Goal: Information Seeking & Learning: Learn about a topic

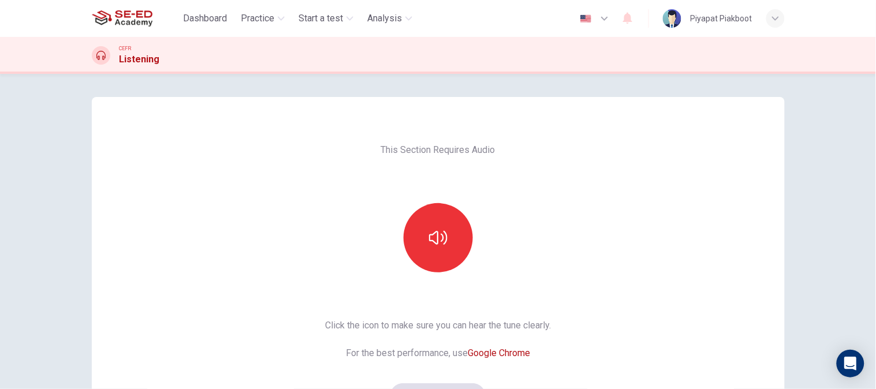
click at [804, 182] on div "This Section Requires Audio Click the icon to make sure you can hear the tune c…" at bounding box center [438, 231] width 876 height 315
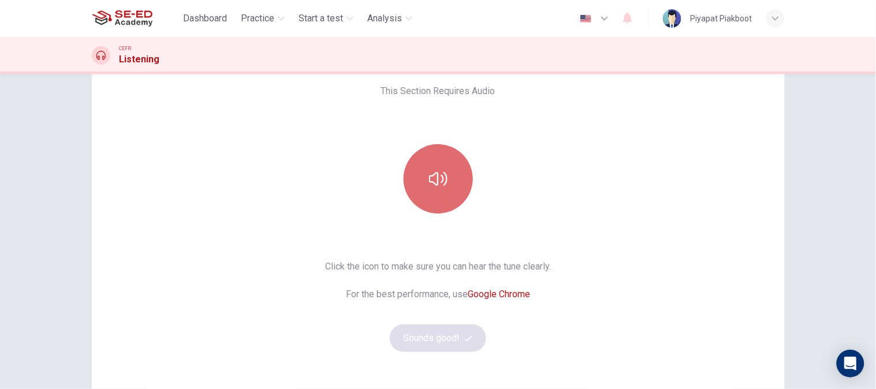
click at [436, 187] on icon "button" at bounding box center [438, 179] width 18 height 18
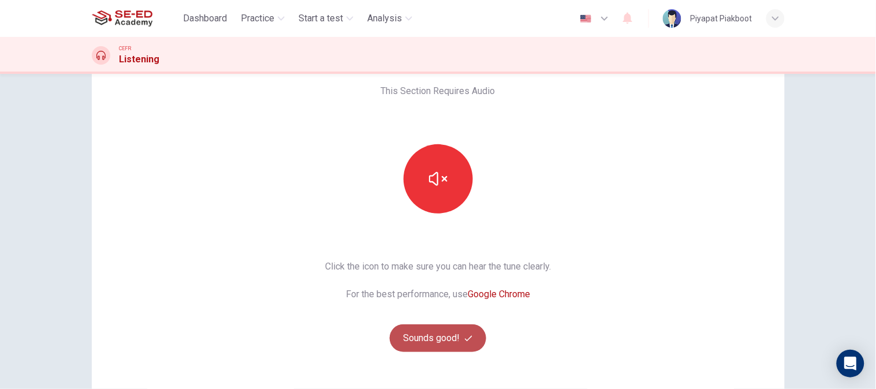
click at [439, 344] on button "Sounds good!" at bounding box center [438, 338] width 97 height 28
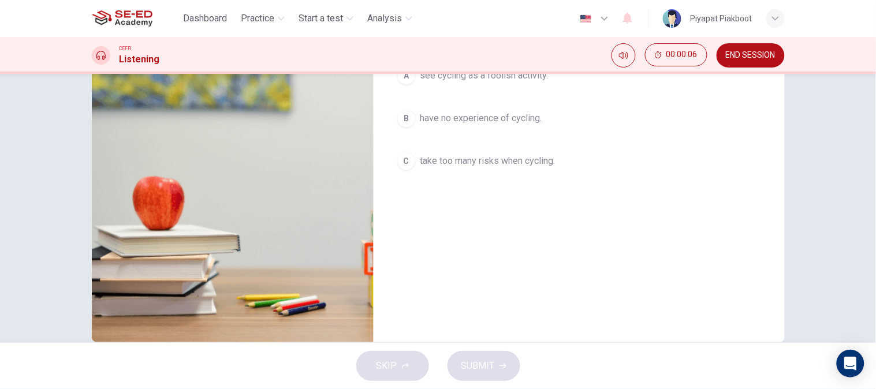
scroll to position [0, 0]
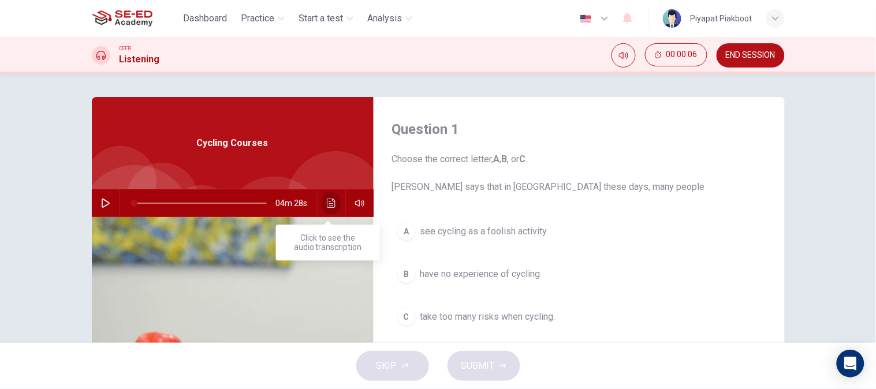
click at [327, 207] on icon "Click to see the audio transcription" at bounding box center [331, 203] width 9 height 9
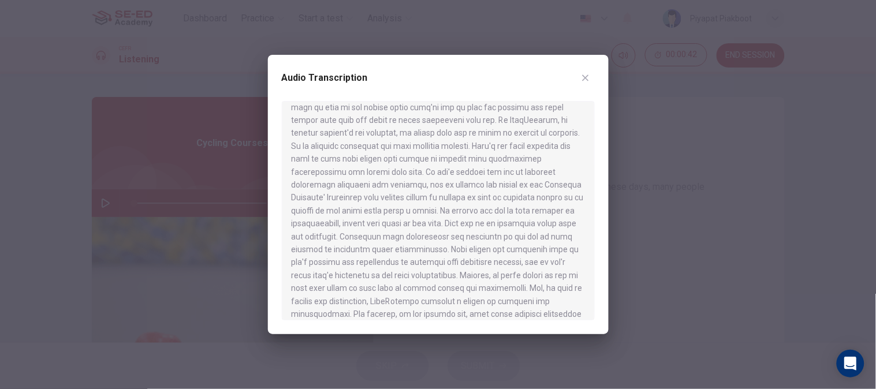
scroll to position [446, 0]
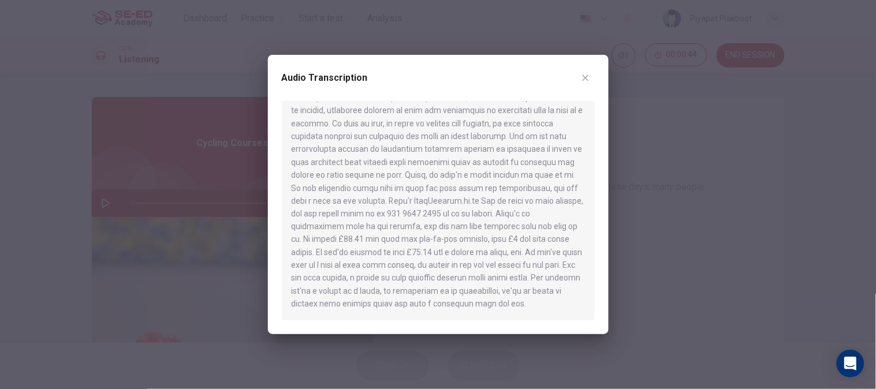
drag, startPoint x: 453, startPoint y: 209, endPoint x: 353, endPoint y: 180, distance: 103.4
click at [353, 180] on div at bounding box center [438, 210] width 313 height 219
drag, startPoint x: 443, startPoint y: 304, endPoint x: 297, endPoint y: 101, distance: 250.6
click at [297, 101] on div at bounding box center [438, 210] width 313 height 219
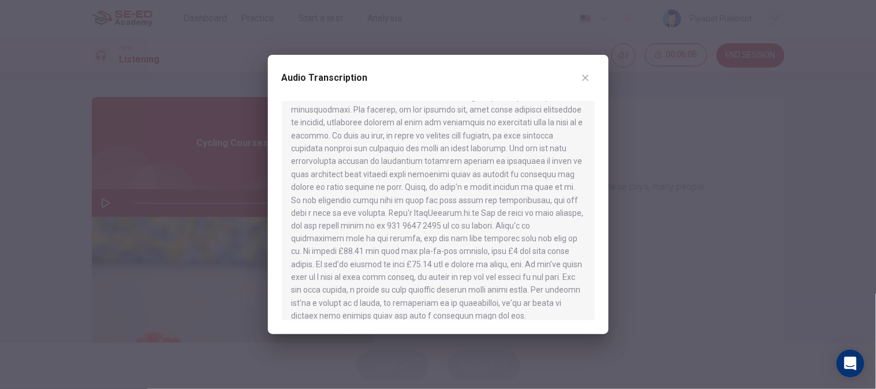
click at [705, 170] on div at bounding box center [438, 194] width 876 height 389
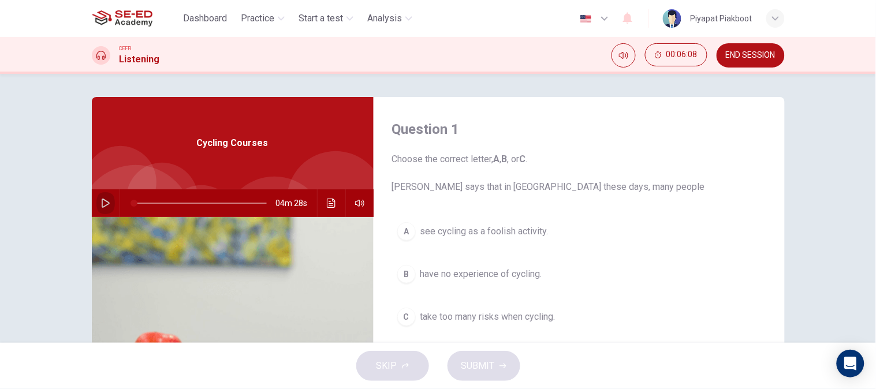
click at [104, 199] on icon "button" at bounding box center [105, 203] width 9 height 9
click at [103, 204] on icon "button" at bounding box center [105, 203] width 6 height 7
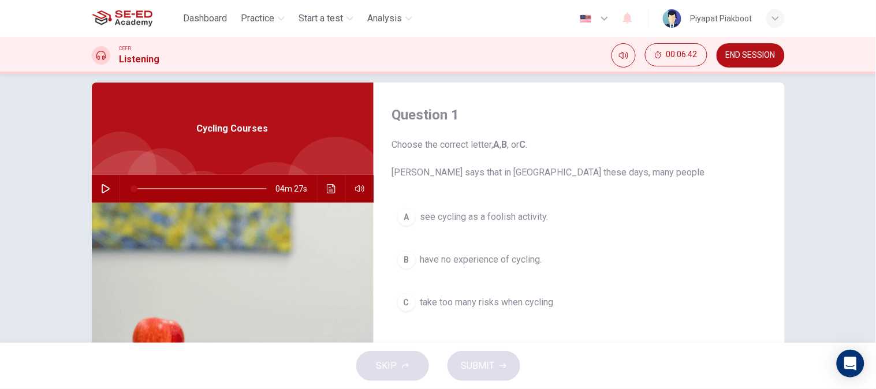
scroll to position [0, 0]
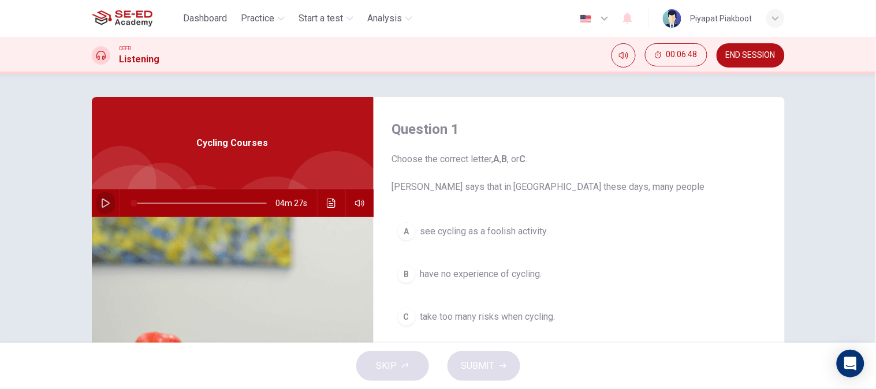
click at [96, 207] on button "button" at bounding box center [105, 203] width 18 height 28
click at [327, 197] on button "Click to see the audio transcription" at bounding box center [331, 203] width 18 height 28
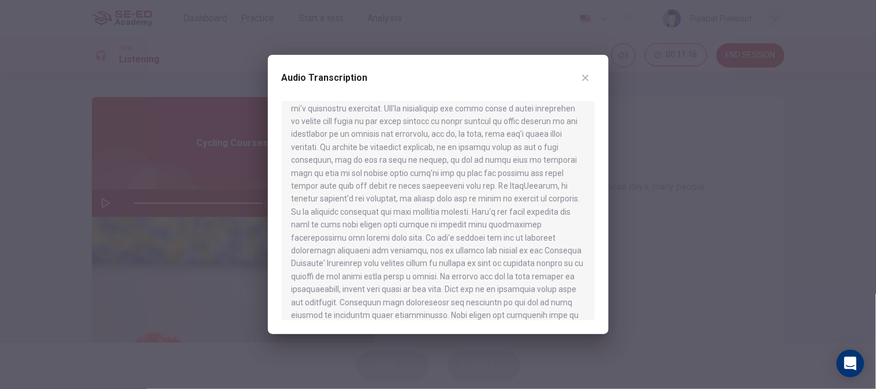
type input "0"
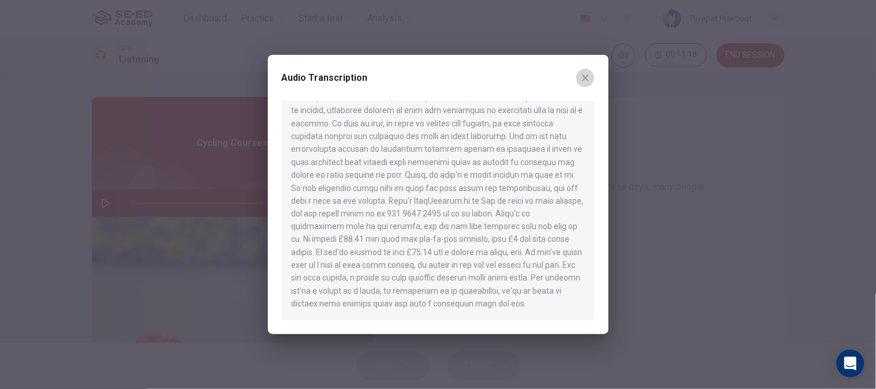
click at [590, 76] on button "button" at bounding box center [585, 78] width 18 height 18
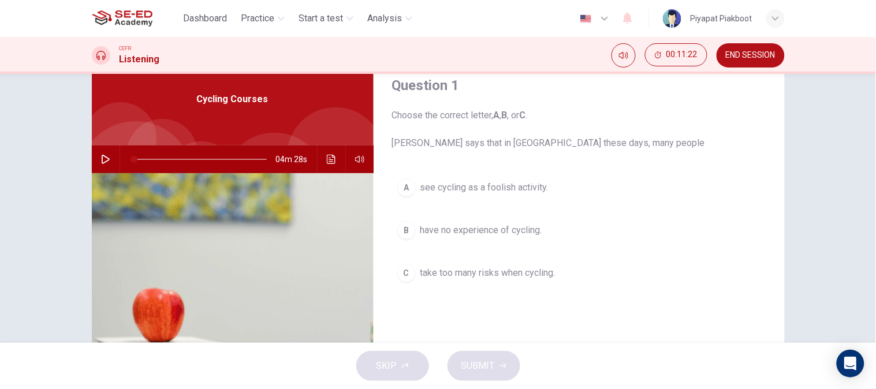
scroll to position [46, 0]
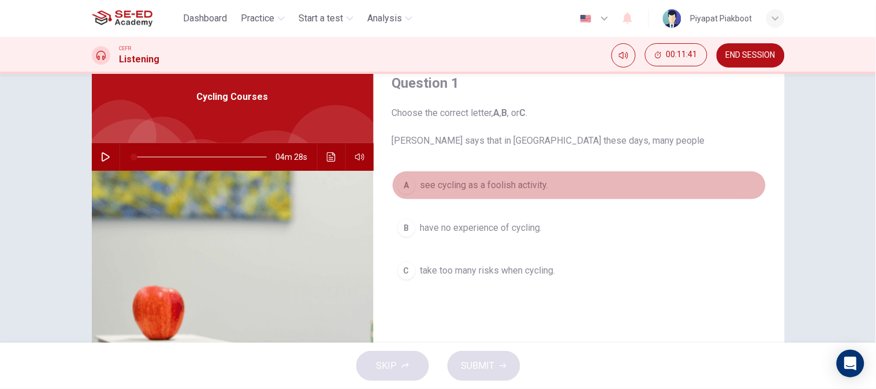
click at [404, 185] on div "A" at bounding box center [406, 185] width 18 height 18
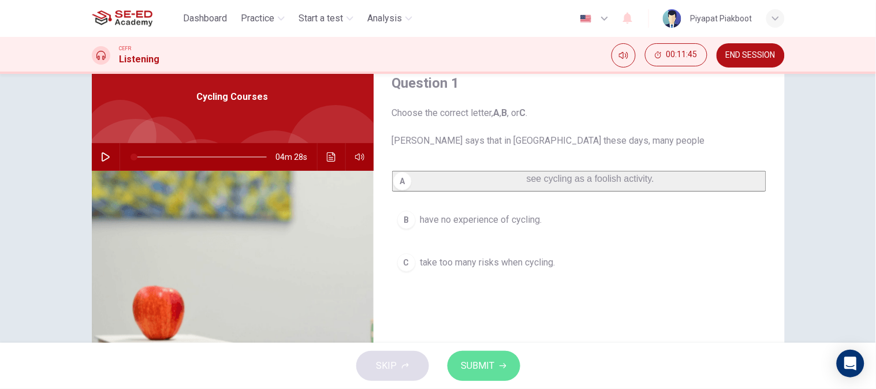
click at [482, 360] on span "SUBMIT" at bounding box center [477, 366] width 33 height 16
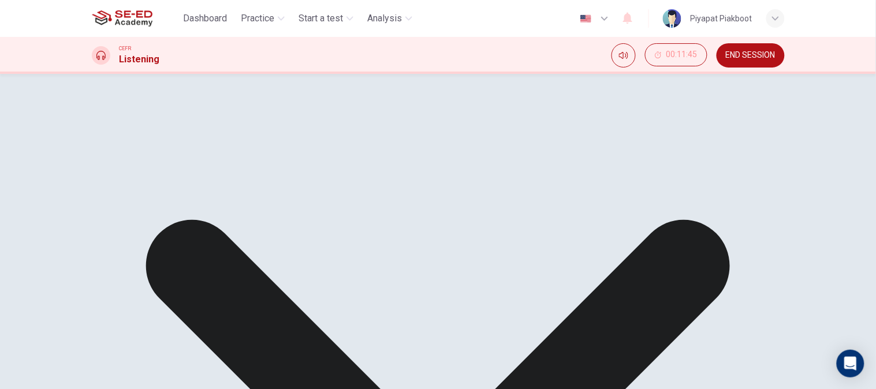
scroll to position [1, 0]
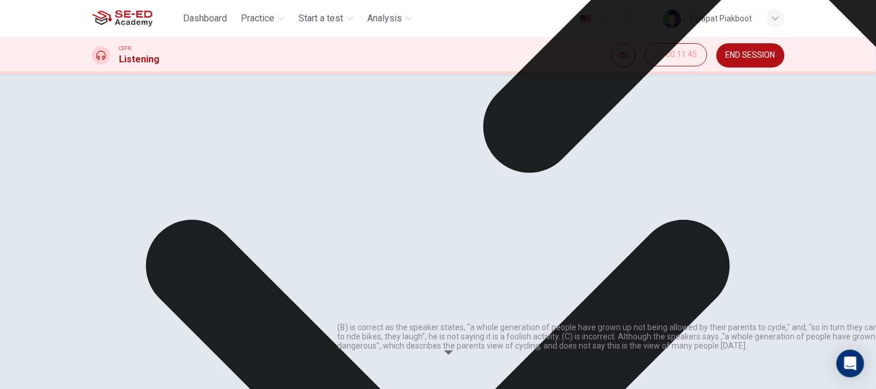
click at [628, 325] on div "A see cycling as a foolish activity. B have no experience of cycling. C take to…" at bounding box center [579, 272] width 374 height 113
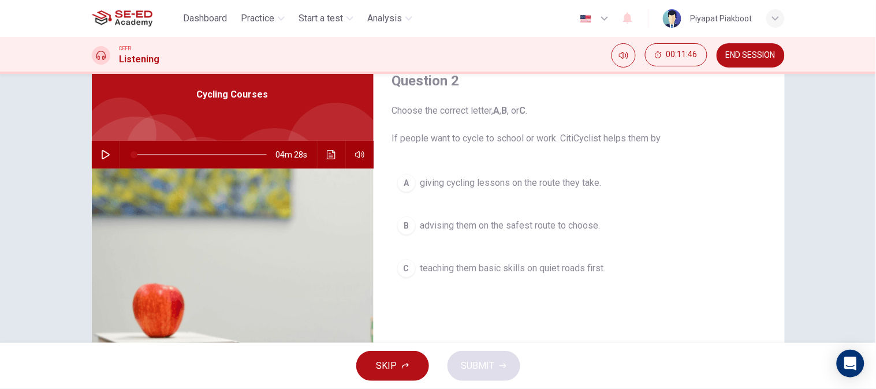
scroll to position [50, 0]
click at [690, 227] on button "B advising them on the safest route to choose." at bounding box center [579, 224] width 374 height 29
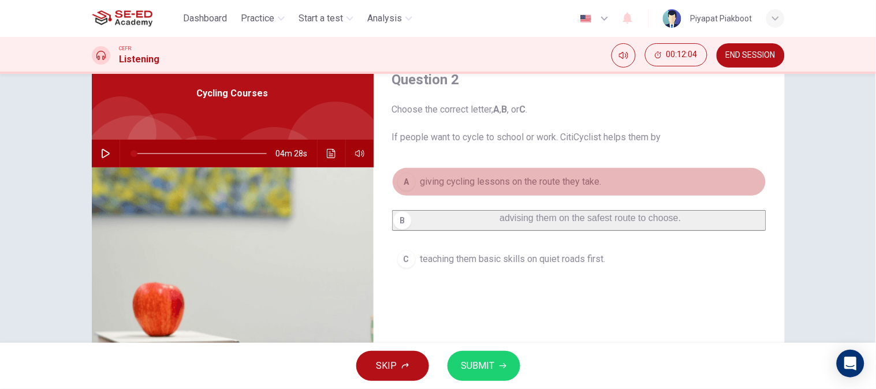
click at [614, 186] on button "A giving cycling lessons on the route they take." at bounding box center [579, 181] width 374 height 29
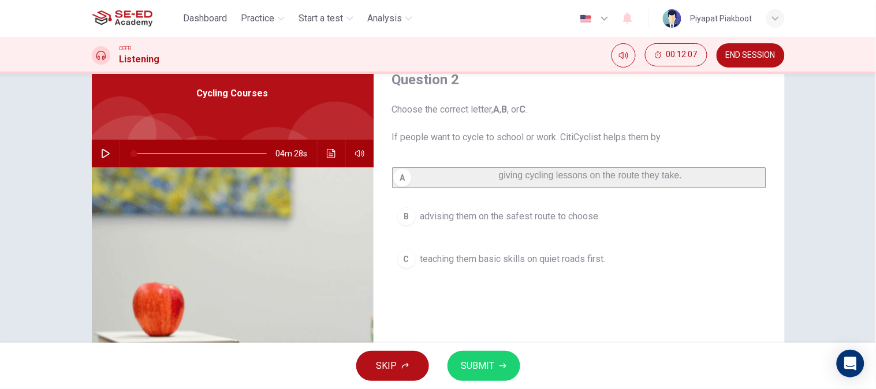
click at [497, 350] on div "SKIP SUBMIT" at bounding box center [438, 366] width 876 height 46
click at [484, 380] on button "SUBMIT" at bounding box center [483, 366] width 73 height 30
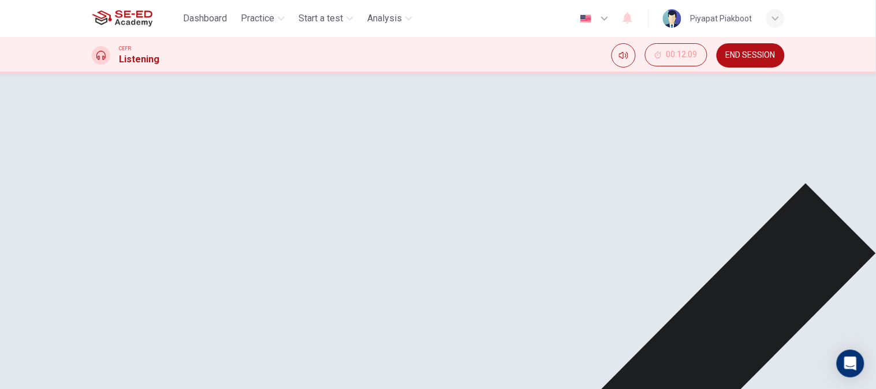
scroll to position [117, 0]
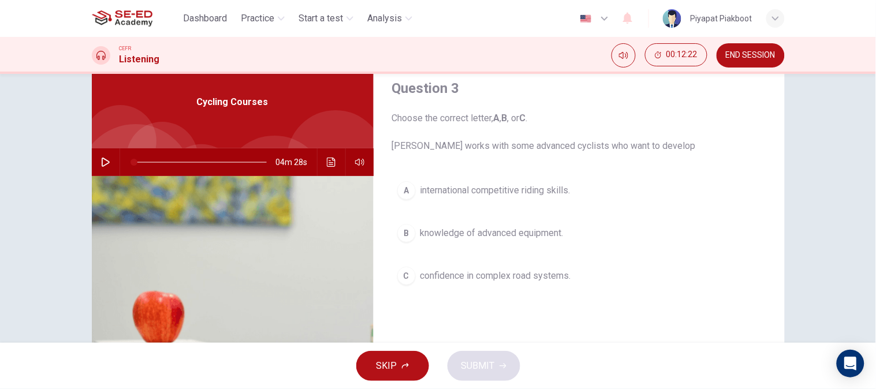
scroll to position [46, 0]
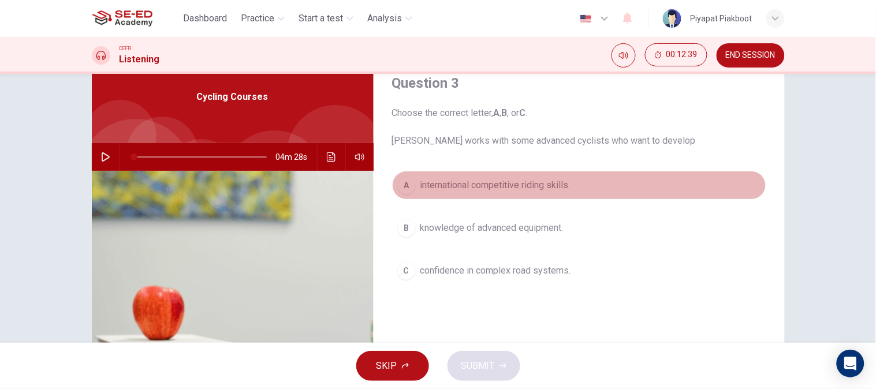
click at [411, 181] on div "A" at bounding box center [406, 185] width 18 height 18
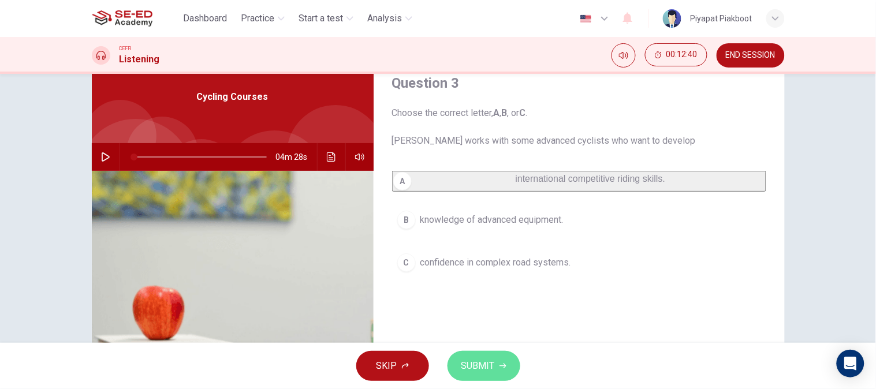
click at [474, 363] on span "SUBMIT" at bounding box center [477, 366] width 33 height 16
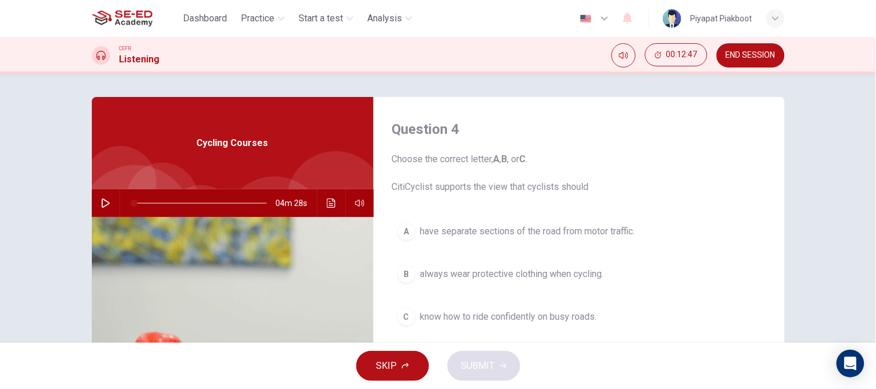
scroll to position [31, 0]
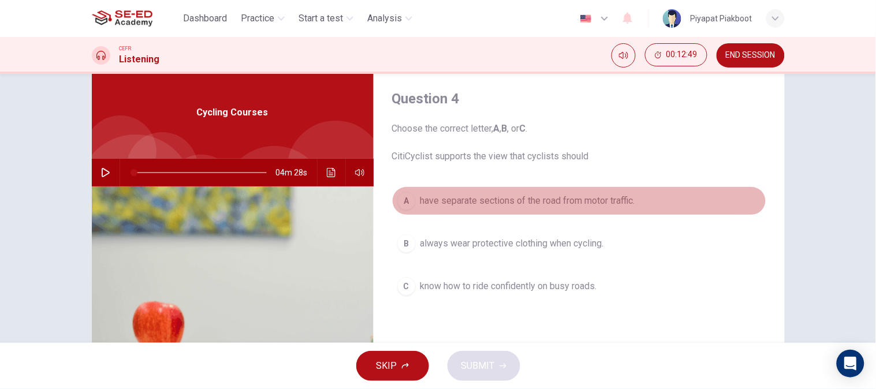
click at [433, 204] on span "have separate sections of the road from motor traffic." at bounding box center [527, 201] width 215 height 14
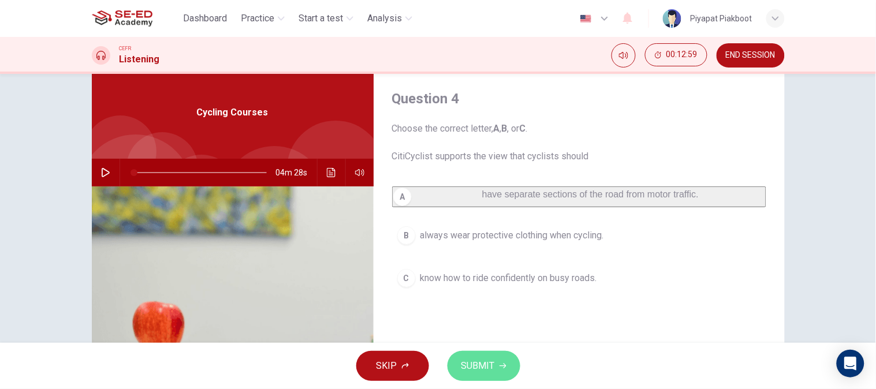
click at [493, 368] on span "SUBMIT" at bounding box center [477, 366] width 33 height 16
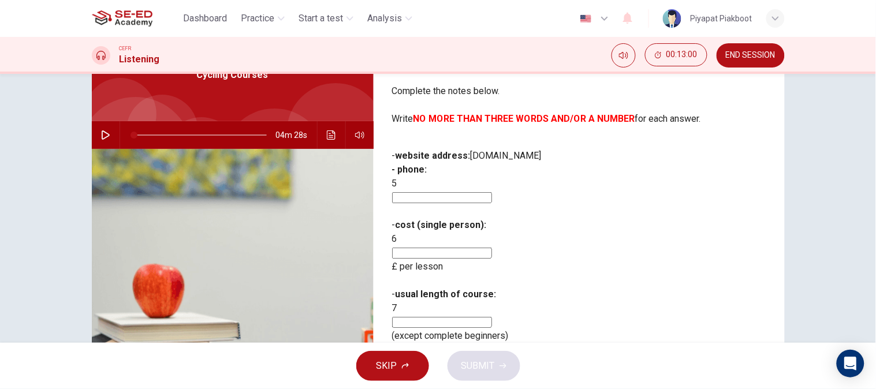
scroll to position [69, 0]
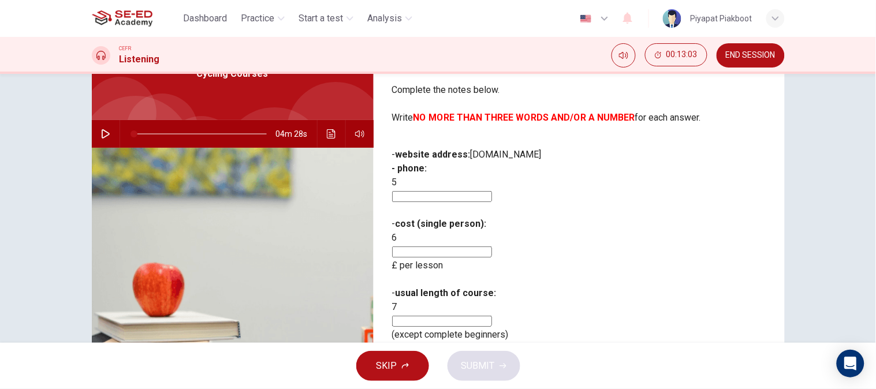
click at [397, 177] on span "5" at bounding box center [394, 182] width 5 height 11
click at [488, 191] on input at bounding box center [442, 196] width 100 height 11
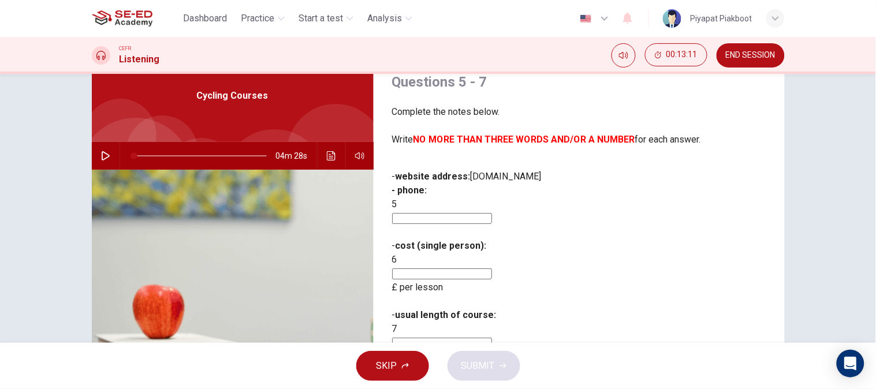
scroll to position [51, 0]
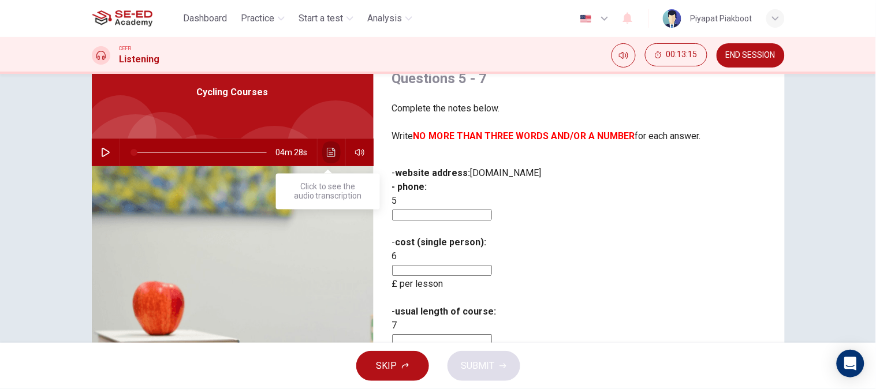
click at [333, 149] on button "Click to see the audio transcription" at bounding box center [331, 153] width 18 height 28
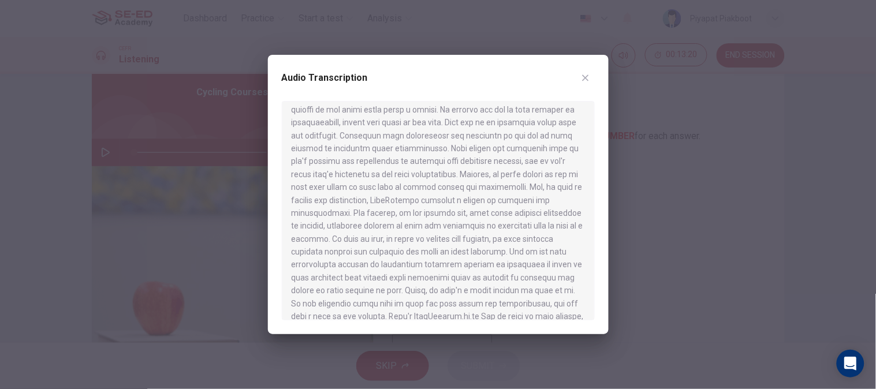
scroll to position [446, 0]
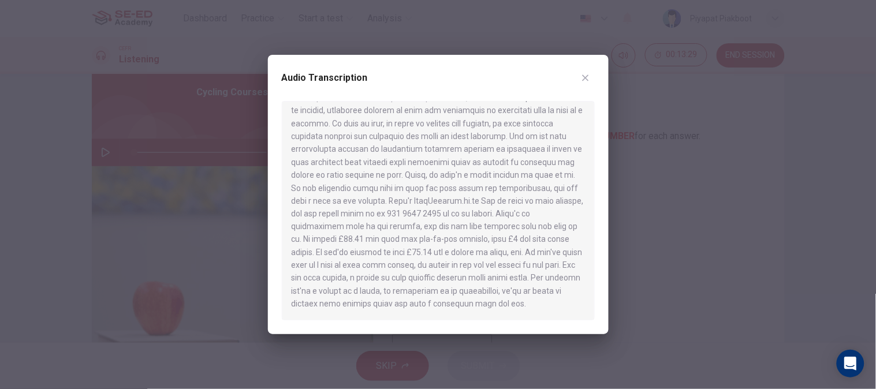
drag, startPoint x: 302, startPoint y: 212, endPoint x: 338, endPoint y: 206, distance: 36.4
click at [338, 206] on div at bounding box center [438, 210] width 313 height 219
click at [580, 79] on button "button" at bounding box center [585, 78] width 18 height 18
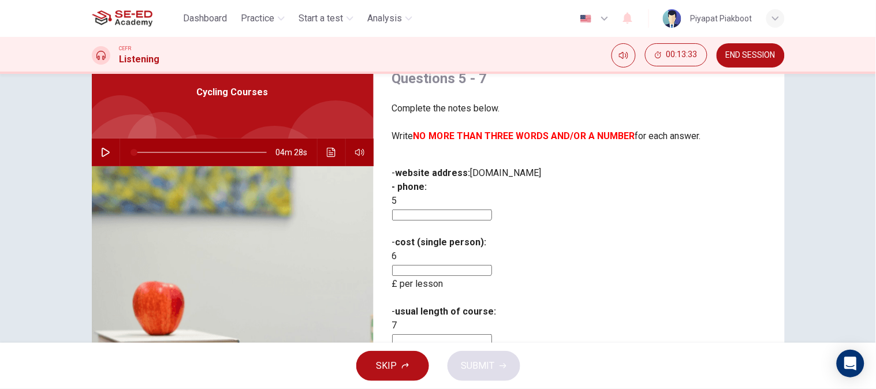
click at [482, 210] on input at bounding box center [442, 215] width 100 height 11
click at [326, 146] on button "Click to see the audio transcription" at bounding box center [331, 153] width 18 height 28
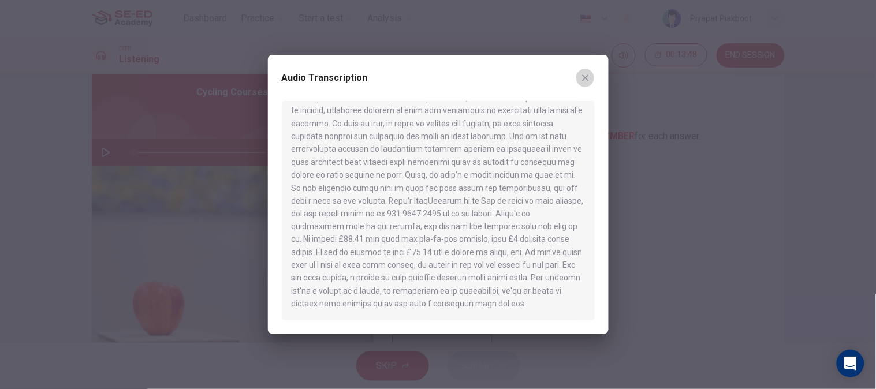
click at [584, 77] on icon "button" at bounding box center [585, 78] width 6 height 6
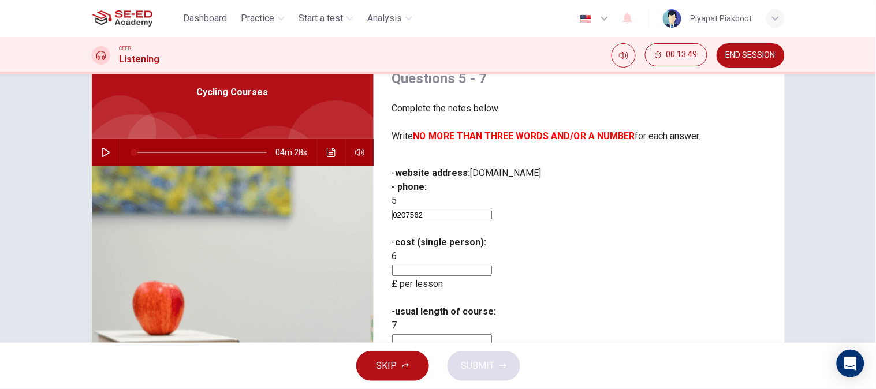
click at [492, 210] on input "0207562" at bounding box center [442, 215] width 100 height 11
type input "02075624028"
click at [492, 265] on input at bounding box center [442, 270] width 100 height 11
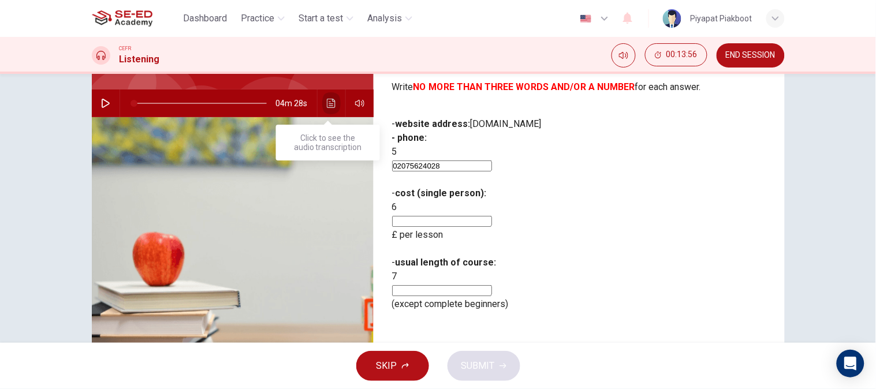
click at [327, 100] on icon "Click to see the audio transcription" at bounding box center [331, 103] width 9 height 9
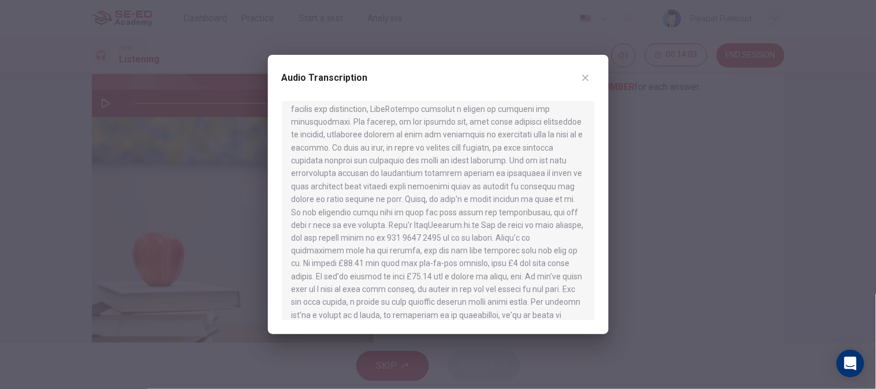
scroll to position [423, 0]
click at [676, 236] on div at bounding box center [438, 194] width 876 height 389
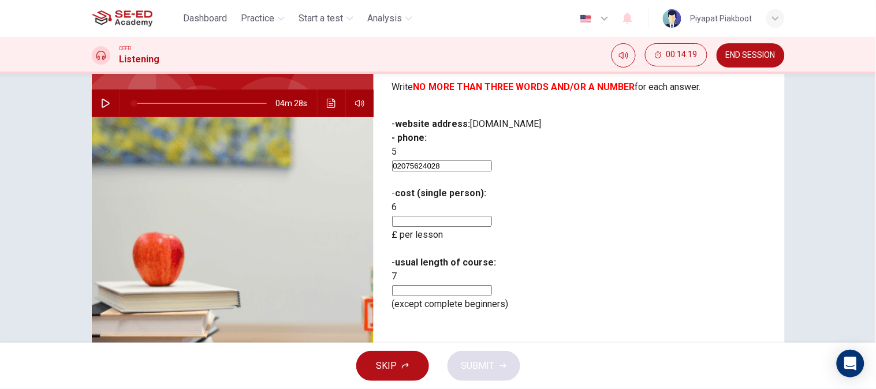
click at [492, 216] on input at bounding box center [442, 221] width 100 height 11
type input "27.50"
click at [327, 99] on icon "Click to see the audio transcription" at bounding box center [331, 103] width 9 height 9
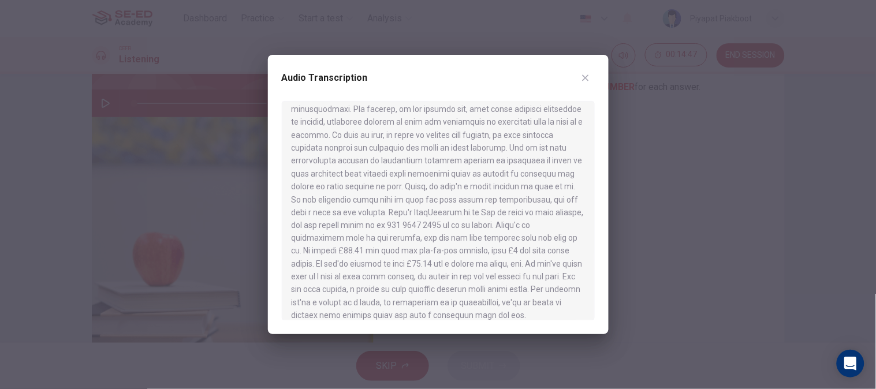
scroll to position [435, 0]
click at [720, 279] on div at bounding box center [438, 194] width 876 height 389
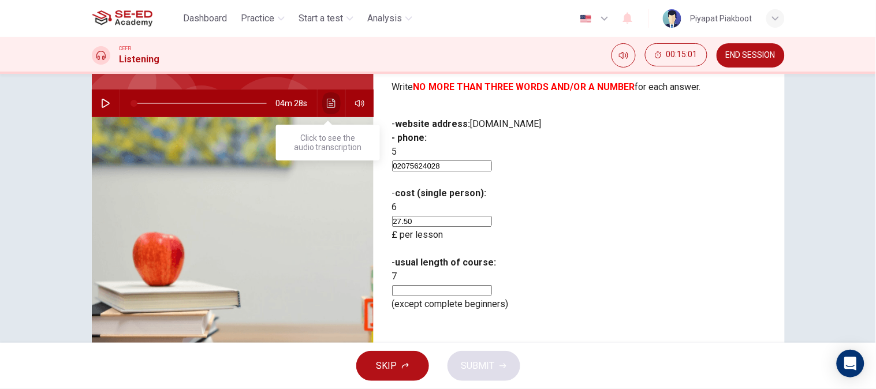
click at [333, 102] on button "Click to see the audio transcription" at bounding box center [331, 103] width 18 height 28
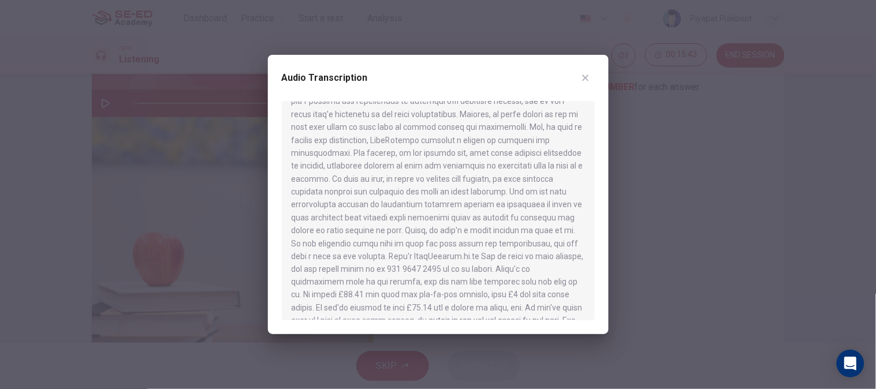
scroll to position [391, 0]
click at [622, 297] on div at bounding box center [438, 194] width 876 height 389
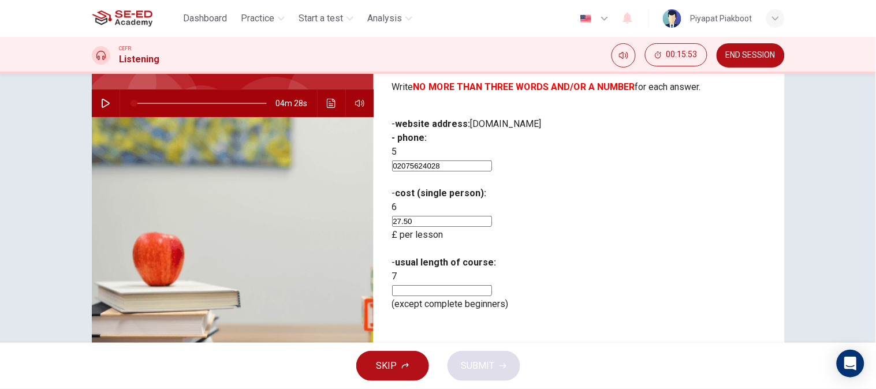
click at [492, 285] on input at bounding box center [442, 290] width 100 height 11
type input "one to one"
click at [499, 359] on button "SUBMIT" at bounding box center [483, 366] width 73 height 30
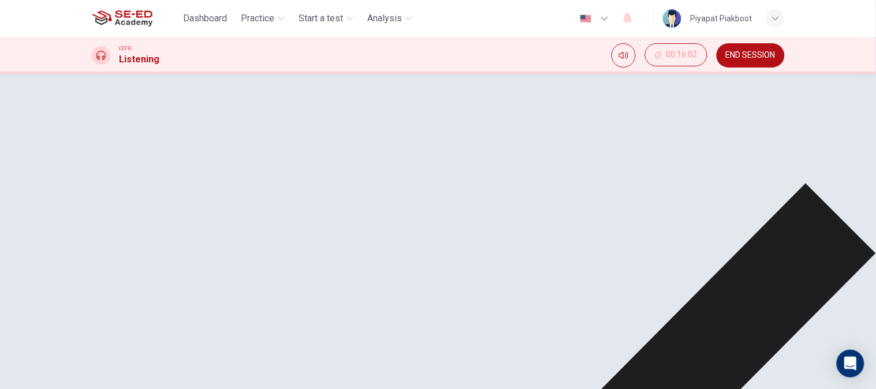
scroll to position [114, 0]
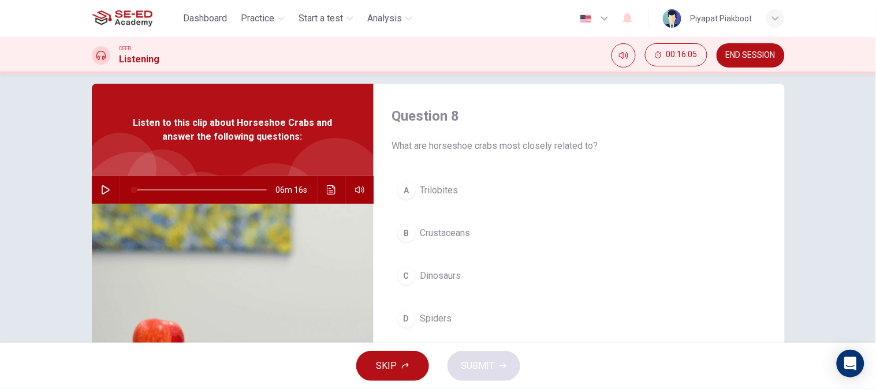
scroll to position [13, 0]
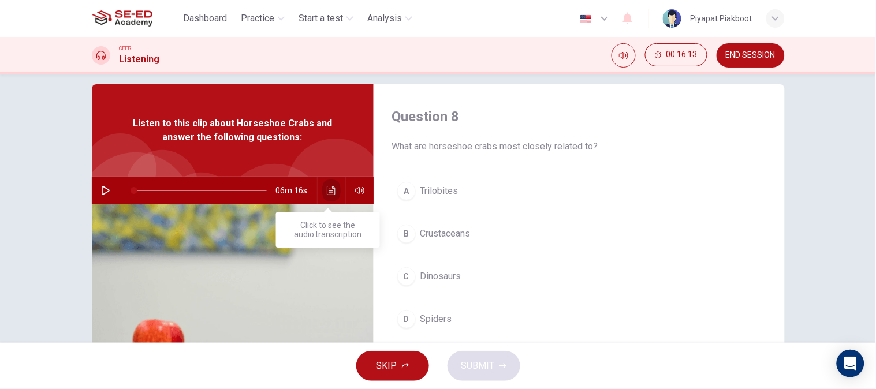
click at [322, 193] on button "Click to see the audio transcription" at bounding box center [331, 191] width 18 height 28
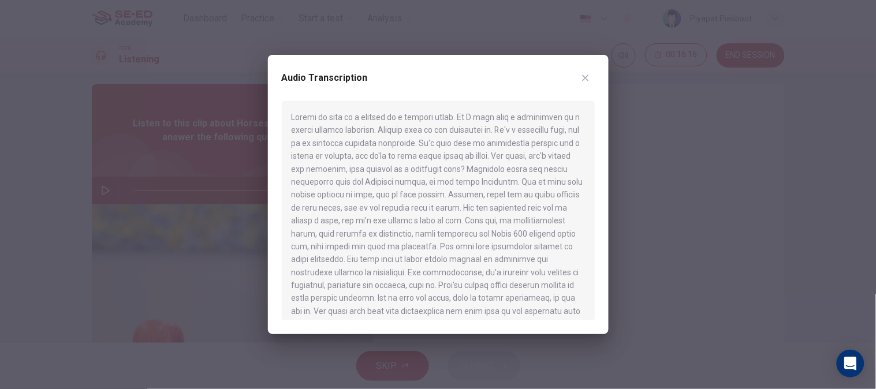
click at [24, 193] on div at bounding box center [438, 194] width 876 height 389
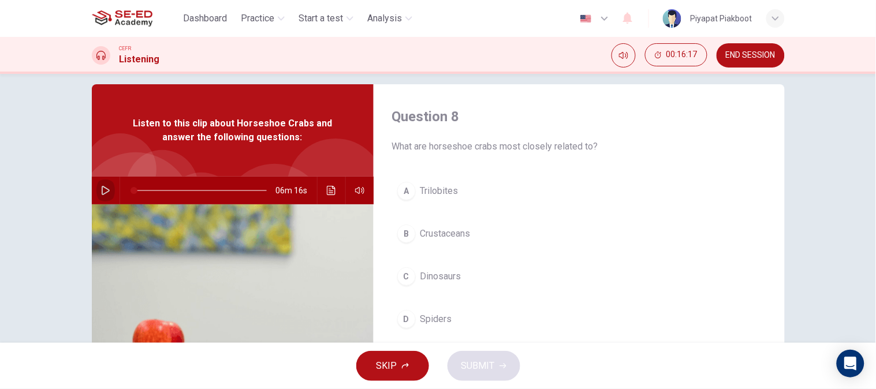
click at [96, 185] on button "button" at bounding box center [105, 191] width 18 height 28
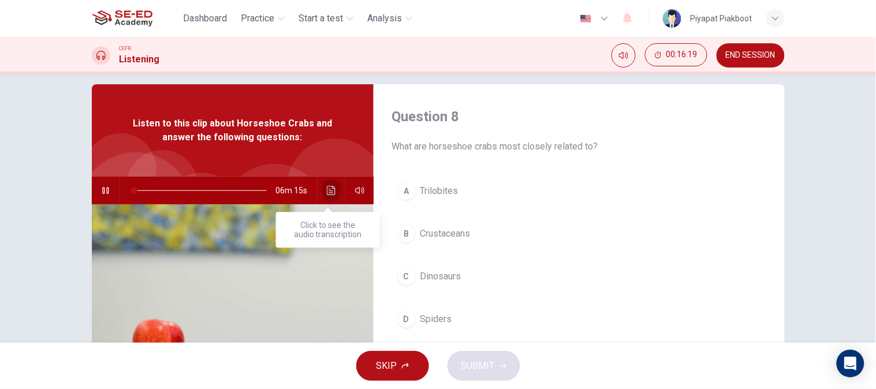
click at [331, 186] on icon "Click to see the audio transcription" at bounding box center [331, 190] width 9 height 9
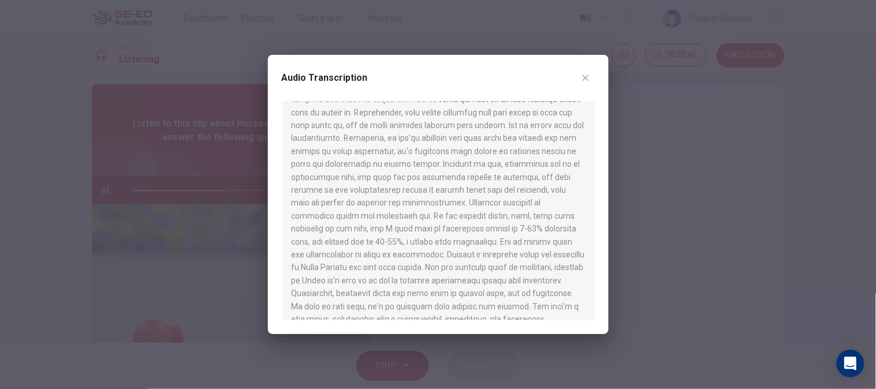
scroll to position [756, 0]
click at [582, 79] on icon "button" at bounding box center [585, 77] width 9 height 9
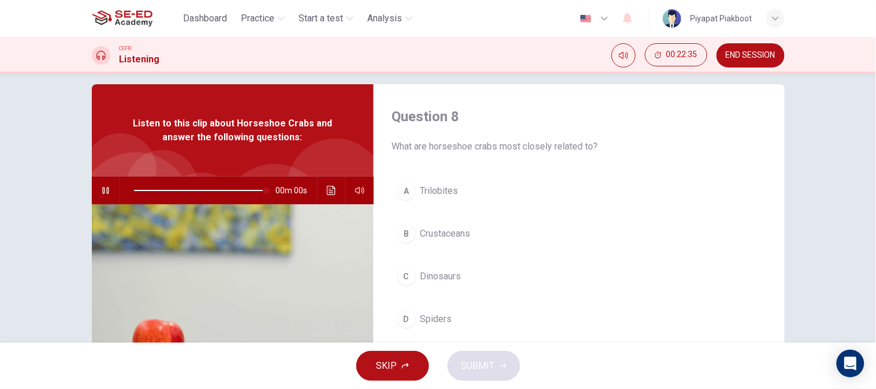
type input "0"
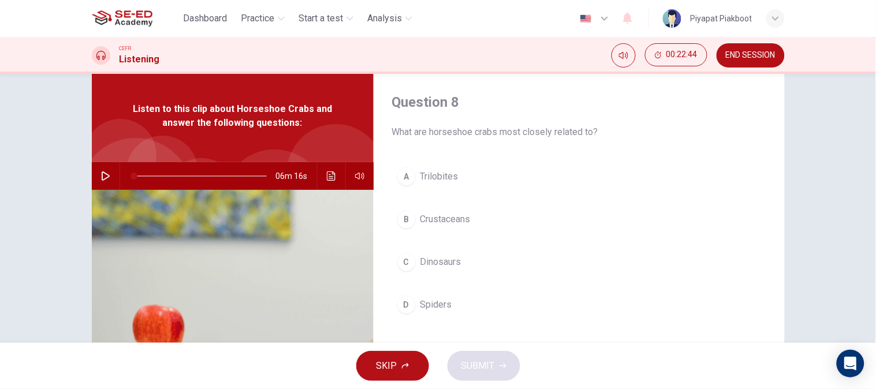
scroll to position [28, 0]
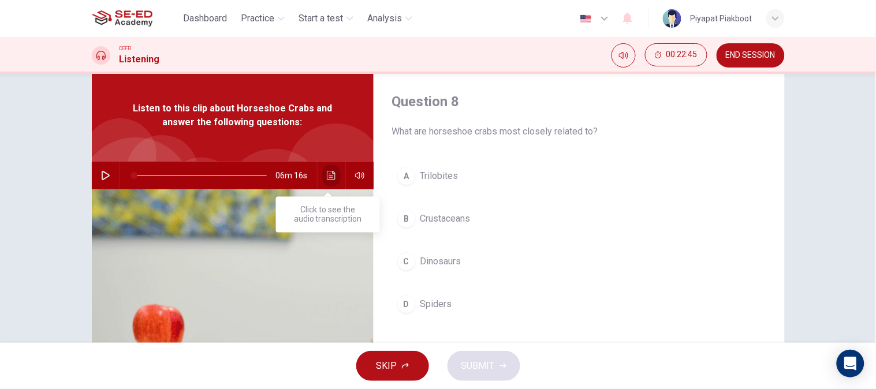
click at [331, 174] on icon "Click to see the audio transcription" at bounding box center [331, 175] width 9 height 9
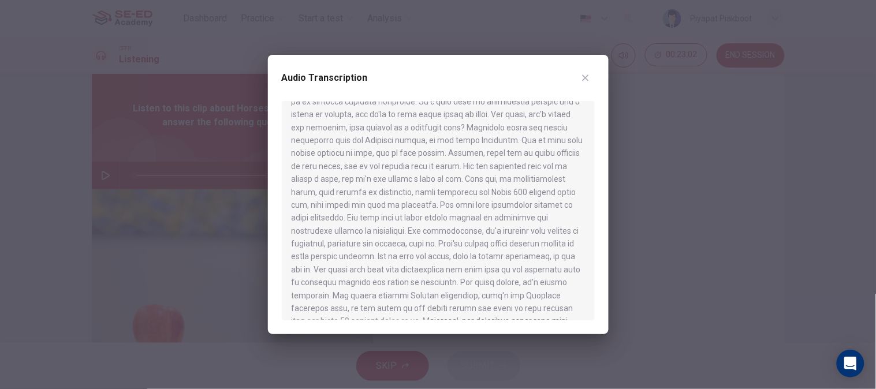
scroll to position [43, 0]
click at [589, 70] on button "button" at bounding box center [585, 78] width 18 height 18
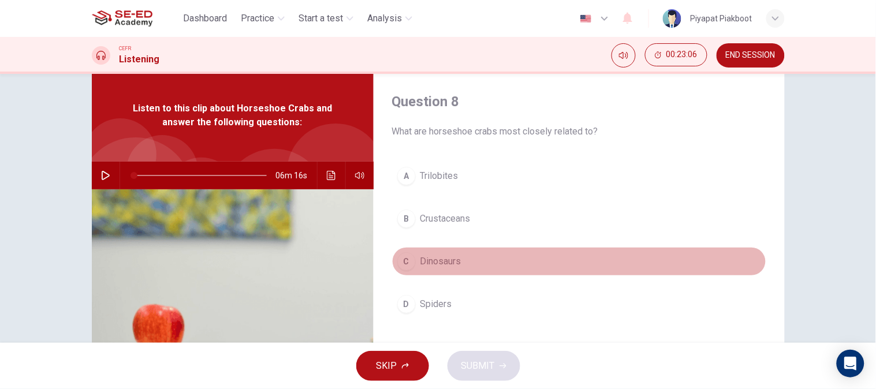
click at [402, 267] on div "C" at bounding box center [406, 261] width 18 height 18
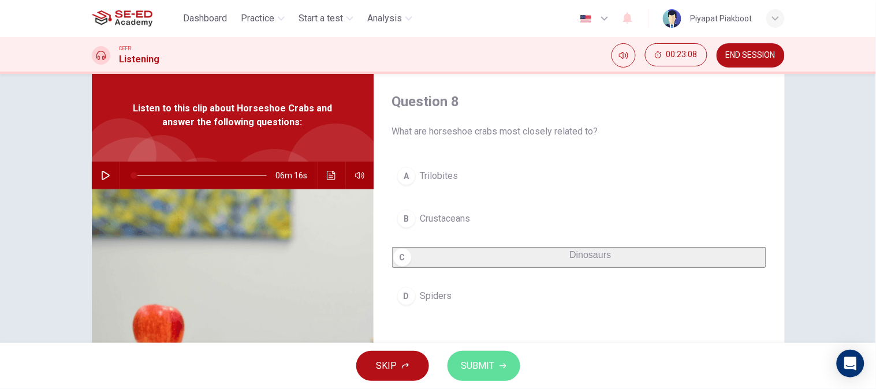
click at [493, 368] on span "SUBMIT" at bounding box center [477, 366] width 33 height 16
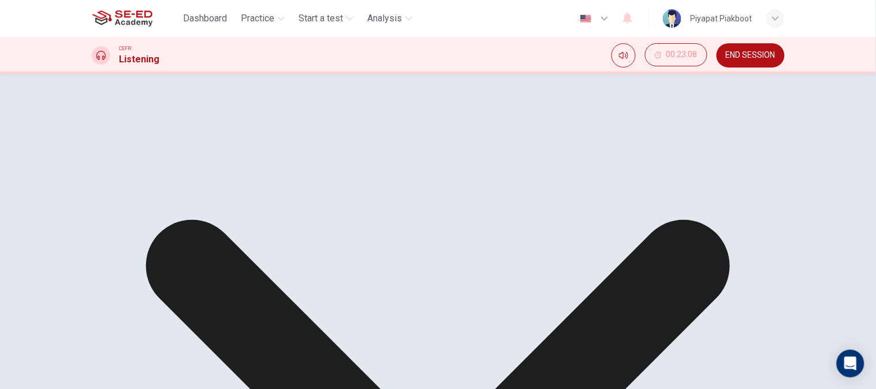
scroll to position [68, 0]
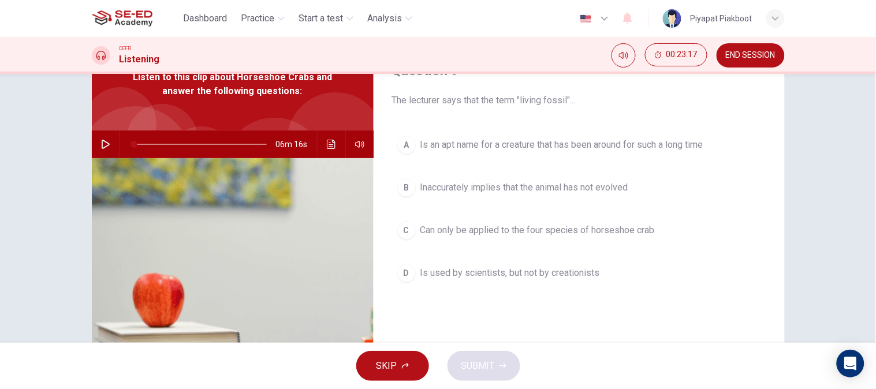
scroll to position [59, 0]
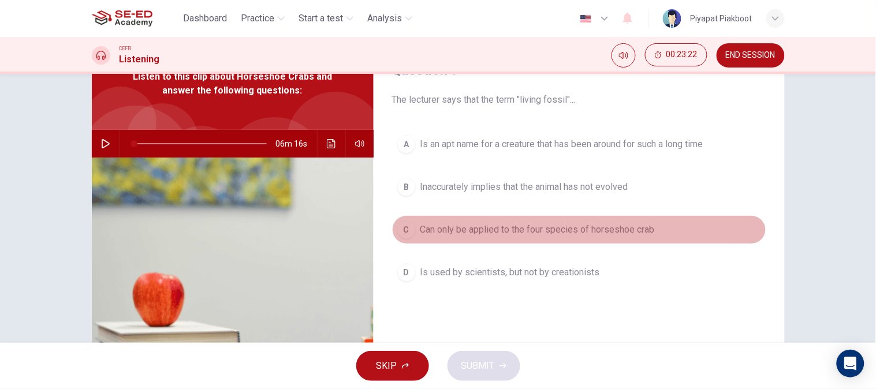
click at [439, 239] on button "C Can only be applied to the four species of horseshoe crab" at bounding box center [579, 229] width 374 height 29
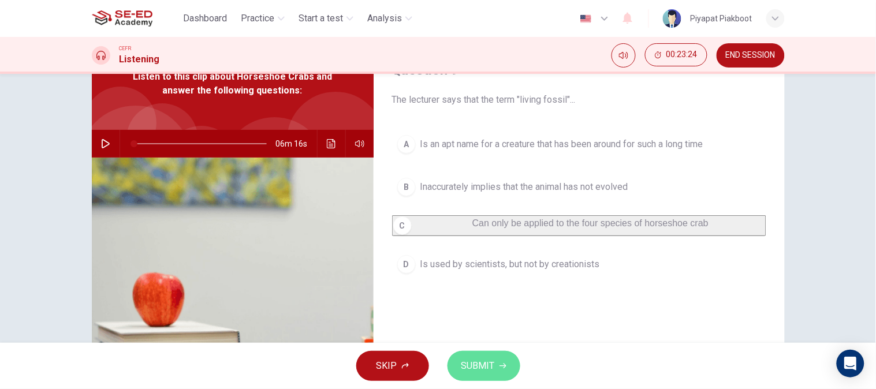
click at [481, 359] on span "SUBMIT" at bounding box center [477, 366] width 33 height 16
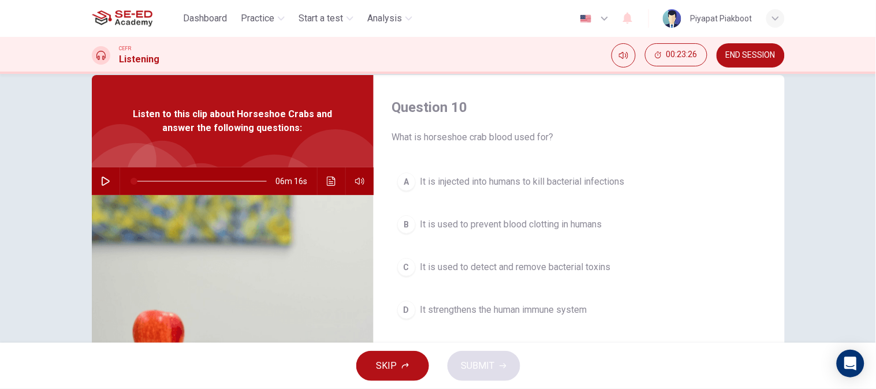
scroll to position [21, 0]
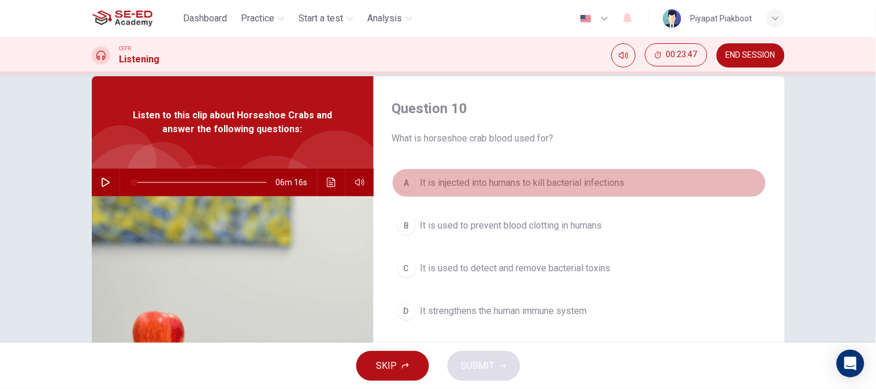
click at [576, 182] on span "It is injected into humans to kill bacterial infections" at bounding box center [522, 183] width 204 height 14
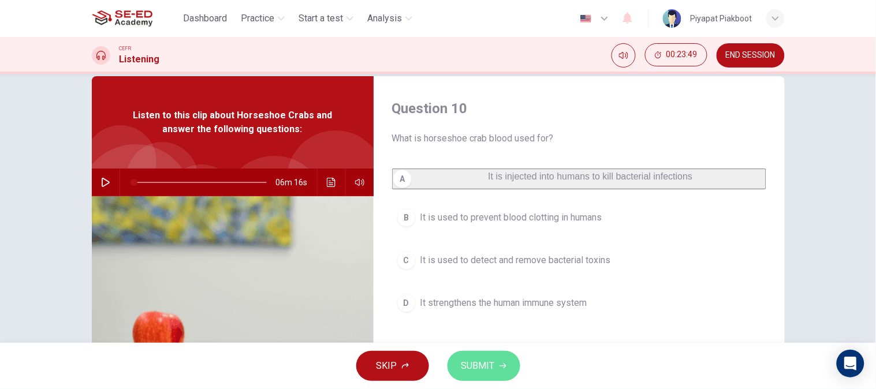
click at [502, 354] on button "SUBMIT" at bounding box center [483, 366] width 73 height 30
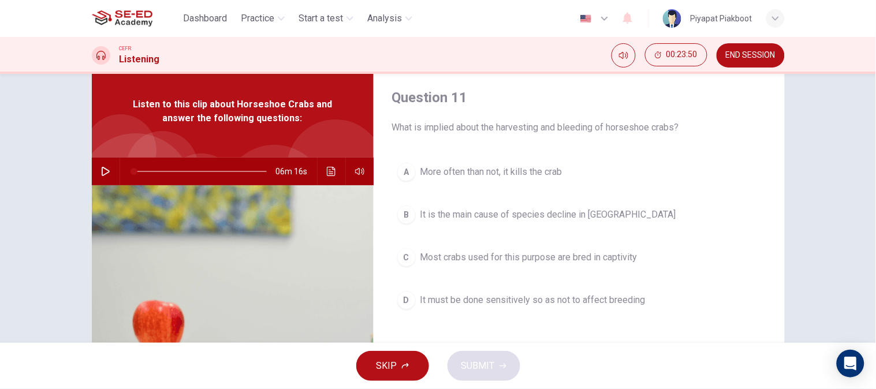
scroll to position [32, 0]
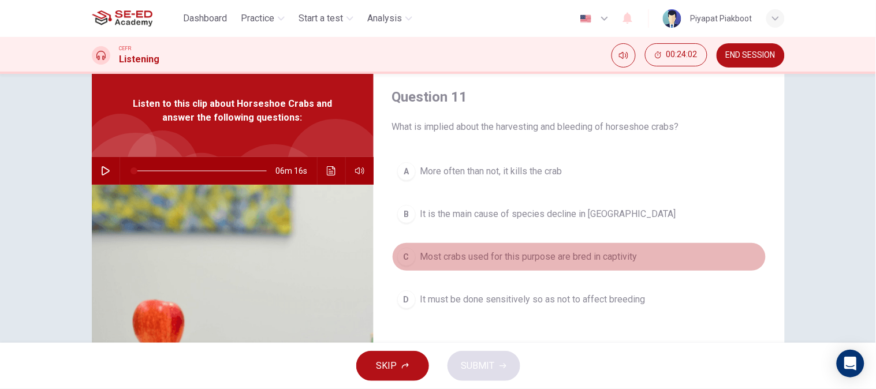
click at [615, 259] on span "Most crabs used for this purpose are bred in captivity" at bounding box center [528, 257] width 217 height 14
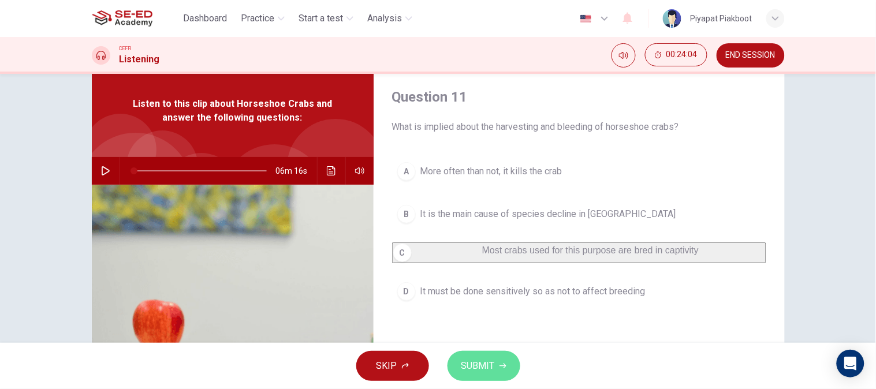
click at [491, 359] on span "SUBMIT" at bounding box center [477, 366] width 33 height 16
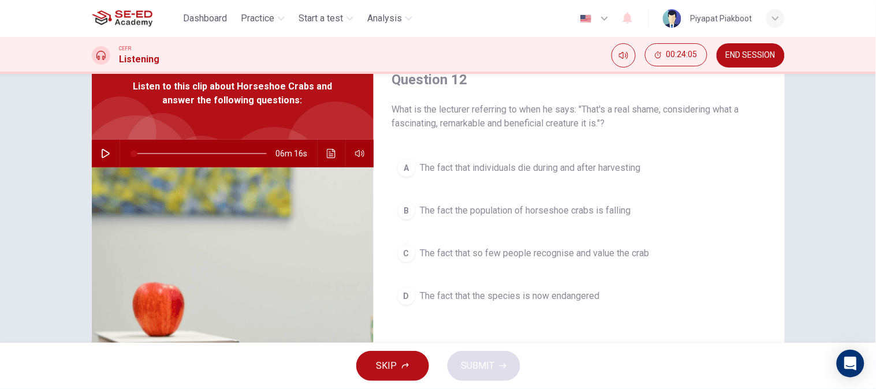
scroll to position [50, 0]
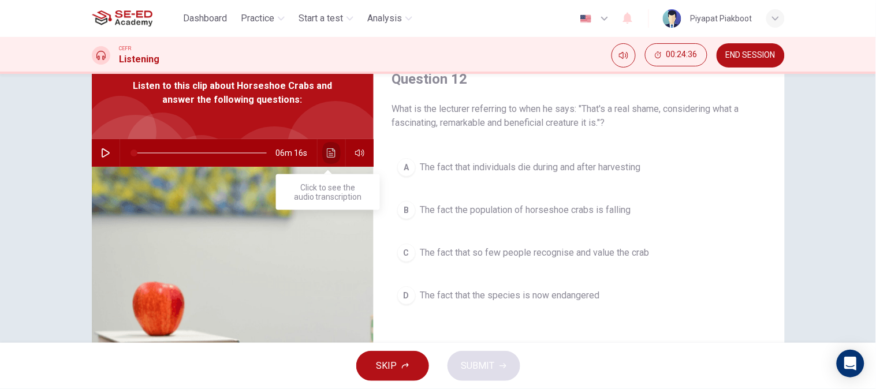
click at [333, 151] on button "Click to see the audio transcription" at bounding box center [331, 153] width 18 height 28
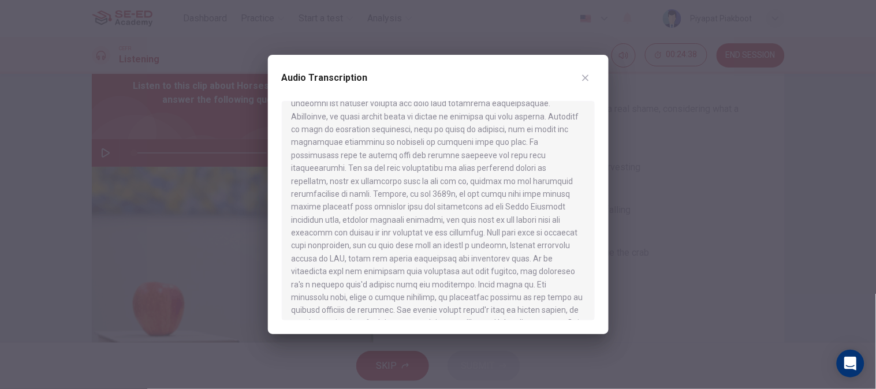
scroll to position [756, 0]
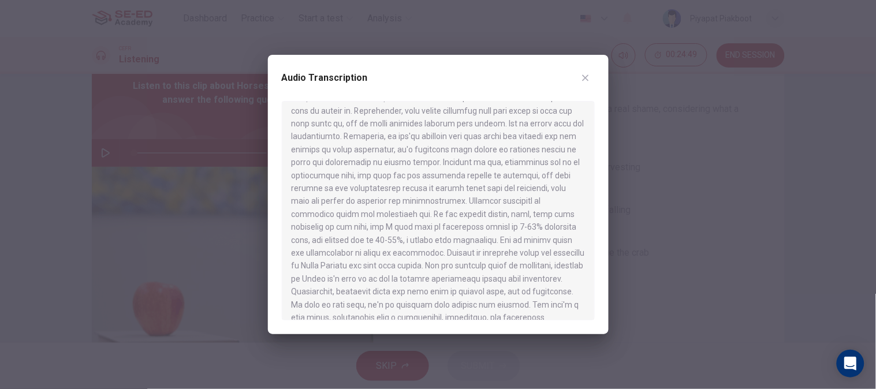
click at [761, 262] on div at bounding box center [438, 194] width 876 height 389
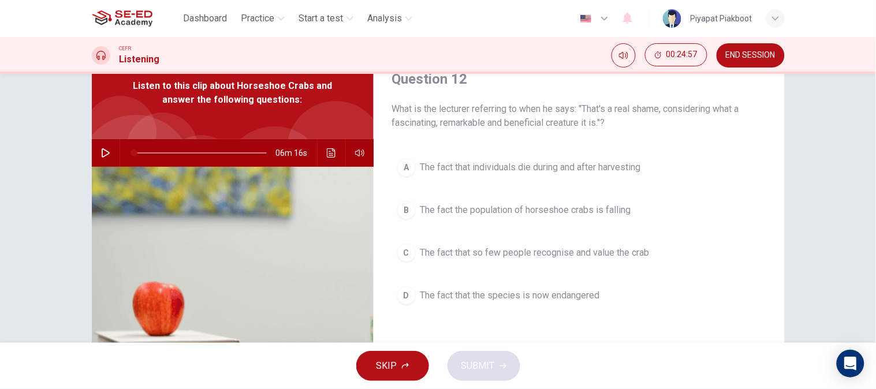
click at [566, 255] on span "The fact that so few people recognise and value the crab" at bounding box center [534, 253] width 229 height 14
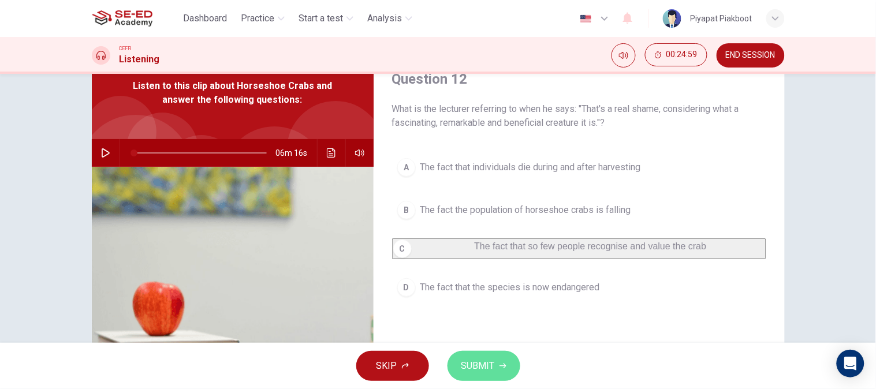
click at [472, 365] on span "SUBMIT" at bounding box center [477, 366] width 33 height 16
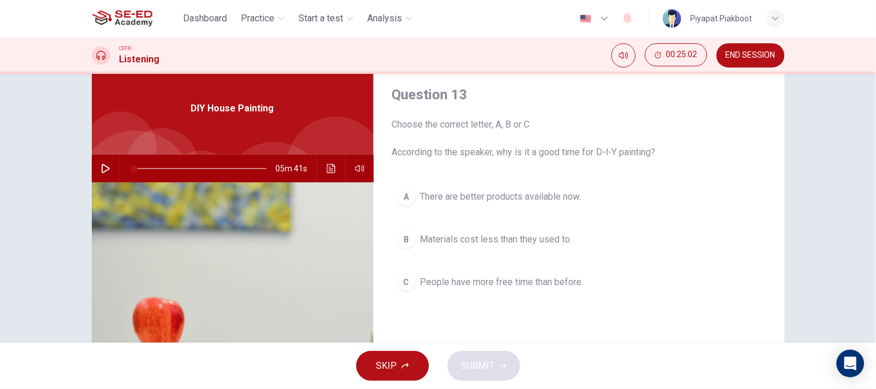
scroll to position [35, 0]
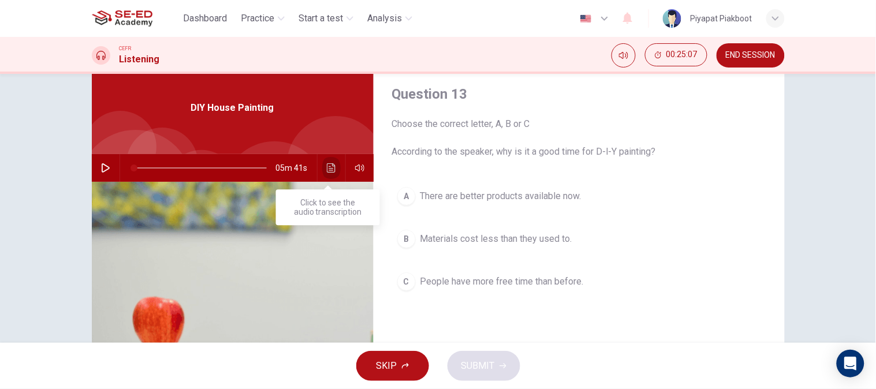
click at [322, 174] on button "Click to see the audio transcription" at bounding box center [331, 168] width 18 height 28
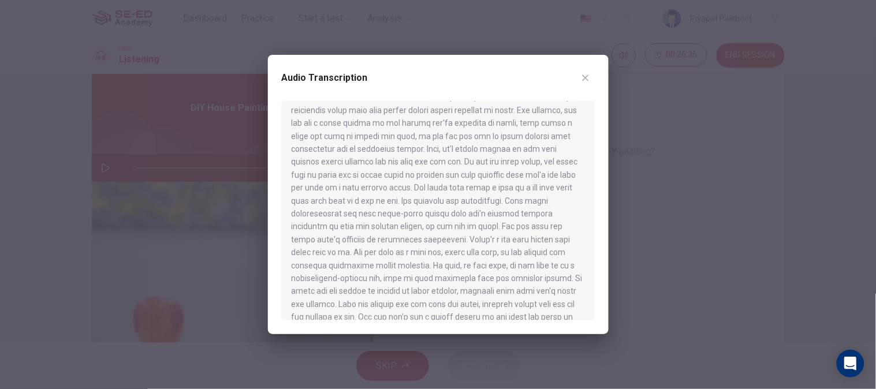
scroll to position [264, 0]
click at [583, 78] on icon "button" at bounding box center [585, 77] width 9 height 9
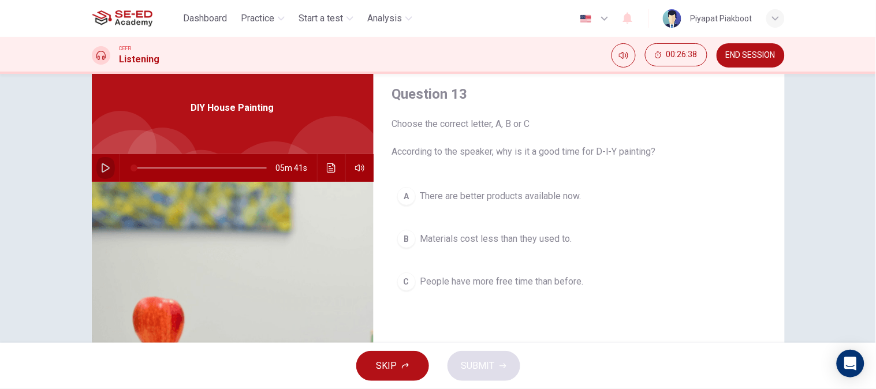
click at [103, 164] on icon "button" at bounding box center [105, 167] width 9 height 9
click at [322, 163] on button "Click to see the audio transcription" at bounding box center [331, 168] width 18 height 28
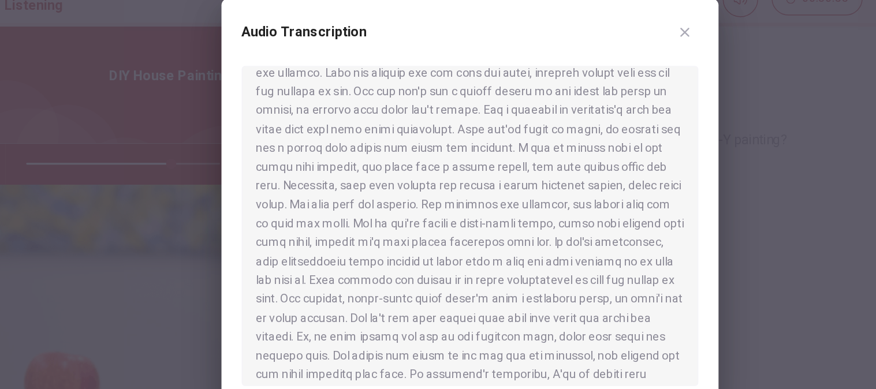
scroll to position [485, 0]
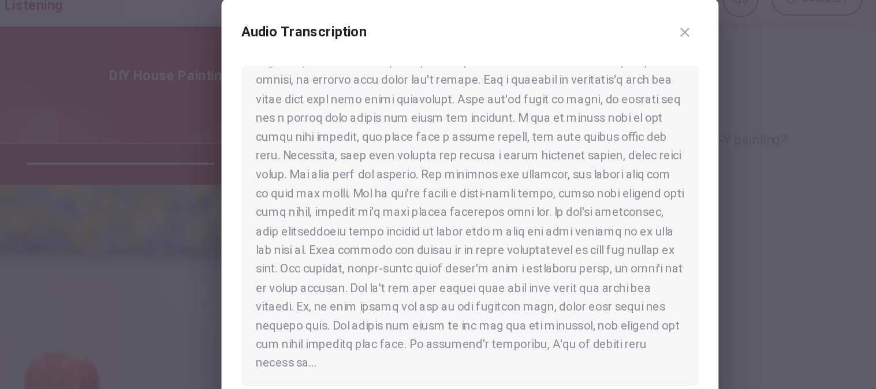
type input "0"
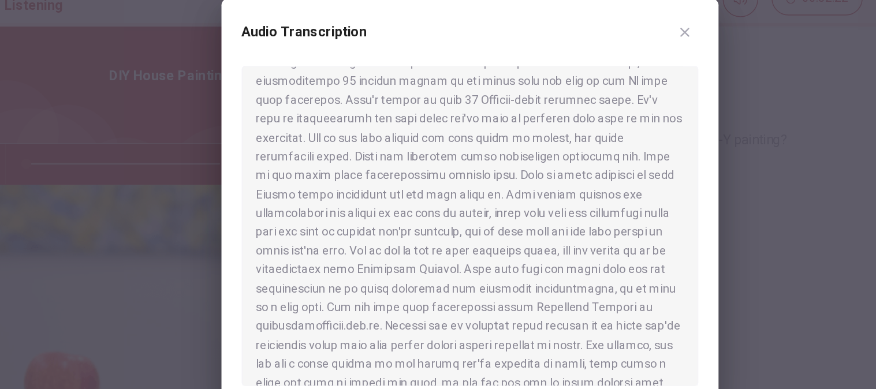
scroll to position [0, 0]
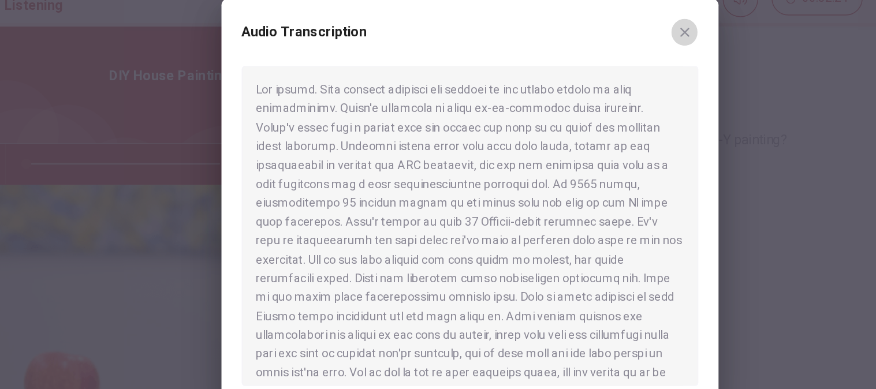
click at [591, 75] on button "button" at bounding box center [585, 78] width 18 height 18
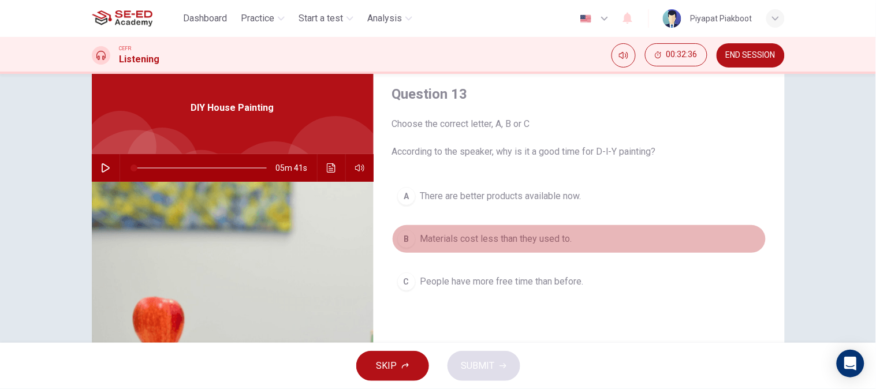
click at [550, 236] on span "Materials cost less than they used to." at bounding box center [496, 239] width 152 height 14
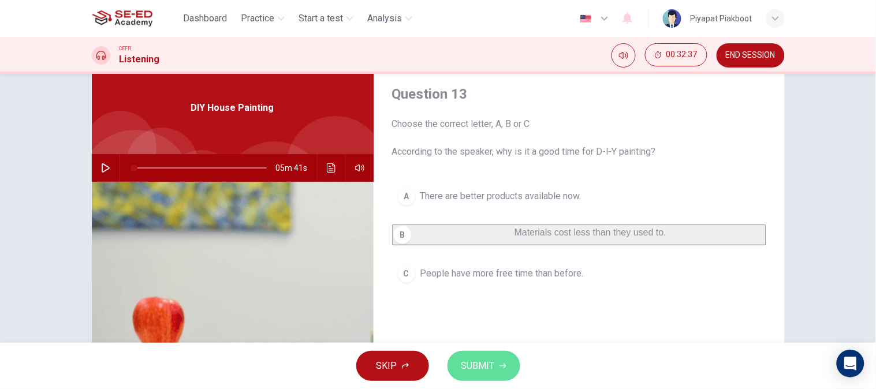
click at [494, 359] on button "SUBMIT" at bounding box center [483, 366] width 73 height 30
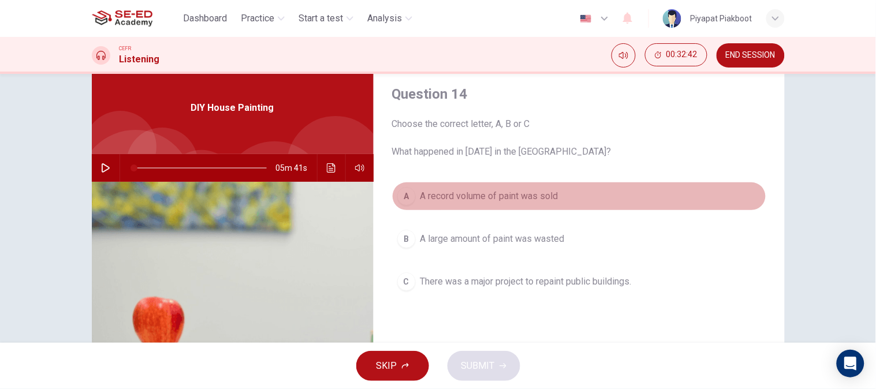
click at [549, 195] on span "A record volume of paint was sold" at bounding box center [489, 196] width 138 height 14
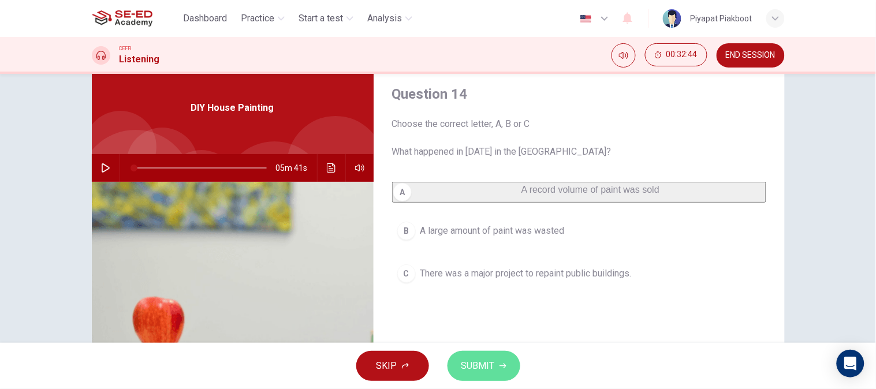
click at [485, 372] on span "SUBMIT" at bounding box center [477, 366] width 33 height 16
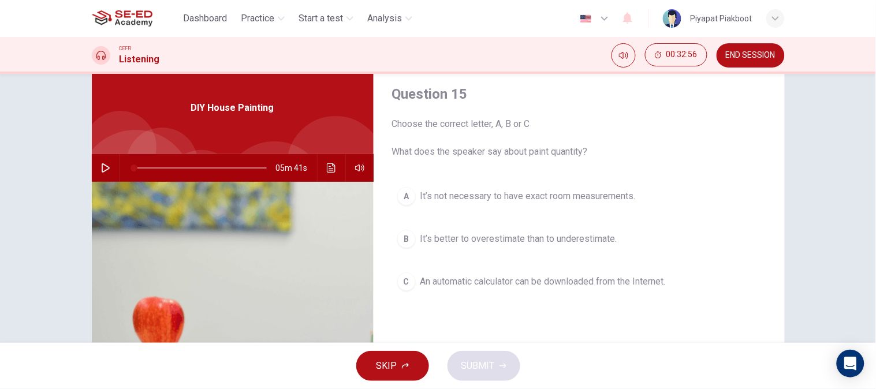
click at [643, 280] on span "An automatic calculator can be downloaded from the Internet." at bounding box center [542, 282] width 245 height 14
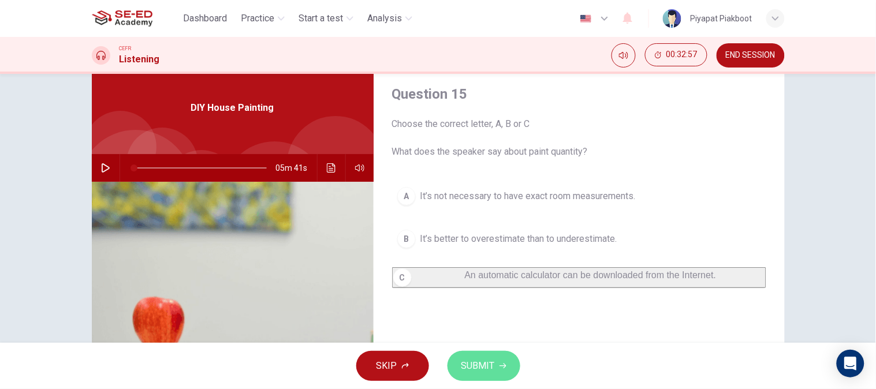
click at [501, 376] on button "SUBMIT" at bounding box center [483, 366] width 73 height 30
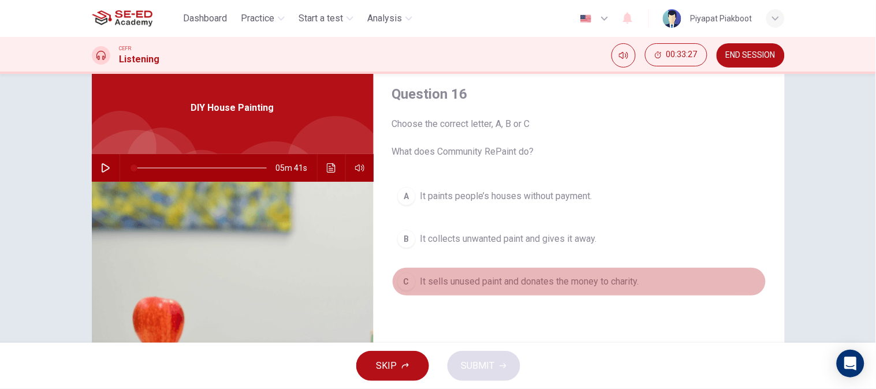
click at [516, 278] on span "It sells unused paint and donates the money to charity." at bounding box center [529, 282] width 219 height 14
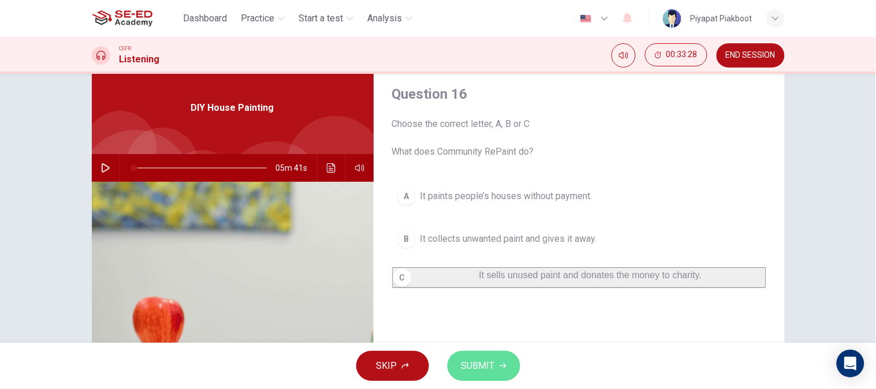
click at [468, 371] on span "SUBMIT" at bounding box center [477, 366] width 33 height 16
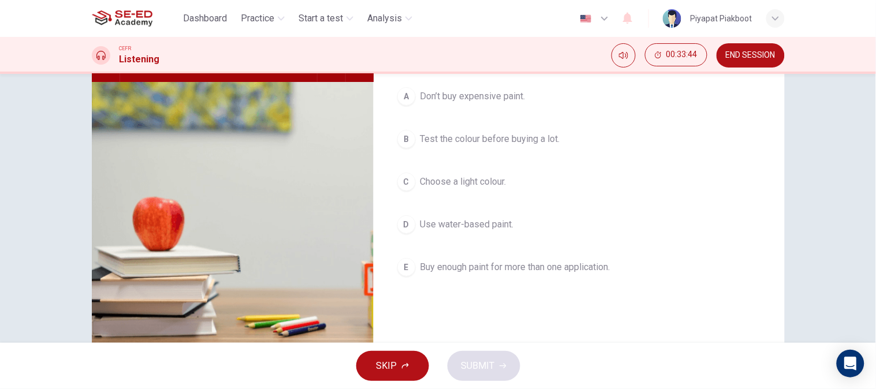
scroll to position [79, 0]
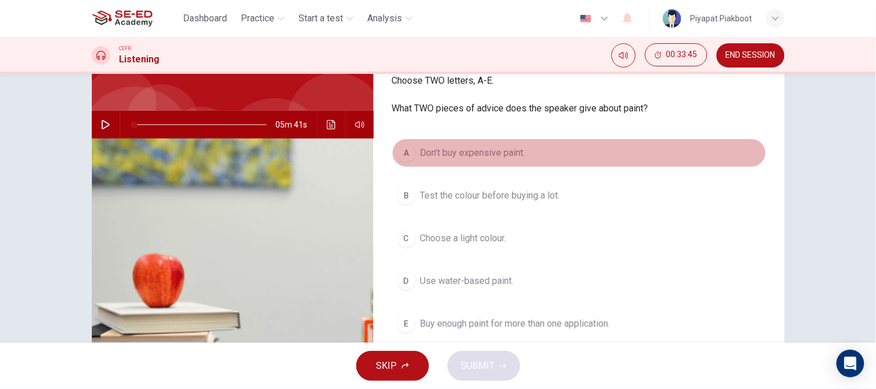
click at [501, 147] on span "Don’t buy expensive paint." at bounding box center [472, 153] width 105 height 14
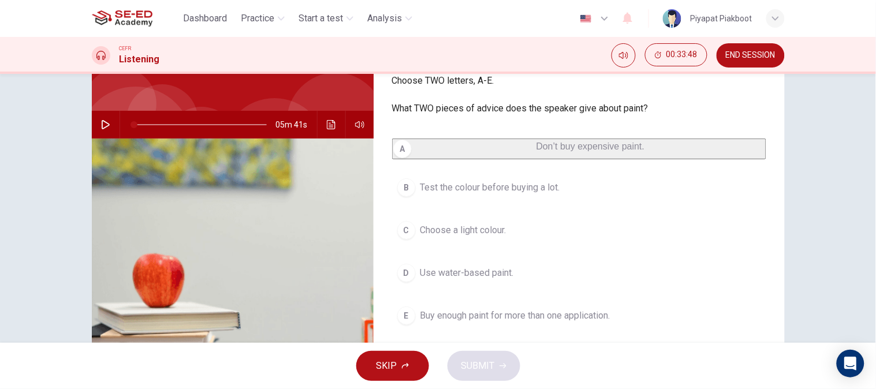
click at [479, 274] on span "Use water-based paint." at bounding box center [467, 273] width 94 height 14
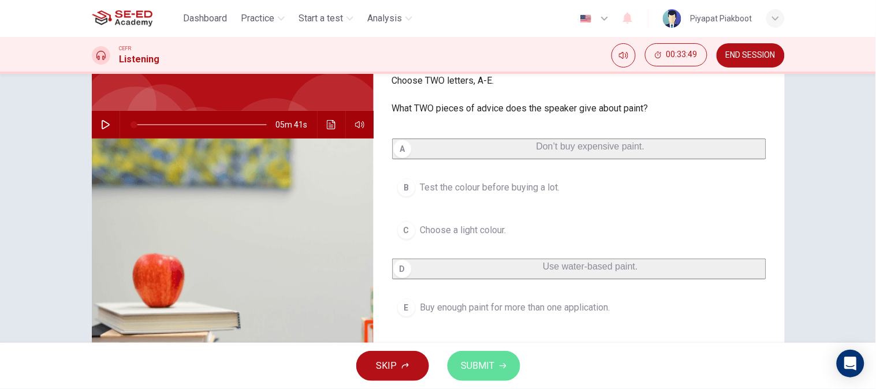
click at [486, 356] on button "SUBMIT" at bounding box center [483, 366] width 73 height 30
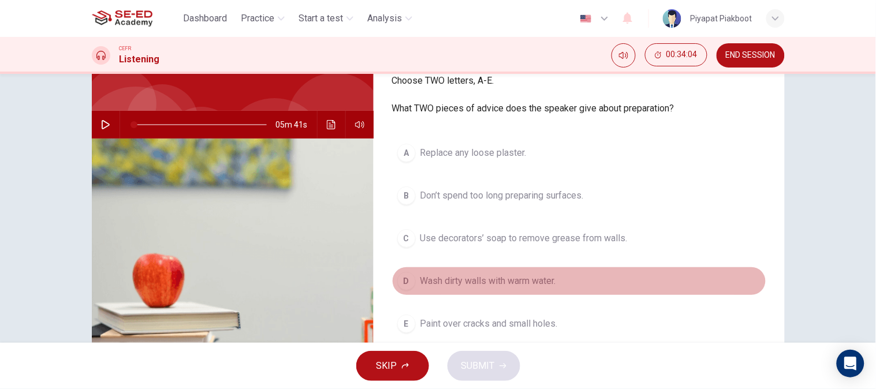
click at [472, 286] on span "Wash dirty walls with warm water." at bounding box center [488, 281] width 136 height 14
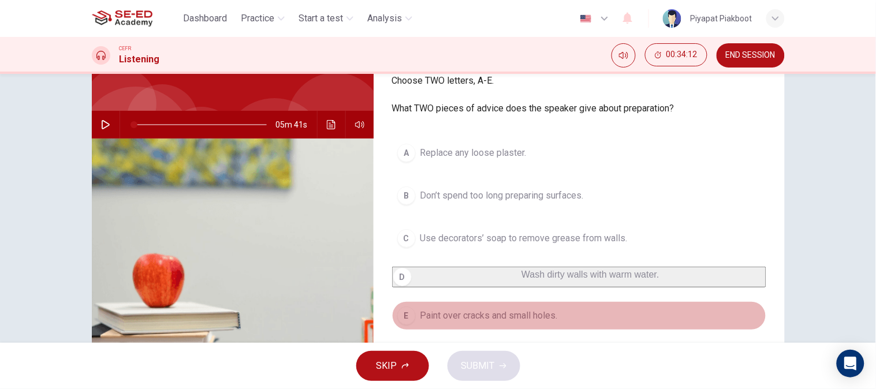
click at [471, 314] on button "E Paint over cracks and small holes." at bounding box center [579, 315] width 374 height 29
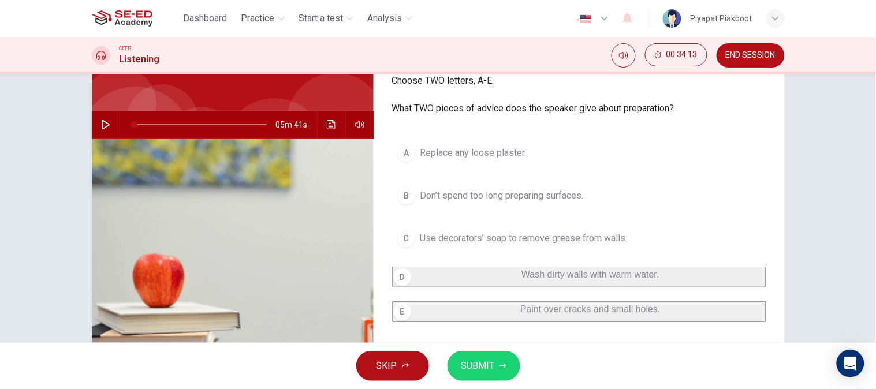
click at [473, 370] on span "SUBMIT" at bounding box center [477, 366] width 33 height 16
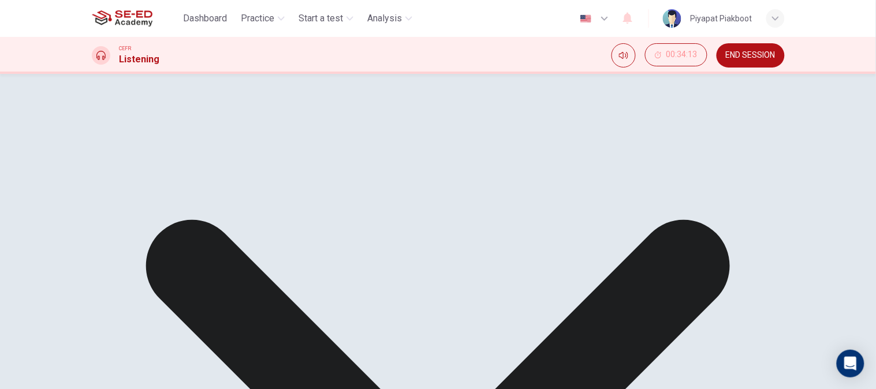
drag, startPoint x: 563, startPoint y: 345, endPoint x: 561, endPoint y: 380, distance: 35.3
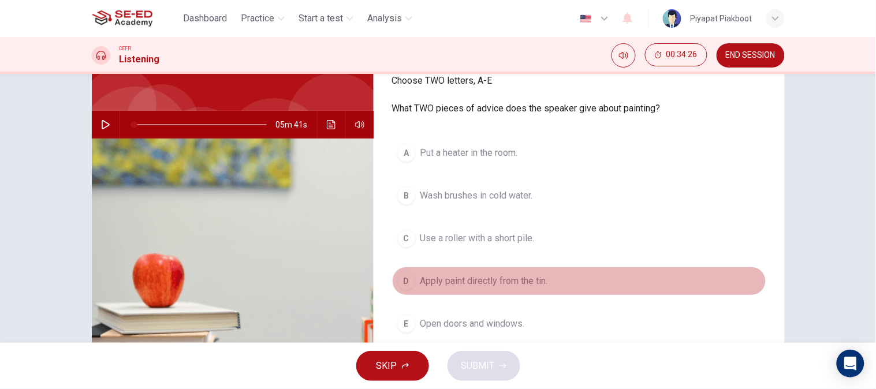
click at [523, 280] on span "Apply paint directly from the tin." at bounding box center [484, 281] width 128 height 14
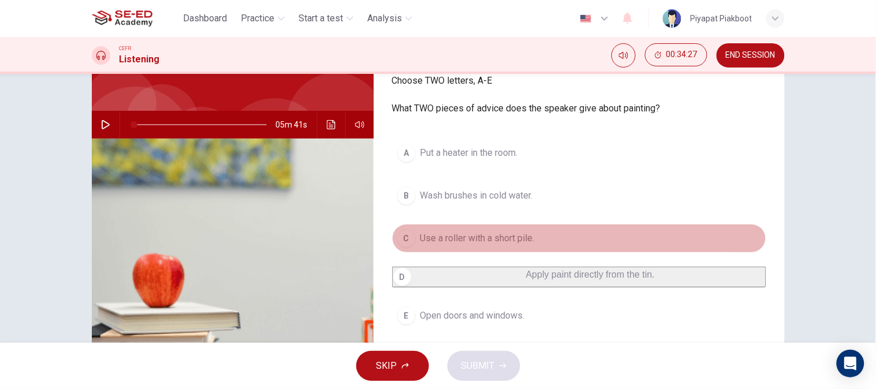
click at [514, 241] on span "Use a roller with a short pile." at bounding box center [477, 239] width 114 height 14
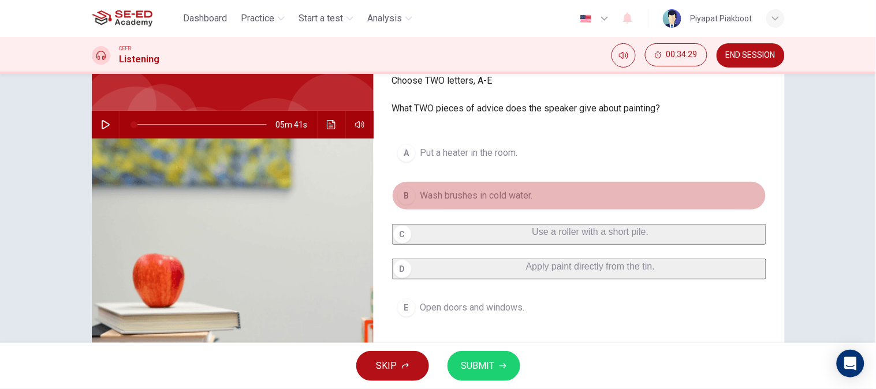
click at [481, 198] on span "Wash brushes in cold water." at bounding box center [476, 196] width 113 height 14
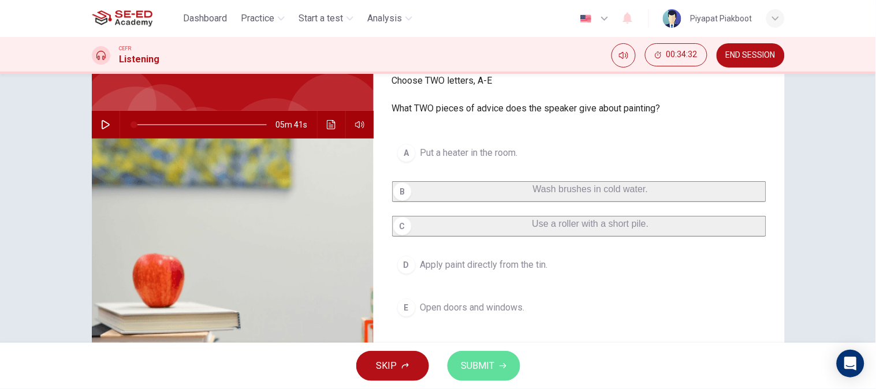
click at [476, 356] on button "SUBMIT" at bounding box center [483, 366] width 73 height 30
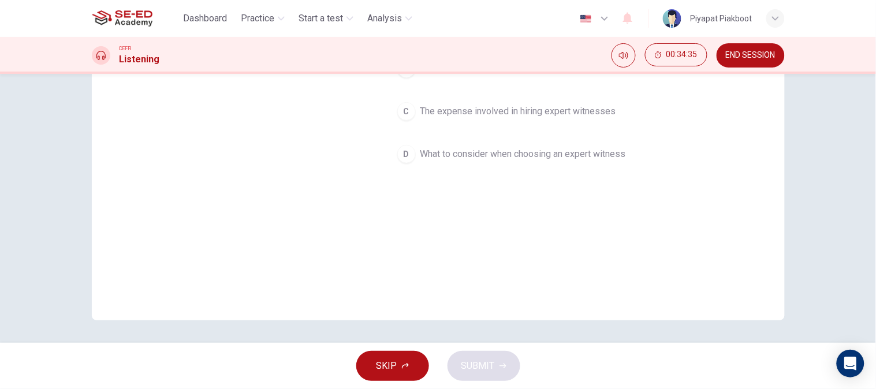
scroll to position [0, 0]
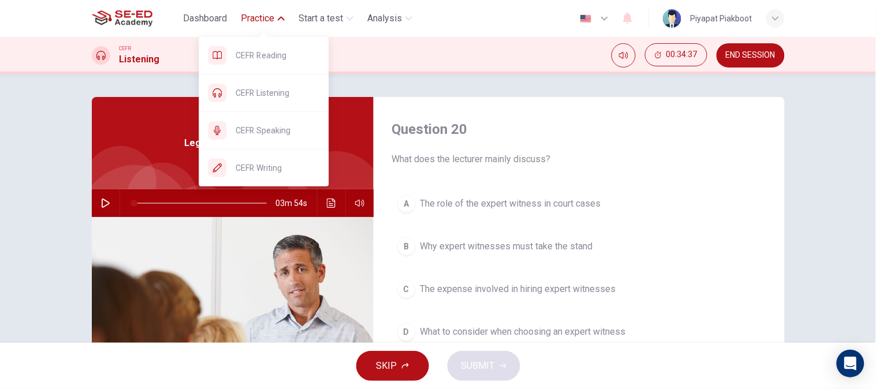
click at [267, 18] on span "Practice" at bounding box center [257, 19] width 33 height 14
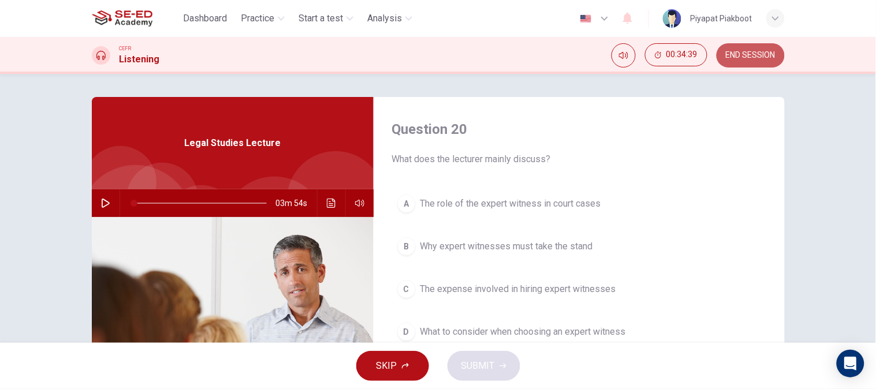
click at [748, 48] on button "END SESSION" at bounding box center [750, 55] width 68 height 24
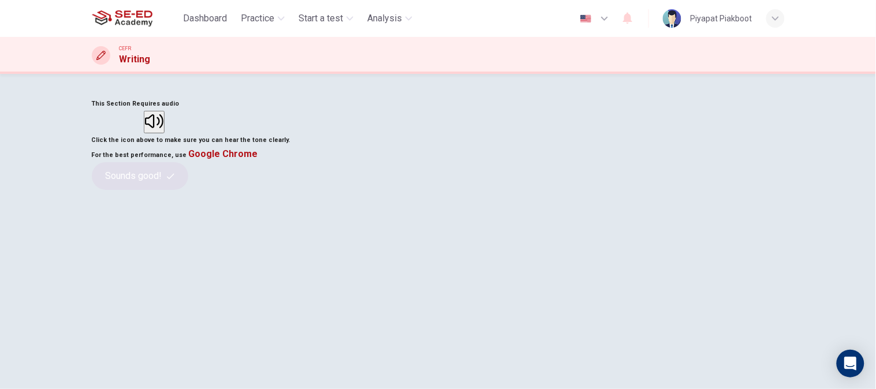
click at [165, 133] on button "button" at bounding box center [154, 122] width 21 height 23
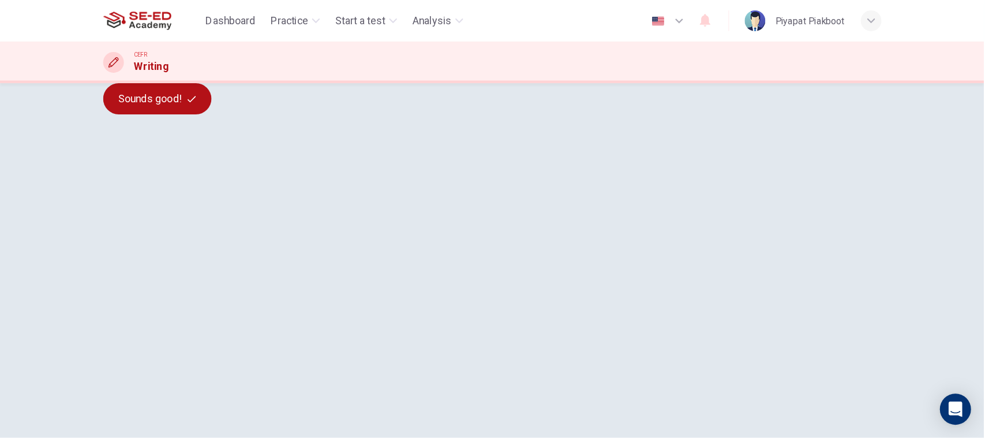
scroll to position [81, 0]
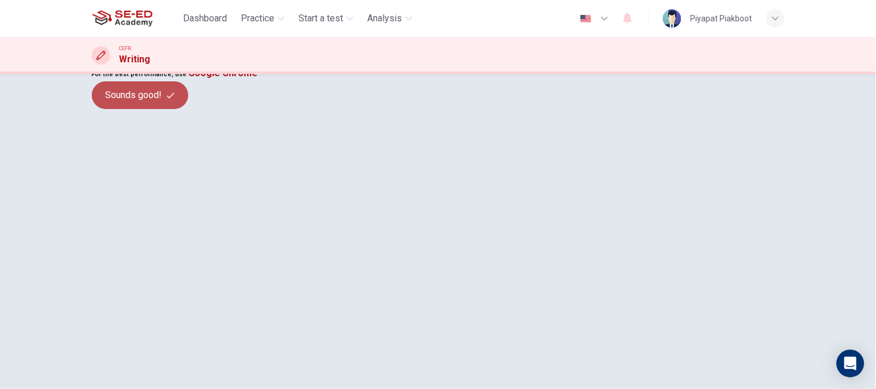
click at [189, 109] on button "Sounds good!" at bounding box center [140, 95] width 97 height 28
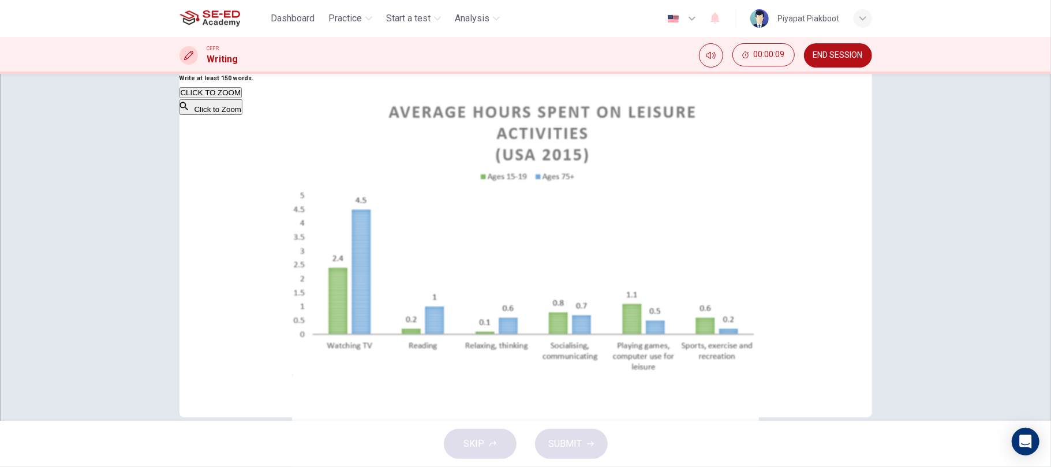
drag, startPoint x: 863, startPoint y: 2, endPoint x: 81, endPoint y: 201, distance: 806.0
click at [81, 201] on div "Writing Task 1 You should spend about 20 minutes on this task. The chart below …" at bounding box center [525, 247] width 1051 height 347
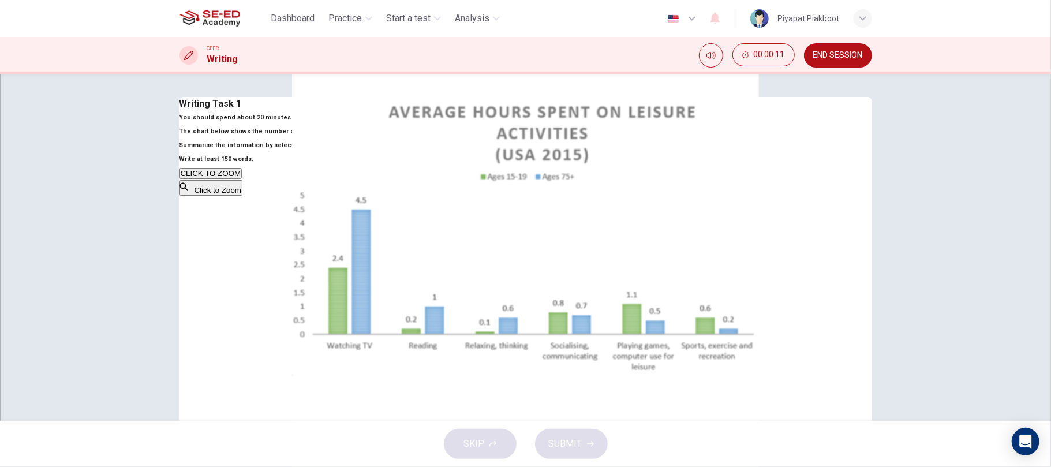
click at [681, 170] on textarea at bounding box center [705, 281] width 94 height 341
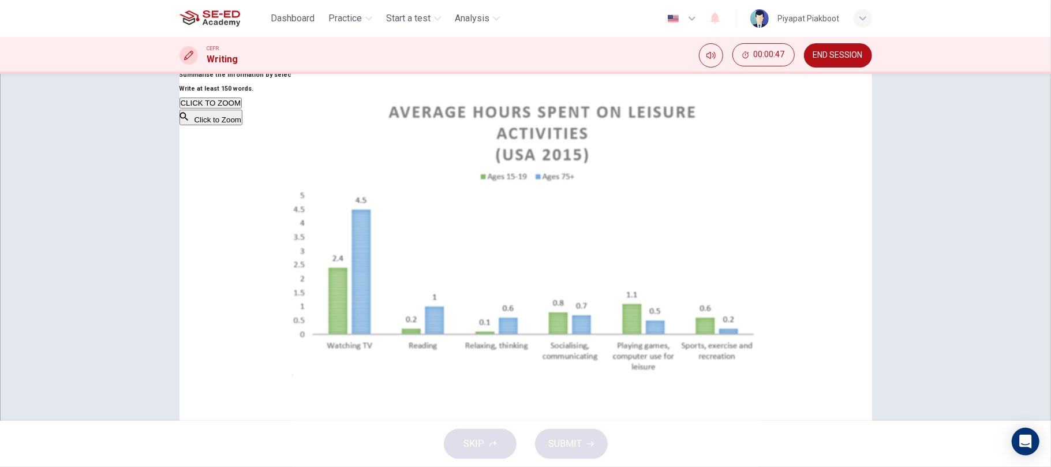
scroll to position [72, 0]
click at [242, 124] on button "Click to Zoom" at bounding box center [211, 117] width 63 height 16
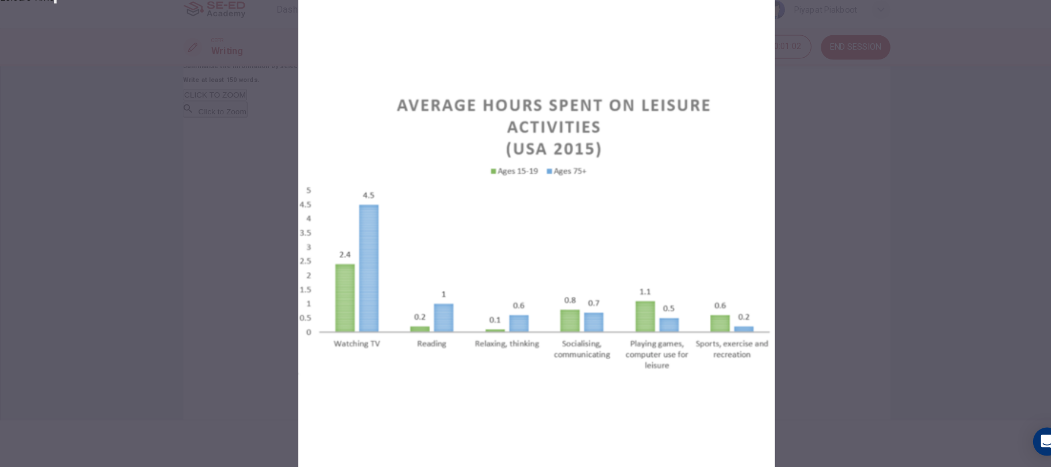
scroll to position [0, 0]
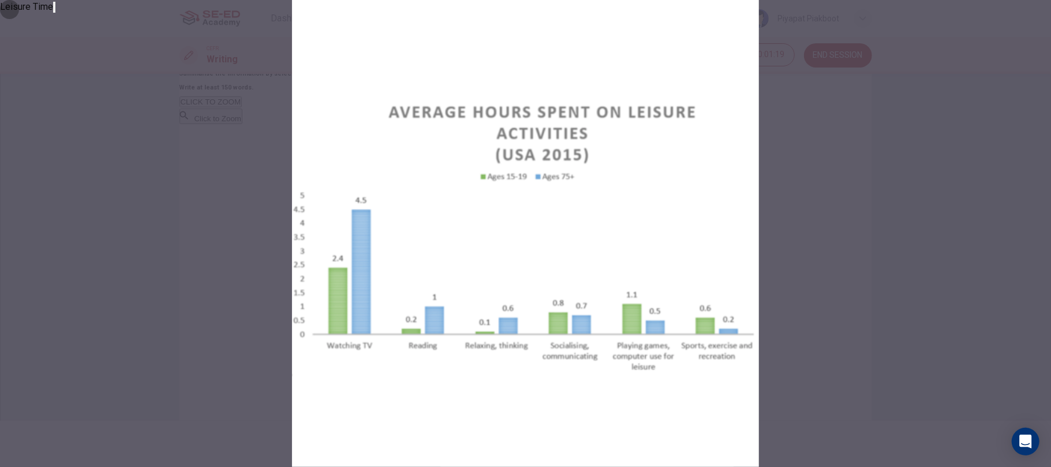
click at [54, 10] on icon "button" at bounding box center [54, 10] width 0 height 0
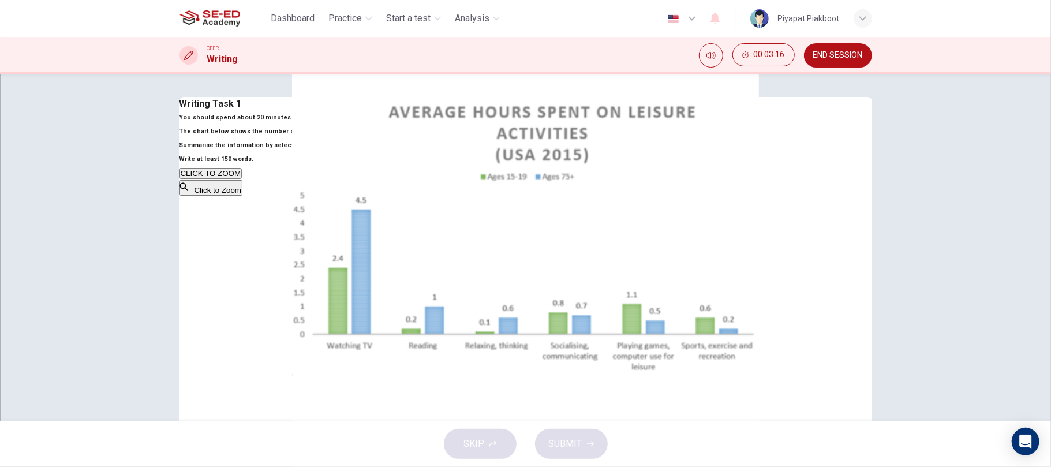
click at [430, 197] on div "Click to Zoom" at bounding box center [419, 188] width 479 height 17
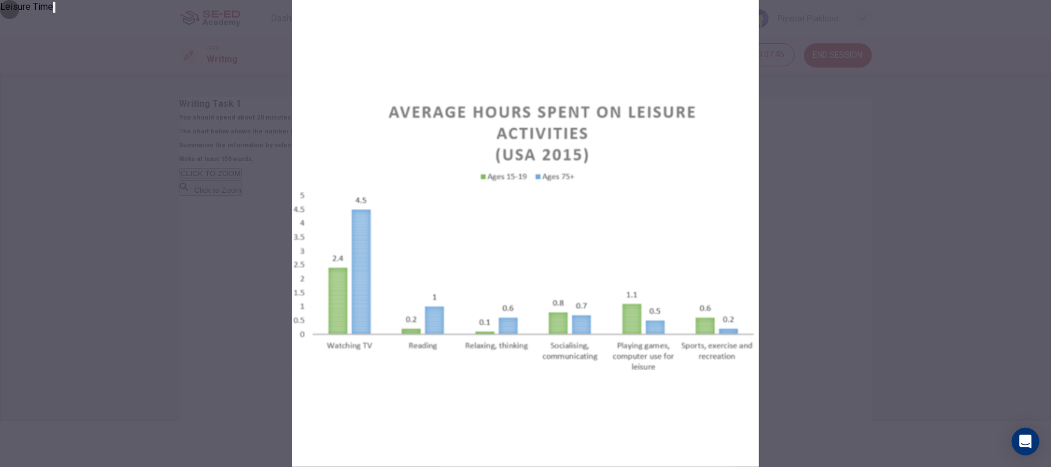
click at [54, 10] on icon "button" at bounding box center [54, 10] width 0 height 0
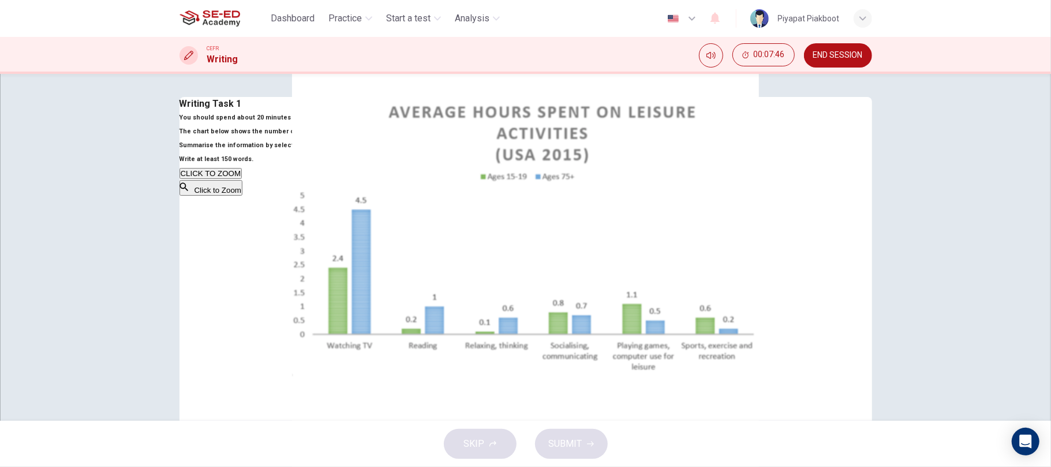
click at [658, 160] on textarea at bounding box center [705, 281] width 94 height 341
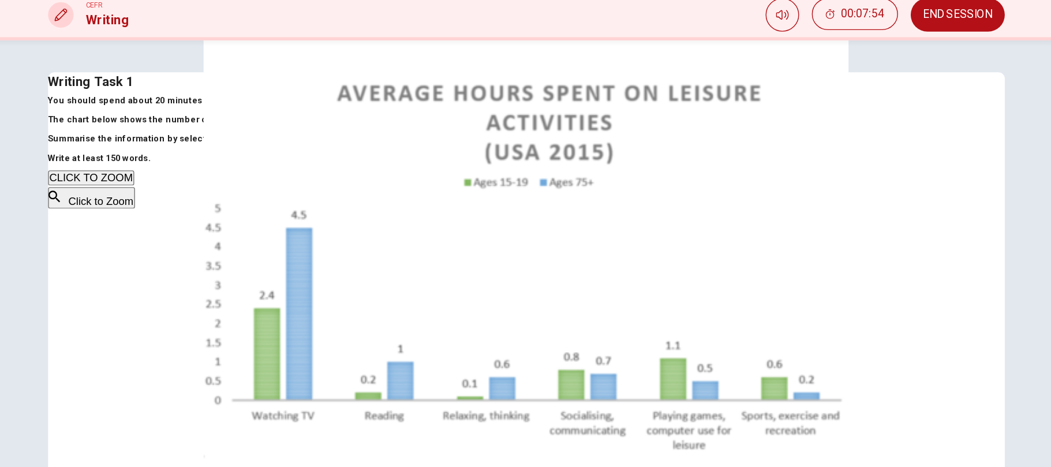
scroll to position [1, 0]
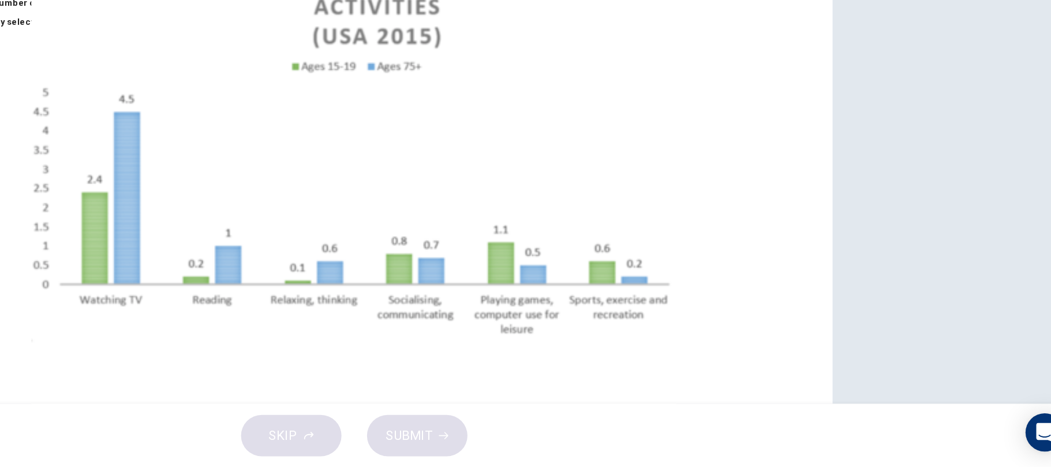
click at [658, 191] on textarea at bounding box center [705, 280] width 94 height 341
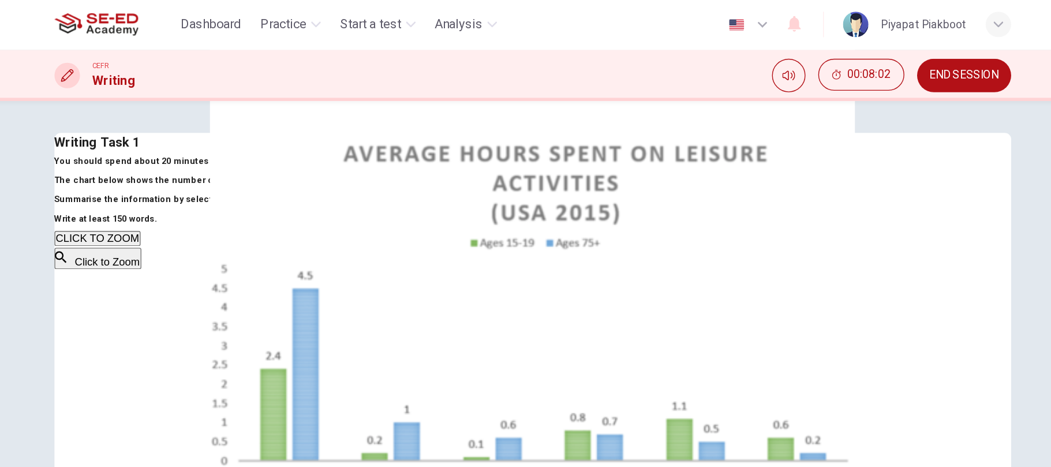
scroll to position [42, 0]
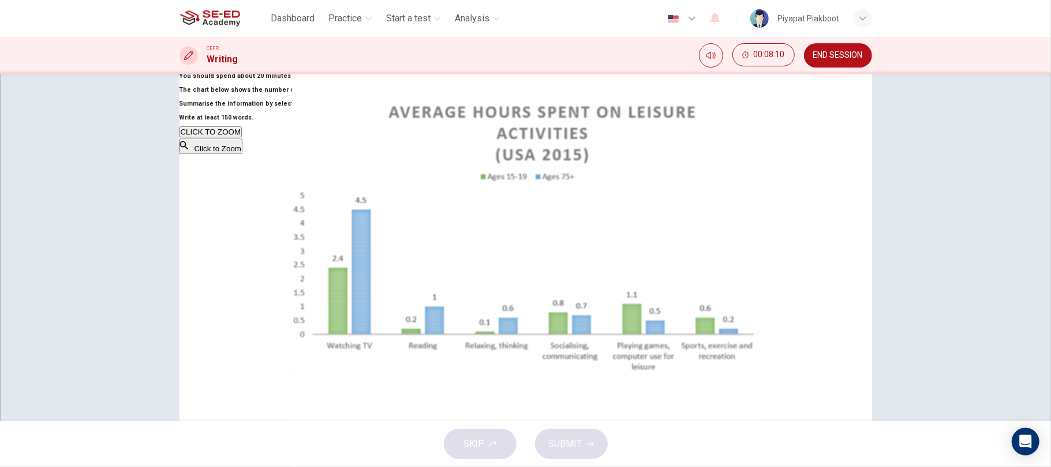
type textarea "I"
type textarea "x"
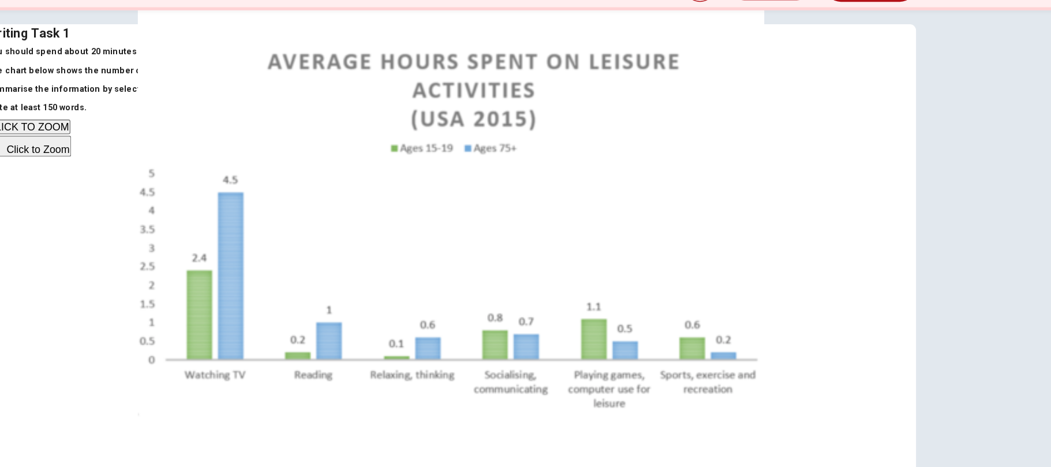
scroll to position [0, 0]
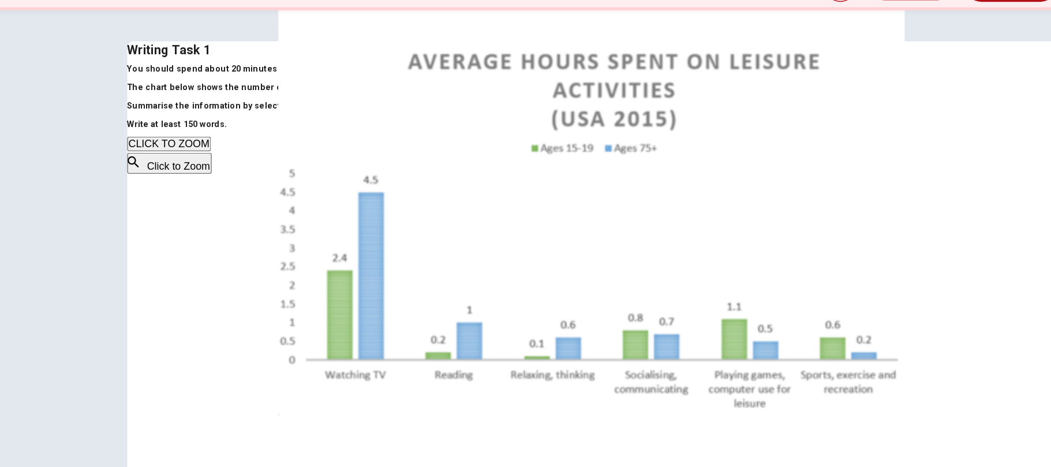
type textarea "In"
type textarea "x"
type textarea "Inf"
type textarea "x"
type textarea "Info"
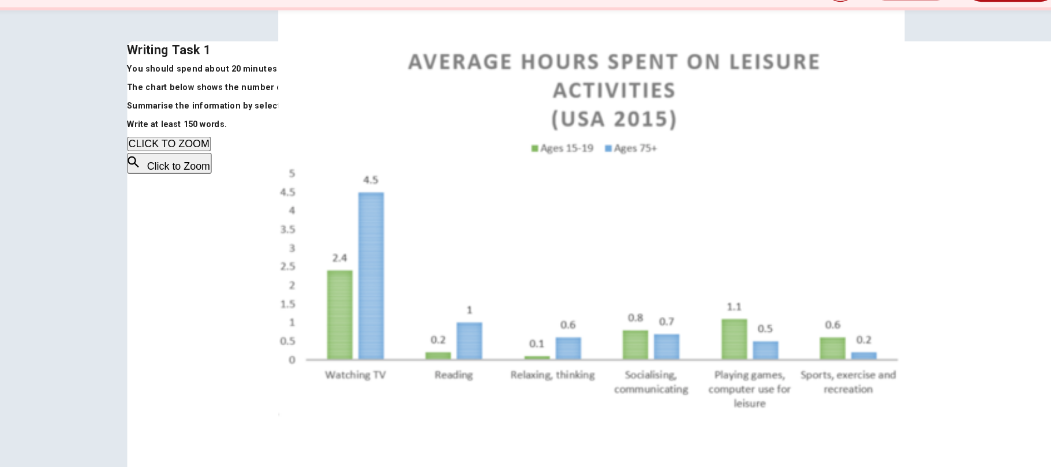
type textarea "x"
type textarea "Infor"
type textarea "x"
type textarea "Inform"
type textarea "x"
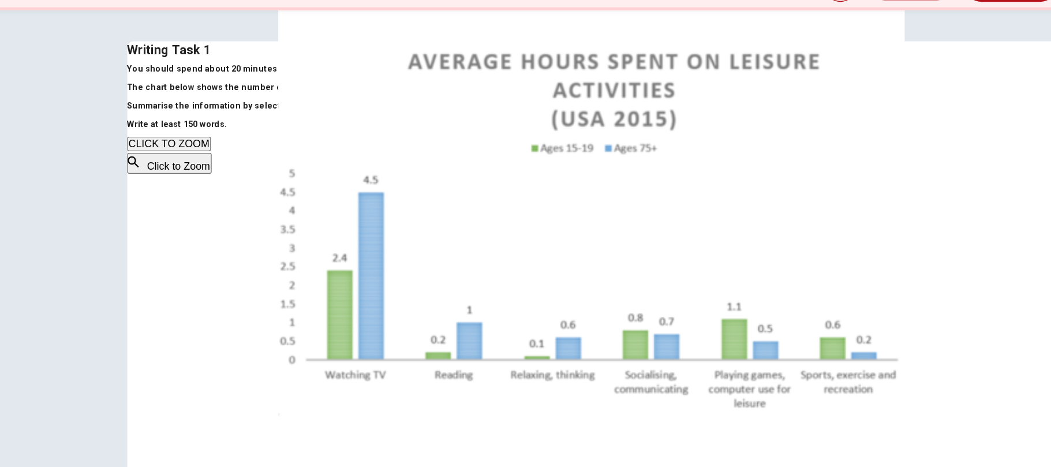
type textarea "Informa"
type textarea "x"
type textarea "Informat"
type textarea "x"
type textarea "Informati"
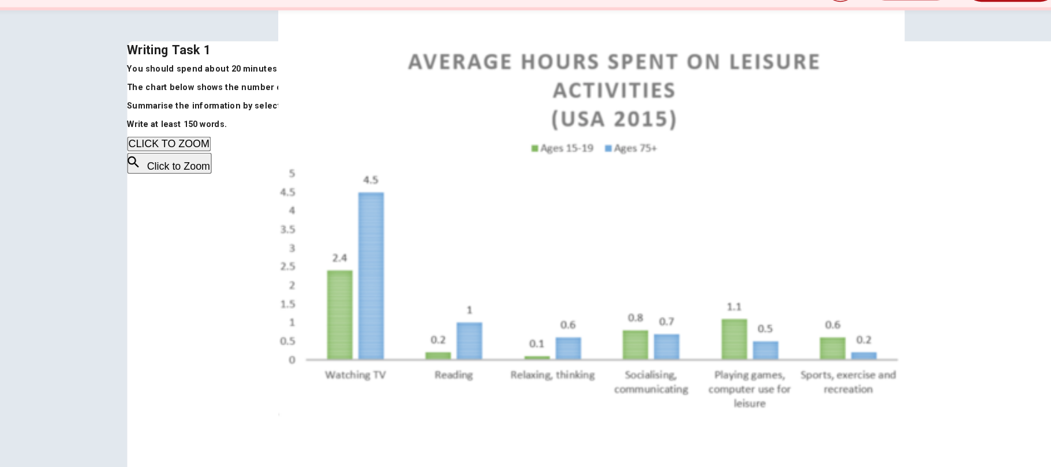
type textarea "x"
type textarea "Informatio"
type textarea "x"
type textarea "Information"
type textarea "x"
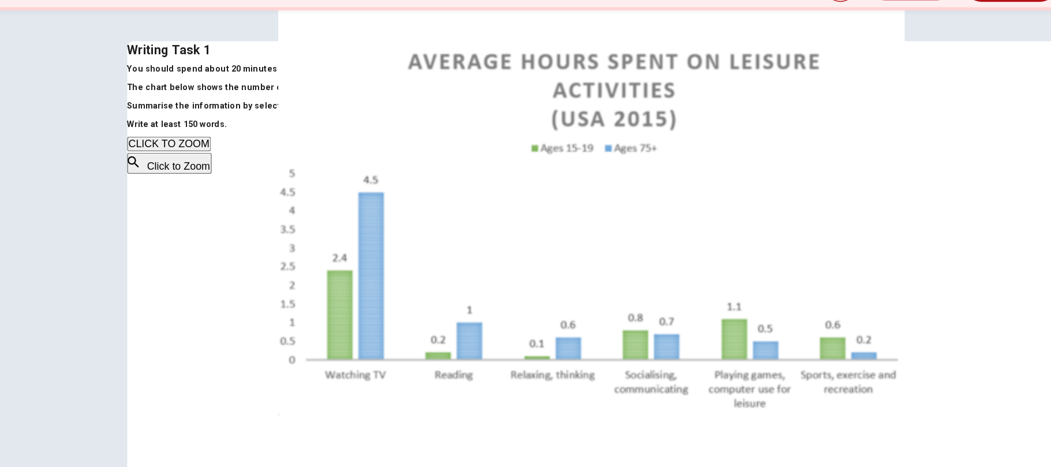
type textarea "Information"
type textarea "x"
type textarea "Information b"
type textarea "x"
type textarea "Information by"
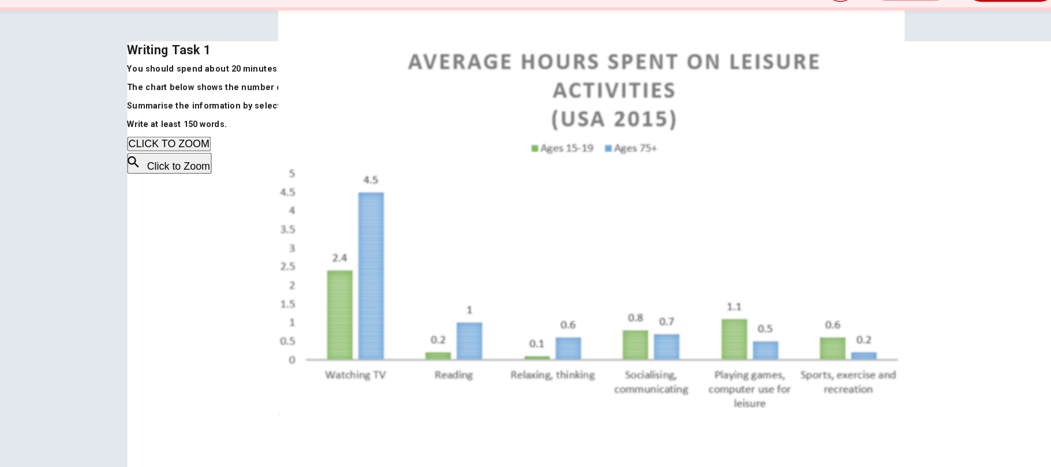
type textarea "x"
type textarea "Information byb"
type textarea "x"
type textarea "Information bybs"
type textarea "x"
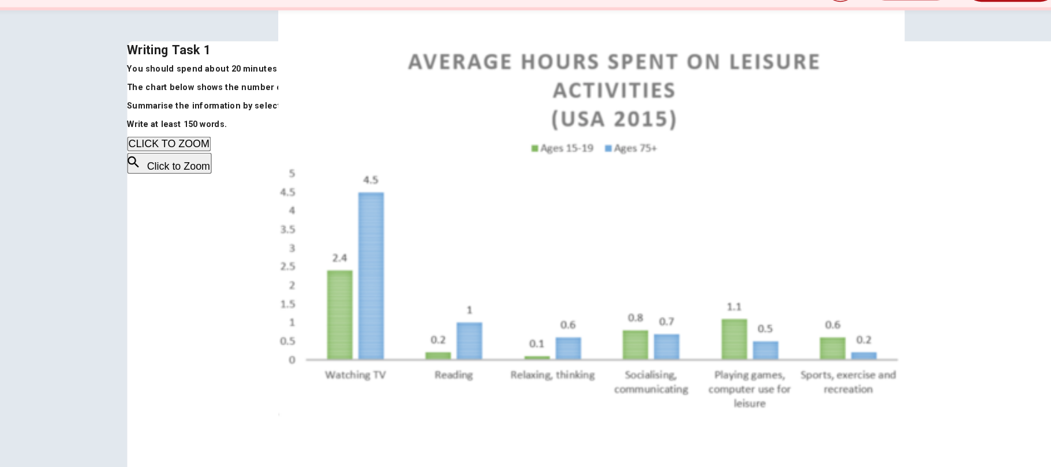
type textarea "Information bybse"
type textarea "x"
type textarea "Information bybsel"
type textarea "x"
type textarea "Information bybsele"
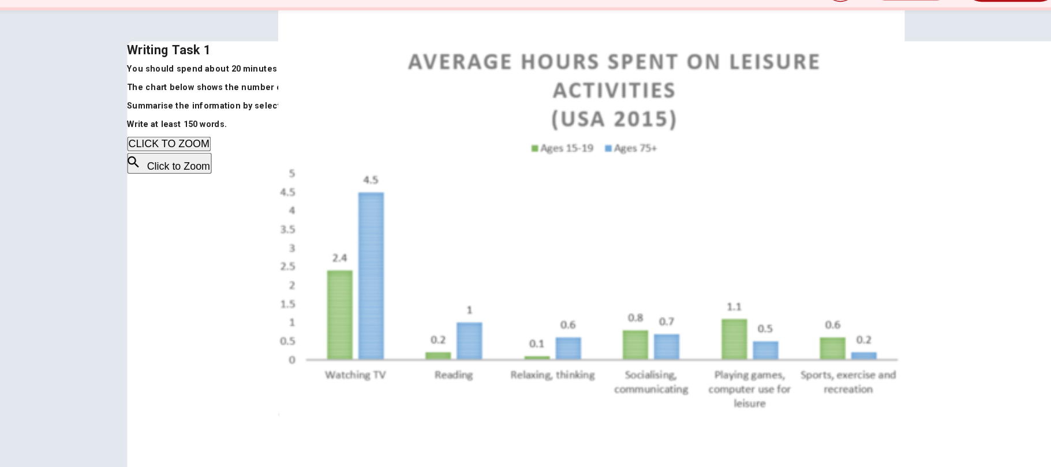
type textarea "x"
type textarea "Information bybselec"
type textarea "x"
type textarea "Information bybselect"
type textarea "x"
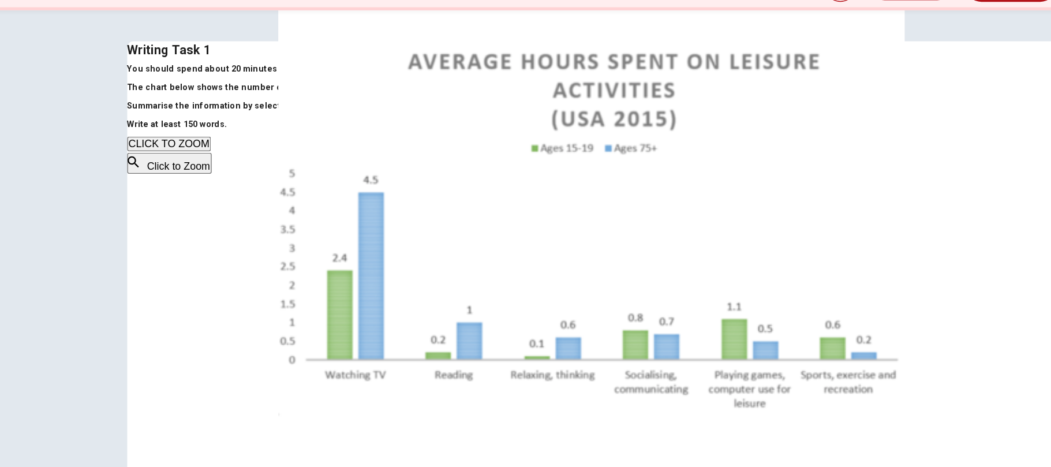
type textarea "Information bybselecti"
type textarea "x"
type textarea "Information bybselectin"
type textarea "x"
type textarea "Information bybselecting"
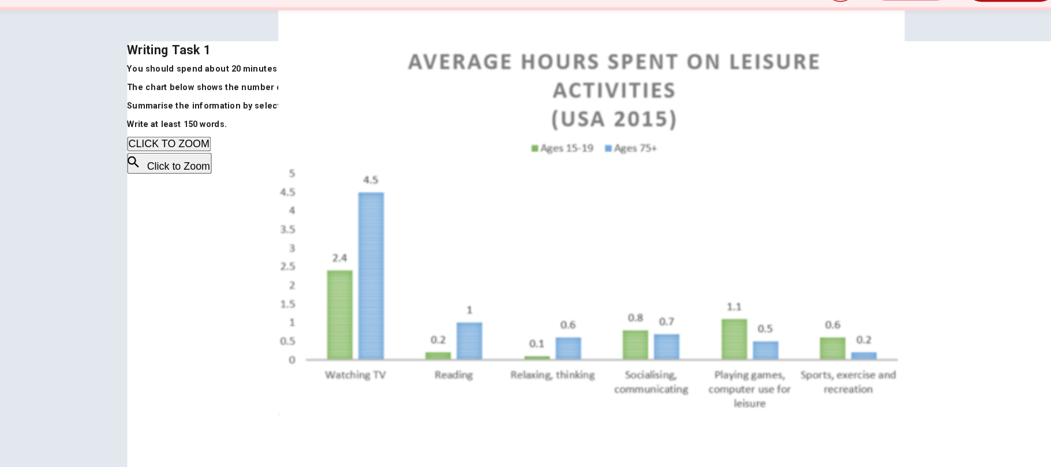
type textarea "x"
type textarea "Information bybselecting"
type textarea "x"
type textarea "Information bybselecting a"
type textarea "x"
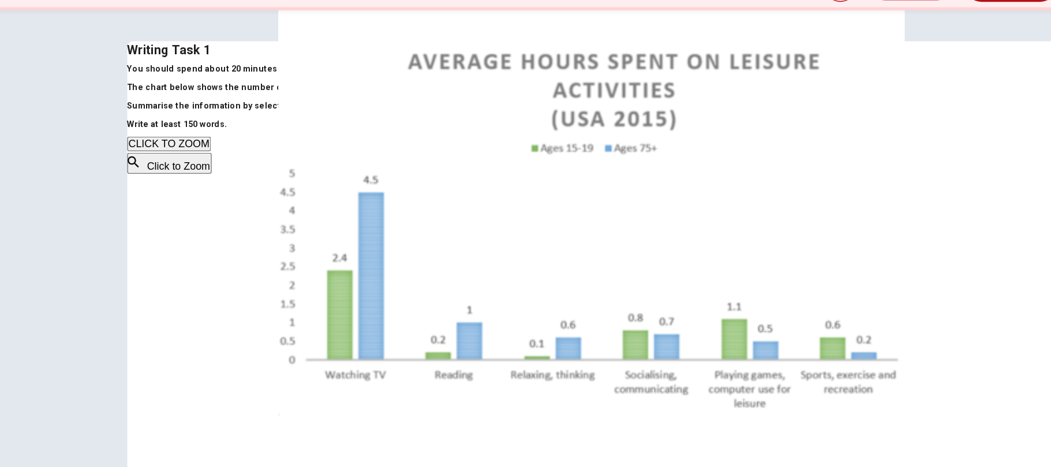
type textarea "Information bybselecting an"
type textarea "x"
type textarea "Information bybselecting and"
type textarea "x"
type textarea "Information bybselecting and"
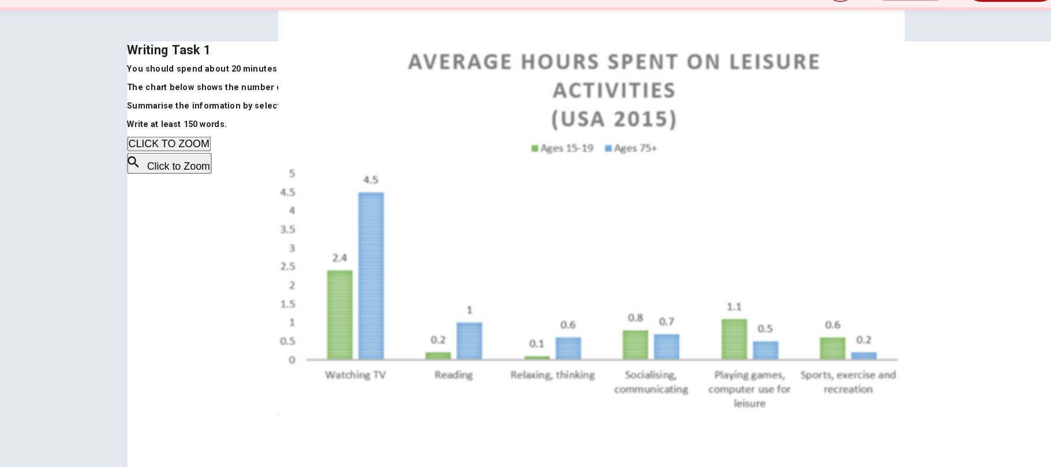
type textarea "x"
type textarea "Information bybselecting and r"
type textarea "x"
type textarea "Information bybselecting and re"
type textarea "x"
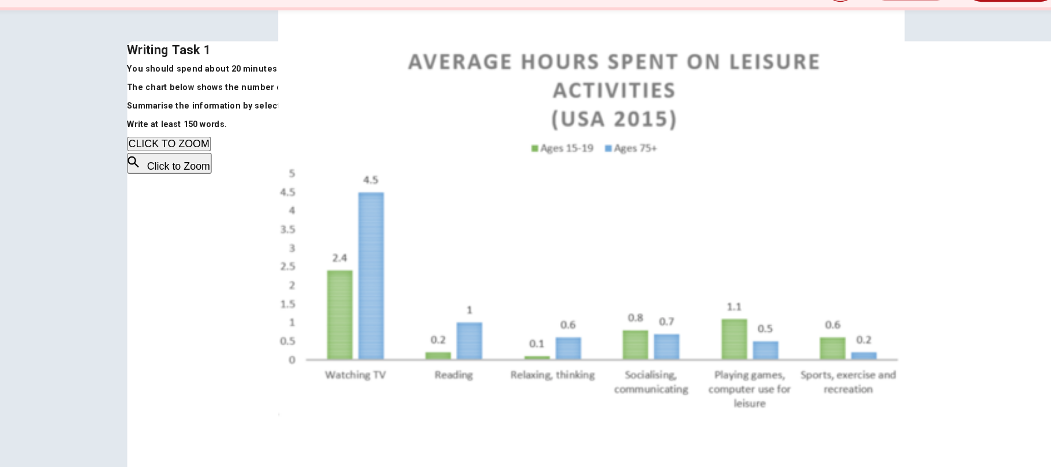
type textarea "Information bybselecting and rep"
type textarea "x"
type textarea "Information bybselecting and repo"
type textarea "x"
type textarea "Information bybselecting and repot"
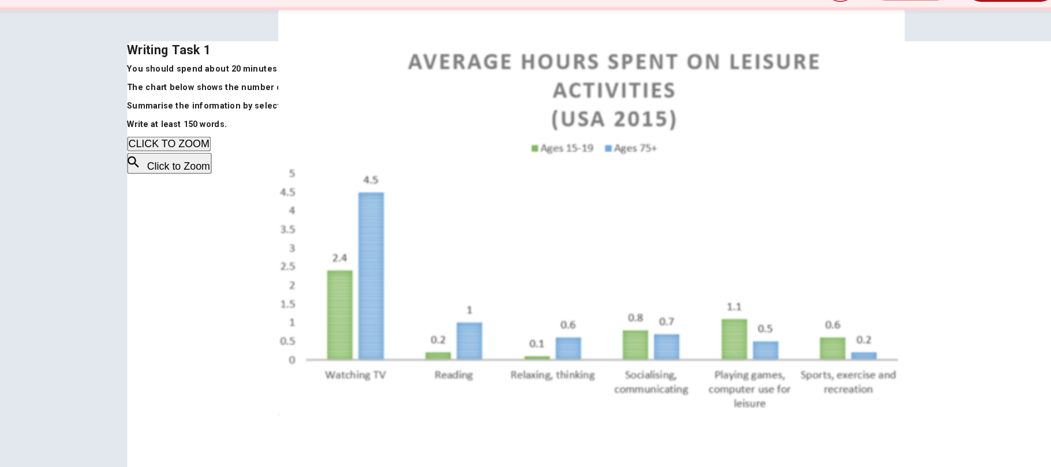
type textarea "x"
type textarea "Information bybselecting and repo"
type textarea "x"
type textarea "Information bybselecting and repot"
type textarea "x"
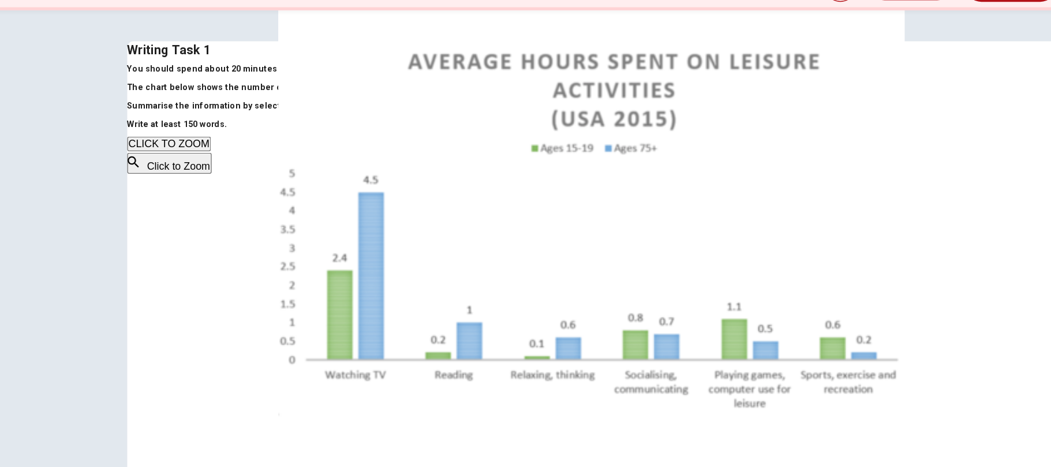
type textarea "Information bybselecting and repoti"
type textarea "x"
type textarea "Information bybselecting and repotin"
type textarea "x"
type textarea "Information bybselecting and repoting"
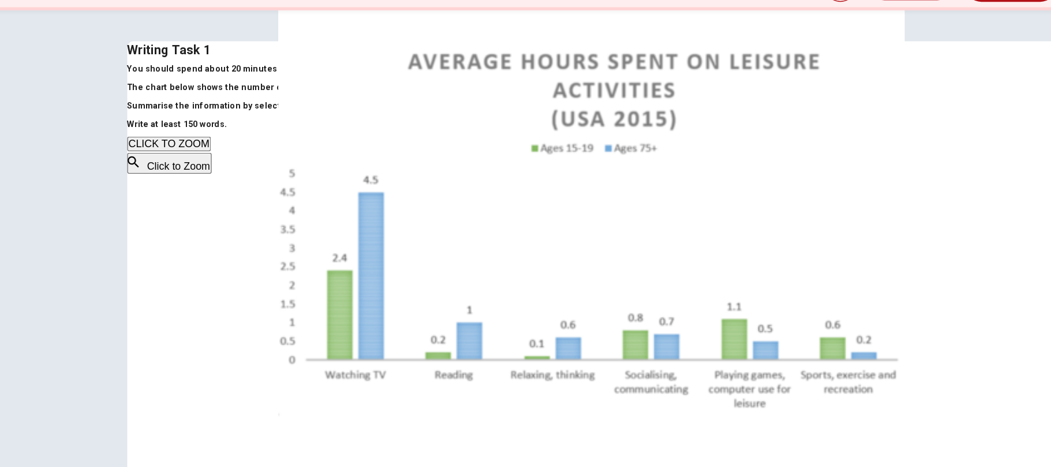
type textarea "x"
type textarea "Information bybselecting and repoting"
type textarea "x"
type textarea "Information bybselecting and repoting t"
type textarea "x"
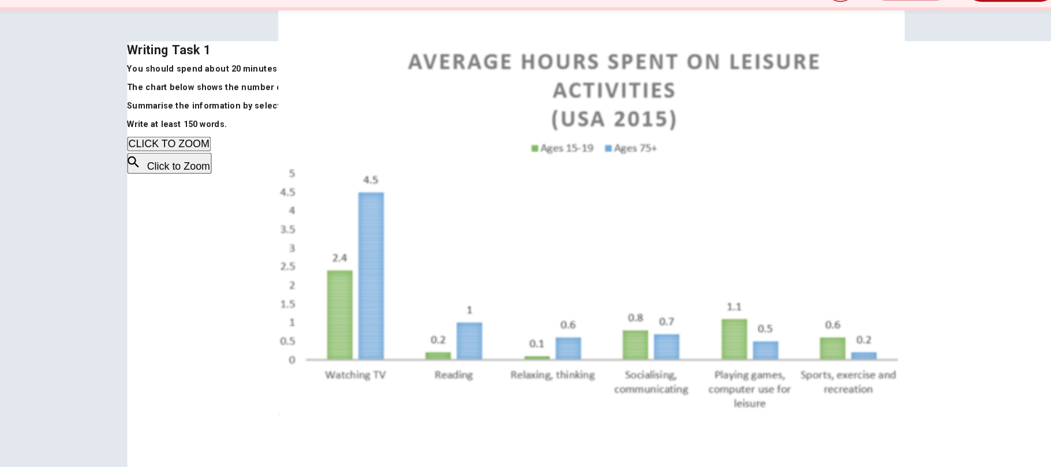
type textarea "Information bybselecting and repoting th"
type textarea "x"
type textarea "Information bybselecting and repoting the"
type textarea "x"
type textarea "Information bybselecting and repoting the"
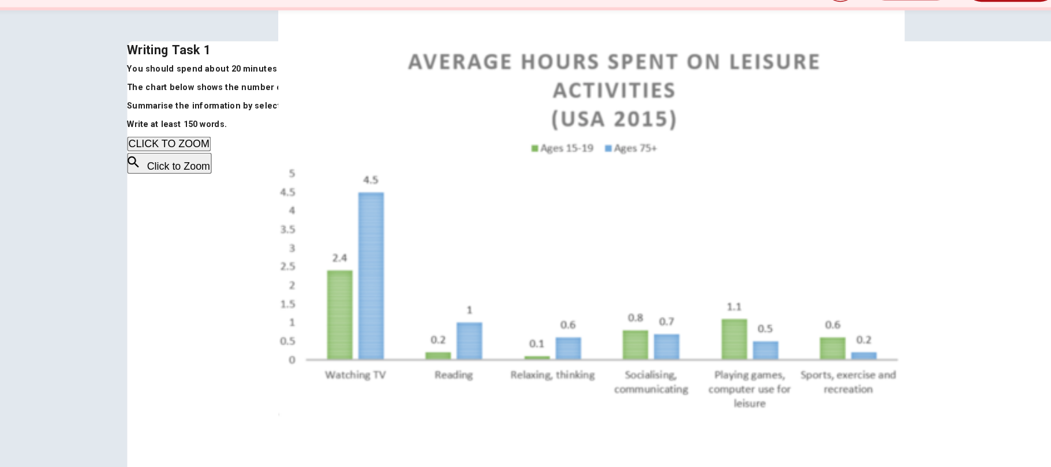
type textarea "x"
type textarea "Information bybselecting and repoting the m"
type textarea "x"
type textarea "Information bybselecting and repoting the ma"
type textarea "x"
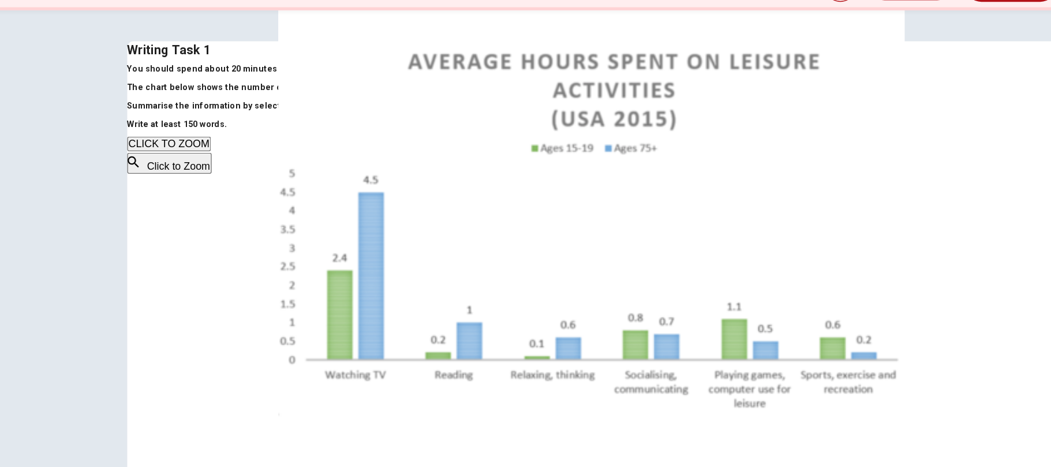
type textarea "Information bybselecting and repoting the mai"
type textarea "x"
type textarea "Information bybselecting and repoting the main"
type textarea "x"
type textarea "Information bybselecting and repoting the main"
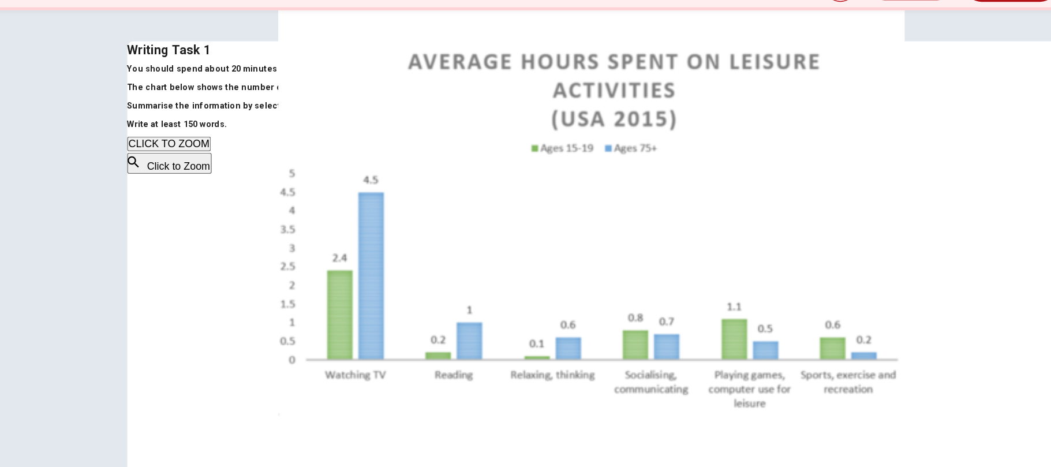
type textarea "x"
type textarea "Information bybselecting and repoting the main f"
type textarea "x"
type textarea "Information bybselecting and repoting the main fe"
type textarea "x"
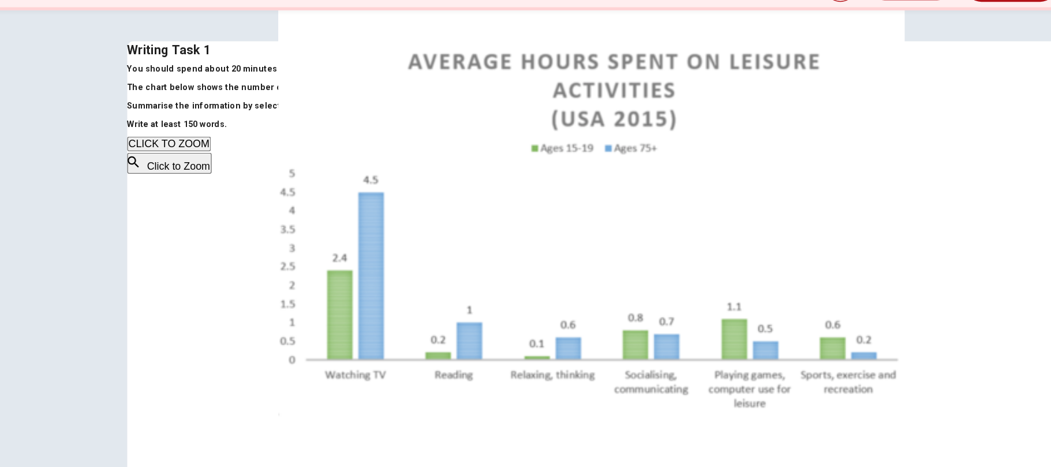
type textarea "Information bybselecting and repoting the main fea"
type textarea "x"
type textarea "Information bybselecting and repoting the main feat"
type textarea "x"
type textarea "Information bybselecting and repoting the main featu"
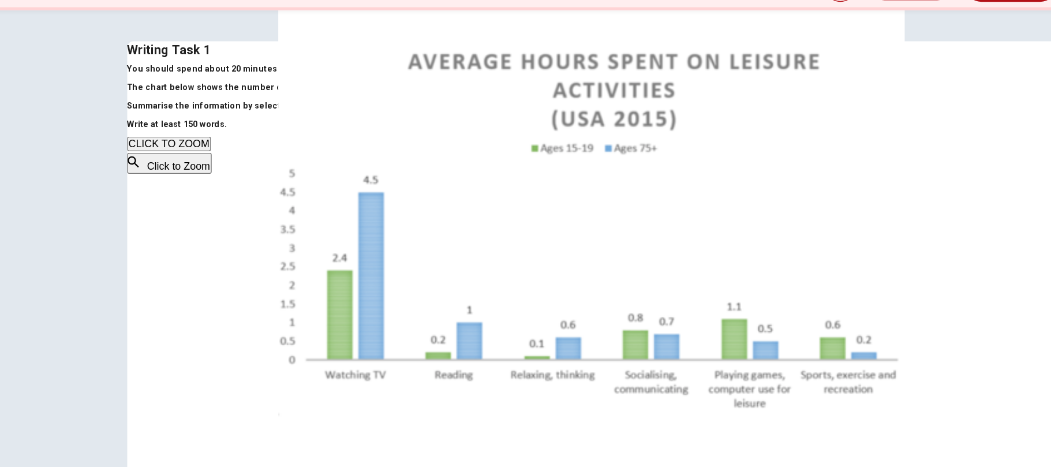
type textarea "x"
type textarea "Information bybselecting and repoting the main featur"
type textarea "x"
type textarea "Information bybselecting and repoting the main feature"
type textarea "x"
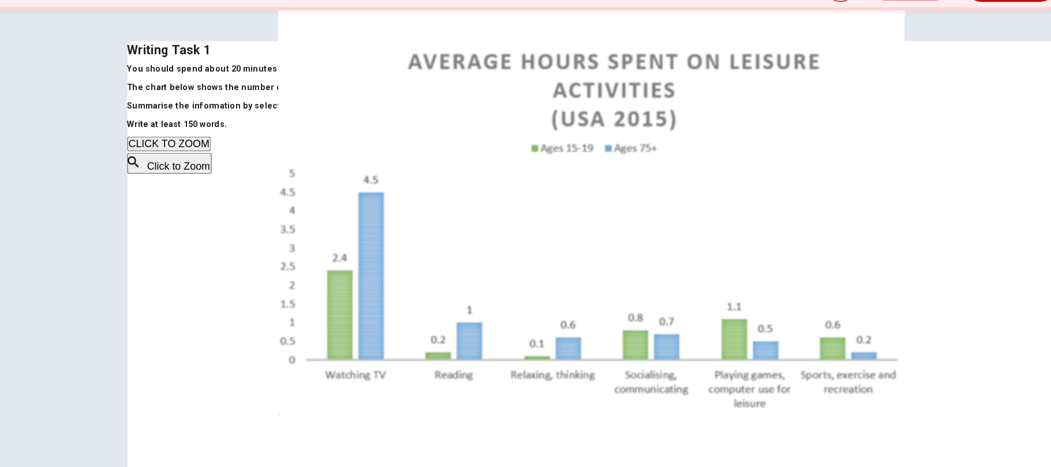
type textarea "Information bybselecting and repoting the main features"
type textarea "x"
type textarea "Information bybselecting and repoting the main features,"
type textarea "x"
type textarea "Information bybselecting and repoting the main features,"
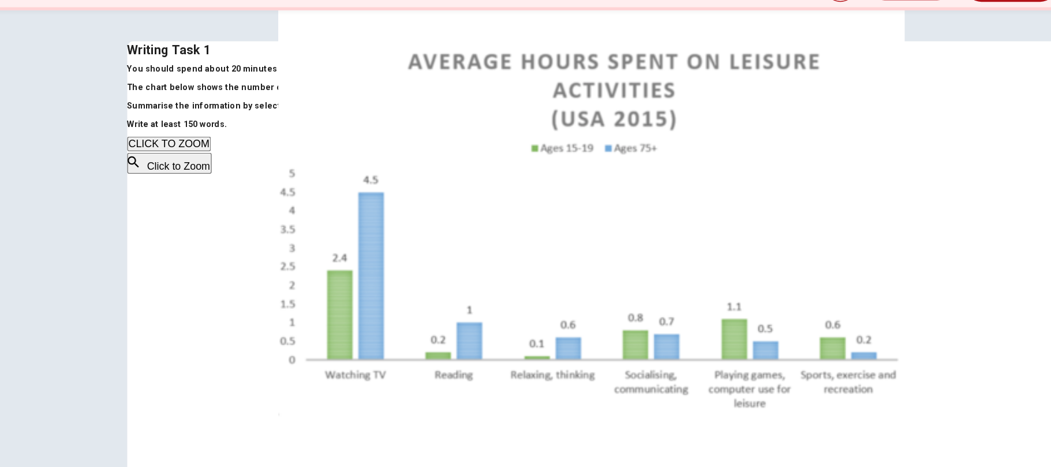
type textarea "x"
type textarea "Information bybselecting and repoting the main features, a"
type textarea "x"
type textarea "Information bybselecting and repoting the main features, an"
type textarea "x"
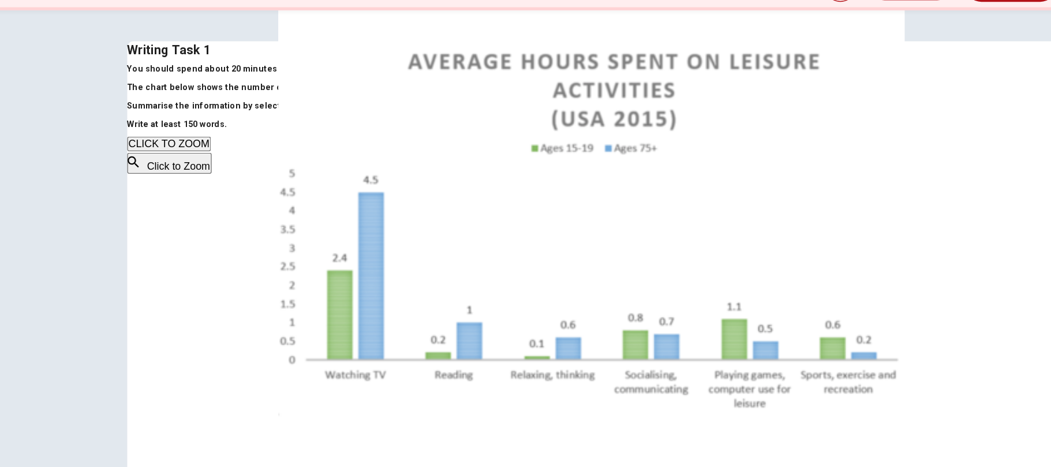
type textarea "Information bybselecting and repoting the main features, and"
type textarea "x"
type textarea "Information bybselecting and repoting the main features, and"
type textarea "x"
type textarea "Information bybselecting and repoting the main features, and m"
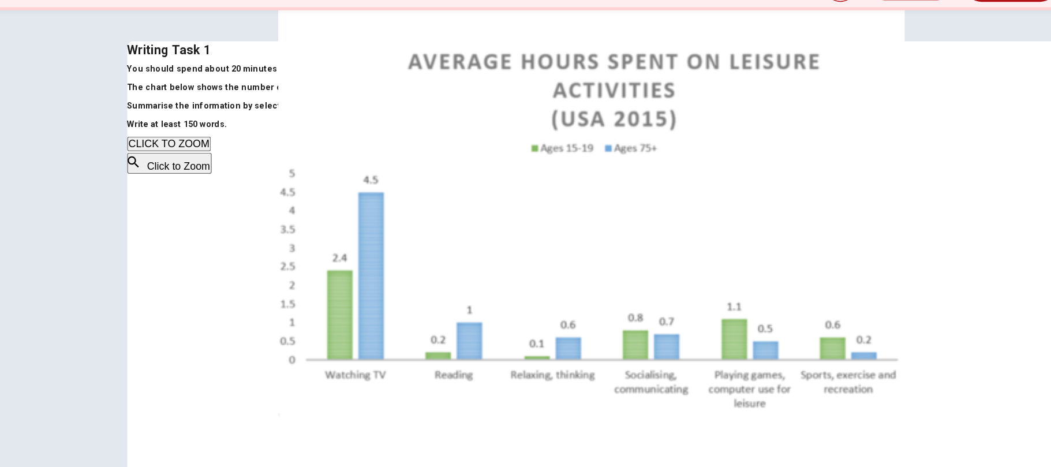
type textarea "x"
type textarea "Information bybselecting and repoting the main features, and mk"
type textarea "x"
type textarea "Information bybselecting and repoting the main features, and mke"
type textarea "x"
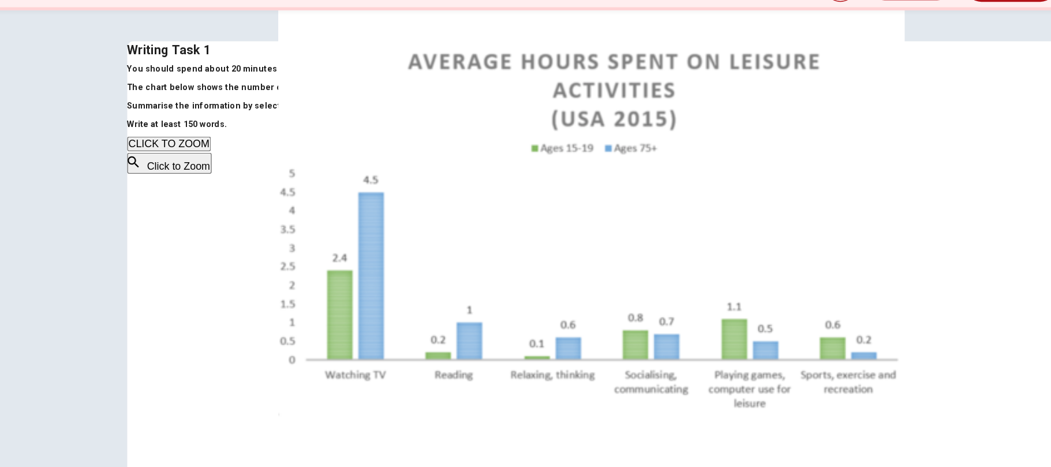
type textarea "Information bybselecting and repoting the main features, and mk"
type textarea "x"
type textarea "Information bybselecting and repoting the main features, and m"
type textarea "x"
type textarea "Information bybselecting and repoting the main features, and ma"
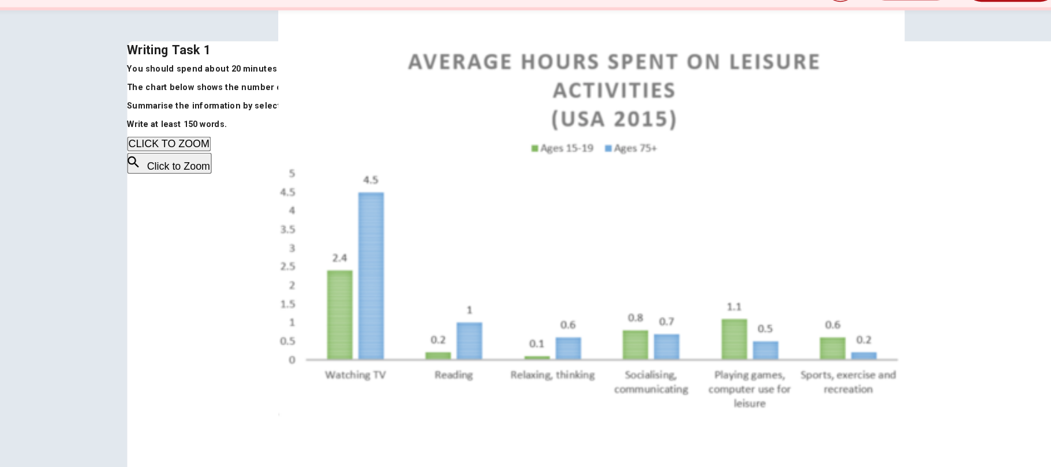
type textarea "x"
type textarea "Information bybselecting and repoting the main features, and mak"
type textarea "x"
type textarea "Information bybselecting and repoting the main features, and make"
type textarea "x"
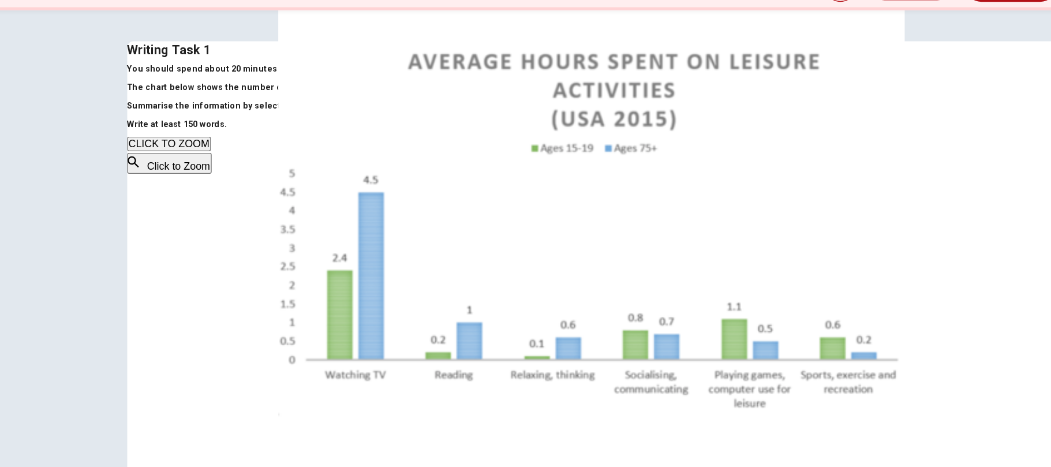
click at [658, 156] on textarea "Information bybselecting and repoting the main features, and make" at bounding box center [705, 281] width 94 height 341
type textarea "Information byselecting and repoting the main features, and make"
type textarea "x"
type textarea "Information by selecting and repoting the main features, and make"
type textarea "x"
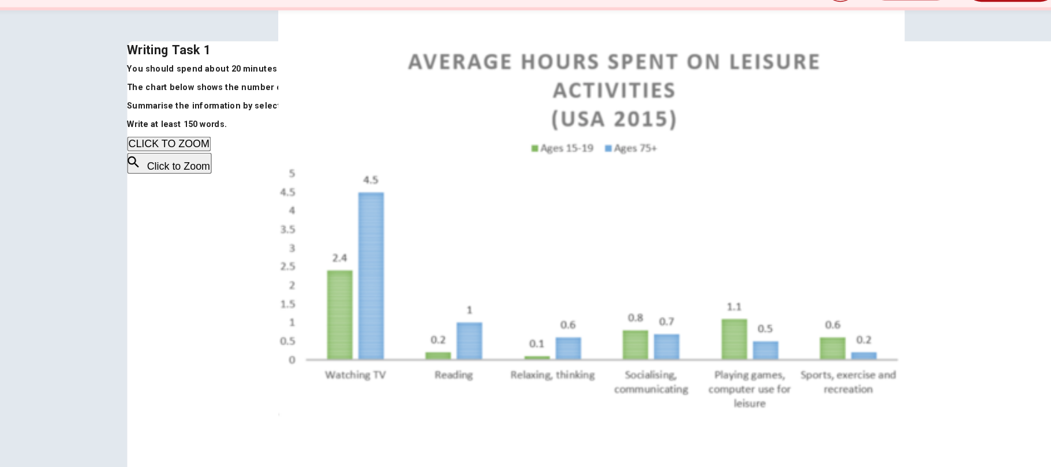
click at [752, 158] on textarea "Information by selecting and repoting the main features, and make" at bounding box center [705, 281] width 94 height 341
type textarea "Information by selecting and repoting the main features, and make"
type textarea "x"
type textarea "Information by selecting and repoting the main features, and make c"
type textarea "x"
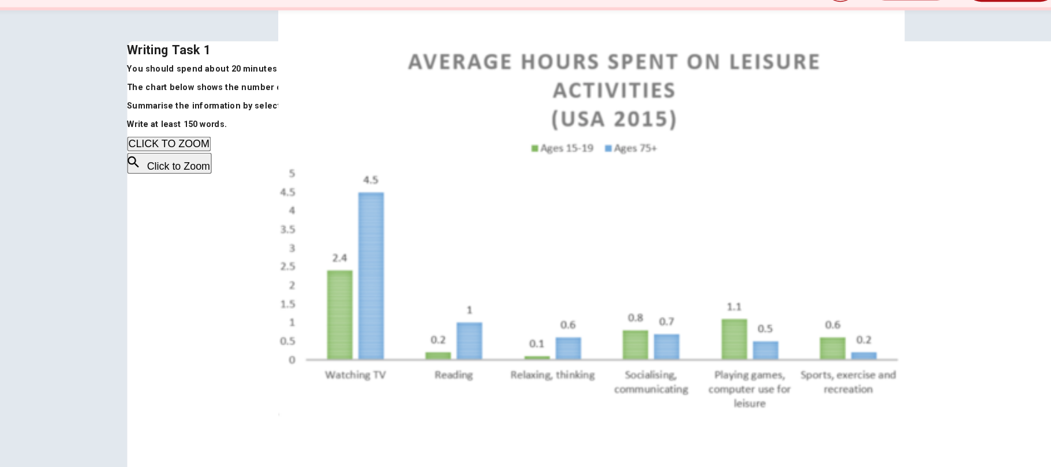
type textarea "Information by selecting and repoting the main features, and make co"
type textarea "x"
type textarea "Information by selecting and repoting the main features, and make com"
type textarea "x"
type textarea "Information by selecting and repoting the main features, and make comp"
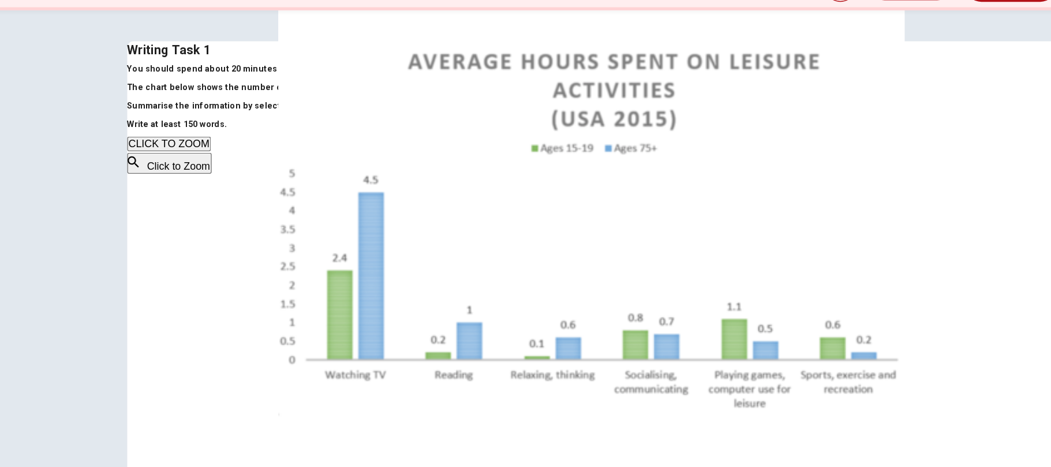
type textarea "x"
type textarea "Information by selecting and repoting the main features, and make compa"
type textarea "x"
type textarea "Information by selecting and repoting the main features, and make compar"
type textarea "x"
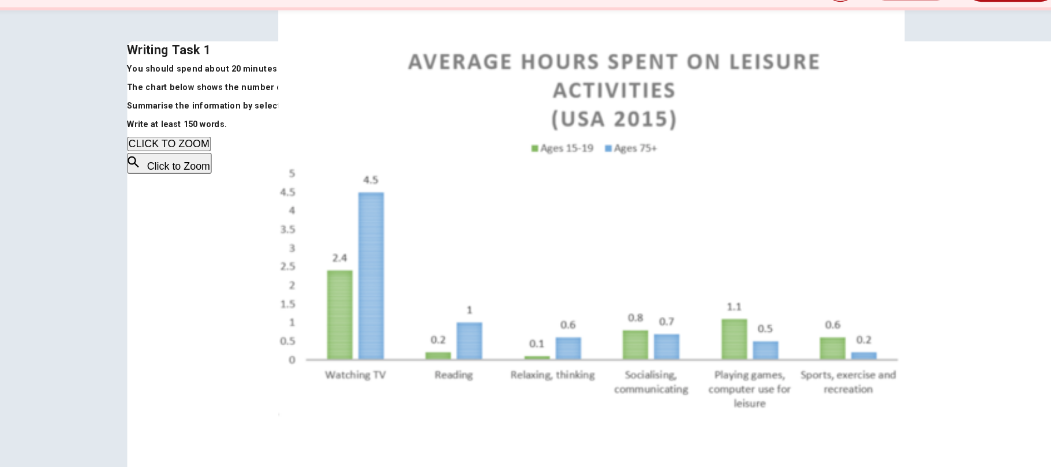
type textarea "Information by selecting and repoting the main features, and make compari"
type textarea "x"
type textarea "Information by selecting and repoting the main features, and make comparis"
type textarea "x"
type textarea "Information by selecting and repoting the main features, and make compariso"
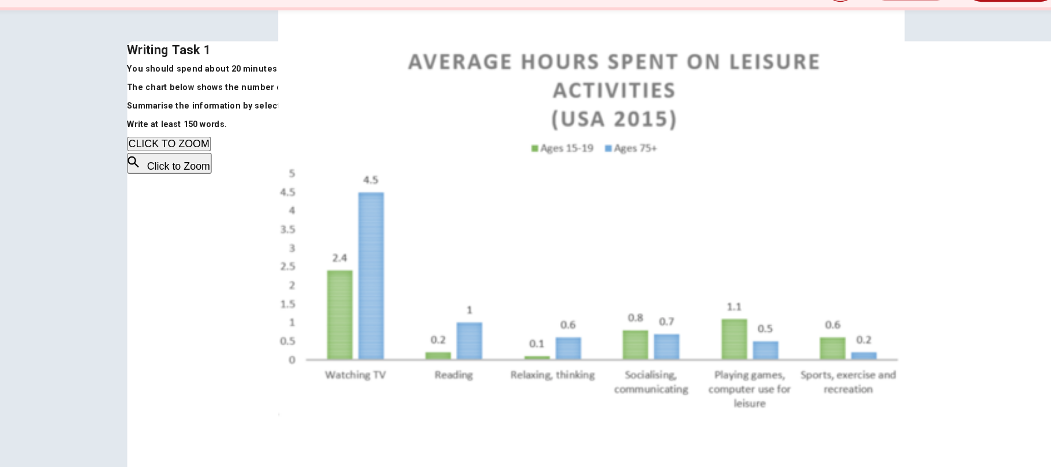
type textarea "x"
type textarea "Information by selecting and repoting the main features, and make comparison"
type textarea "x"
type textarea "Information by selecting and repoting the main features, and make comparisons"
type textarea "x"
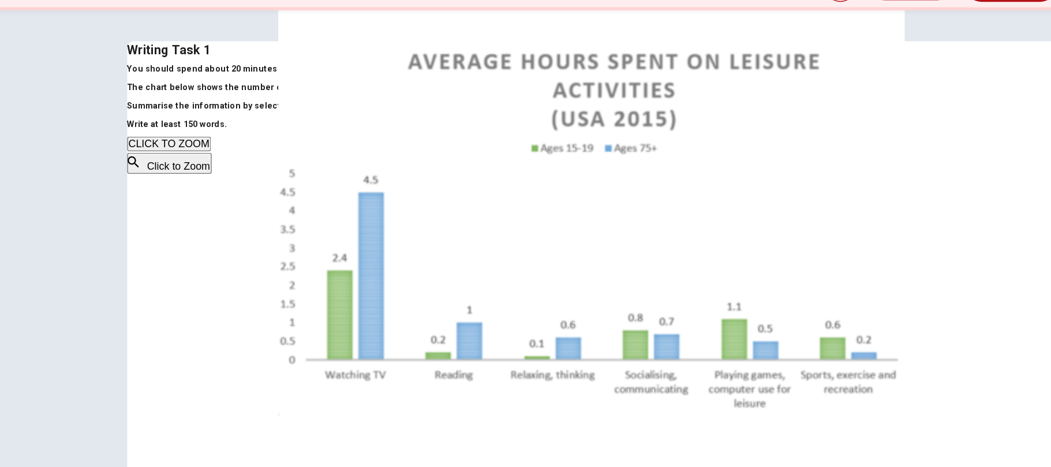
type textarea "Information by selecting and repoting the main features, and make comparisons"
type textarea "x"
type textarea "Information by selecting and repoting the main features, and make comparisons w"
type textarea "x"
type textarea "Information by selecting and repoting the main features, and make comparisons wh"
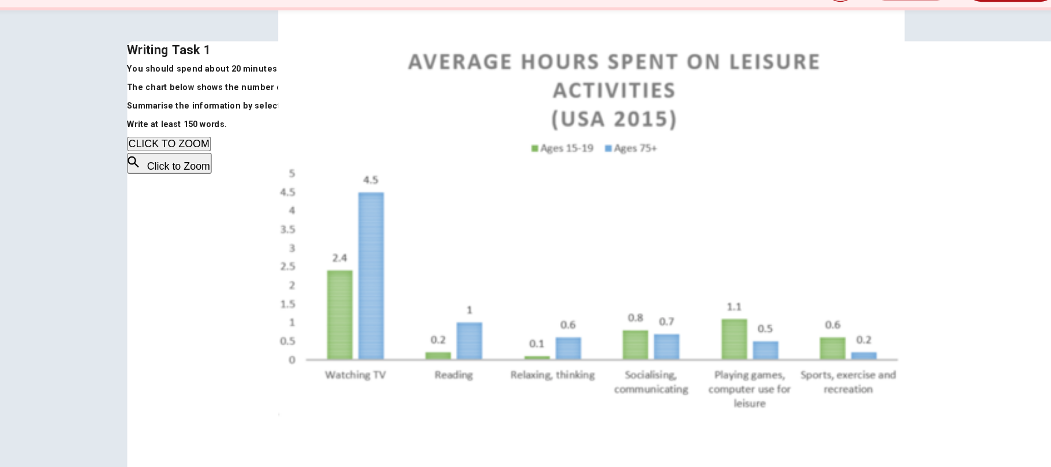
type textarea "x"
type textarea "Information by selecting and repoting the main features, and make comparisons w…"
type textarea "x"
type textarea "Information by selecting and repoting the main features, and make comparisons w…"
type textarea "x"
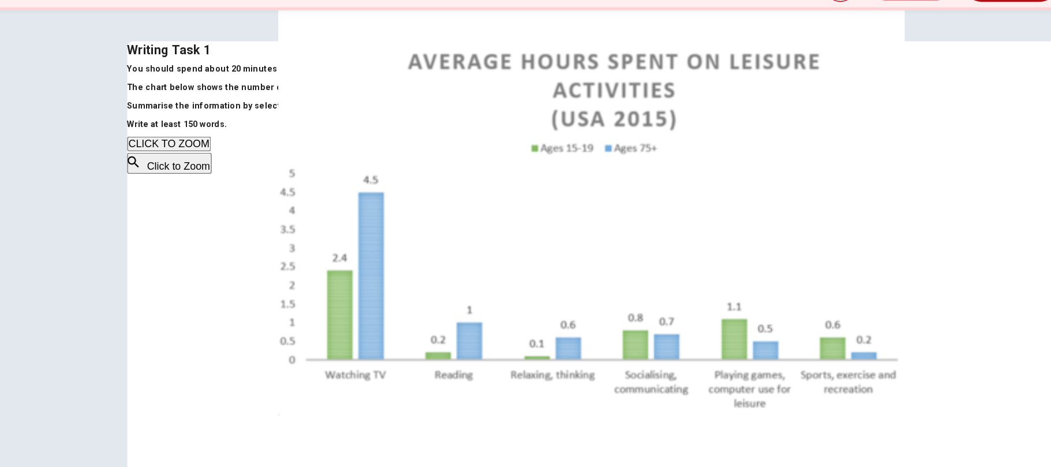
type textarea "Information by selecting and repoting the main features, and make comparisons w…"
type textarea "x"
type textarea "Information by selecting and repoting the main features, and make comparisons w…"
type textarea "x"
type textarea "Information by selecting and repoting the main features, and make comparisons w…"
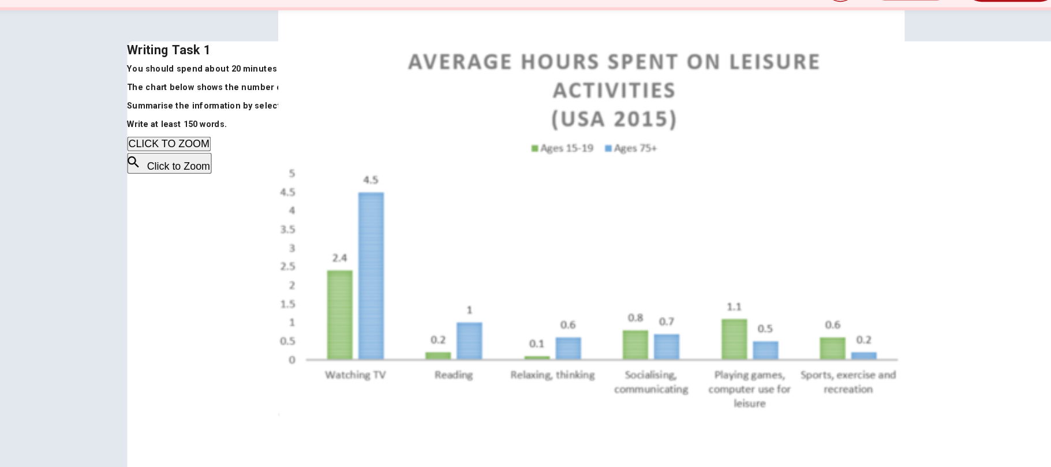
type textarea "x"
type textarea "Information by selecting and repoting the main features, and make comparisons w…"
type textarea "x"
type textarea "Information by selecting and repoting the main features, and make comparisons w…"
type textarea "x"
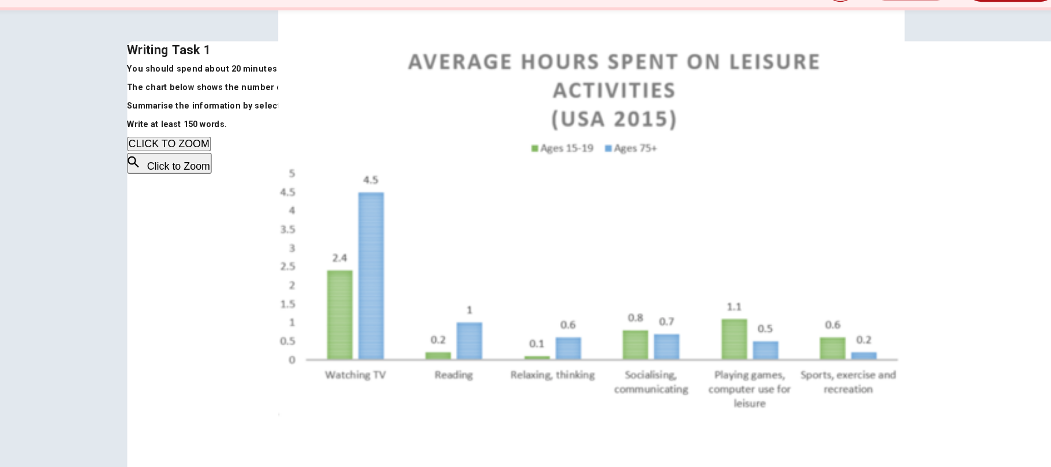
type textarea "Information by selecting and repoting the main features, and make comparisons w…"
type textarea "x"
type textarea "Information by selecting and repoting the main features, and make comparisons w…"
type textarea "x"
type textarea "Information by selecting and repoting the main features, and make comparisons w…"
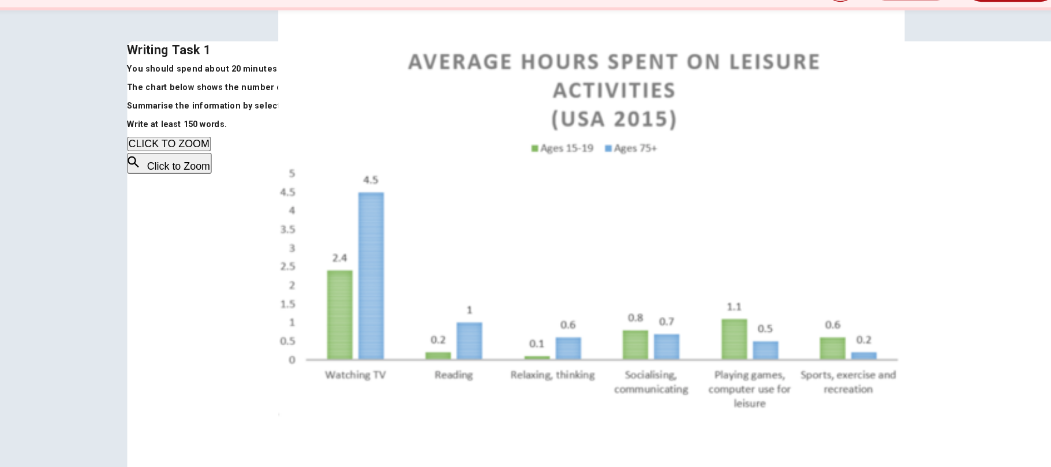
type textarea "x"
type textarea "Information by selecting and repoting the main features, and make comparisons w…"
type textarea "x"
type textarea "Information by selecting and repoting the main features, and make comparisons w…"
type textarea "x"
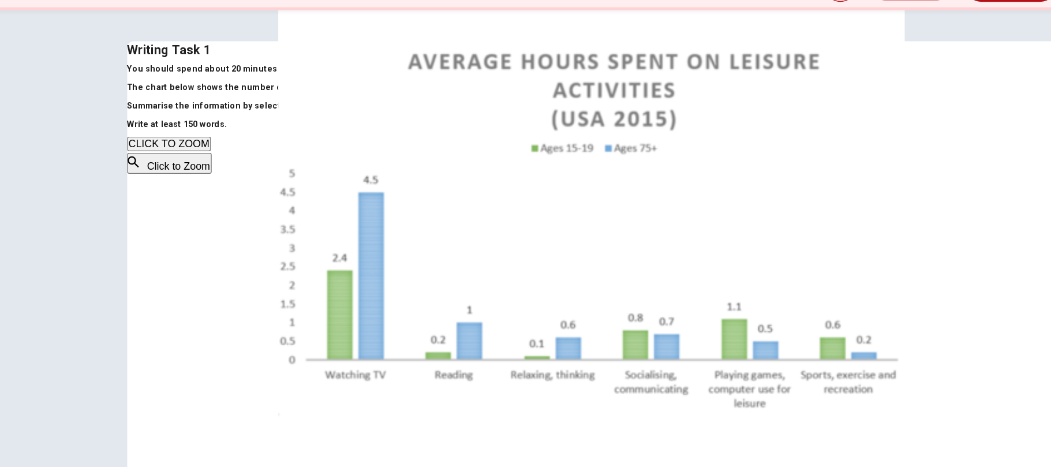
click at [717, 186] on textarea "Information by selecting and repoting the main features, and make comparisons w…" at bounding box center [705, 281] width 94 height 341
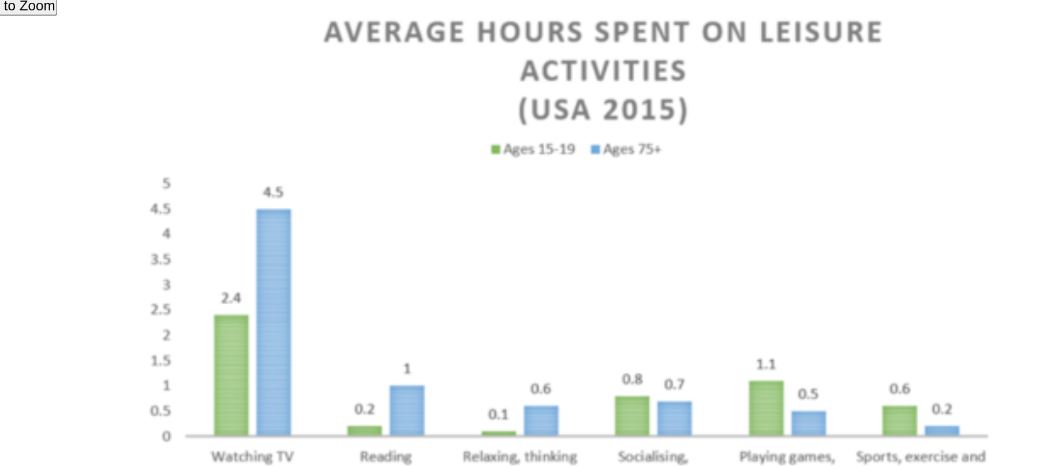
scroll to position [91, 0]
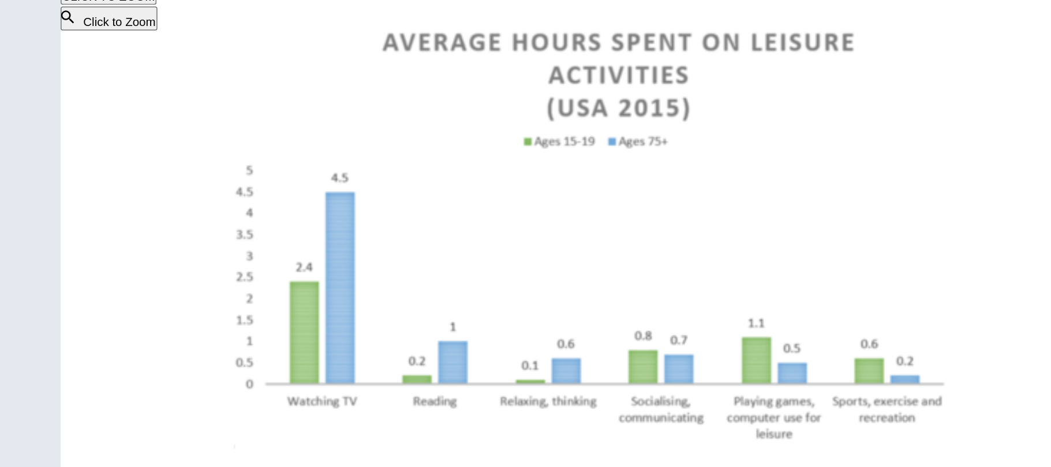
click at [658, 115] on textarea "Information by selecting and repoting the main features, and make comparisons w…" at bounding box center [705, 190] width 94 height 341
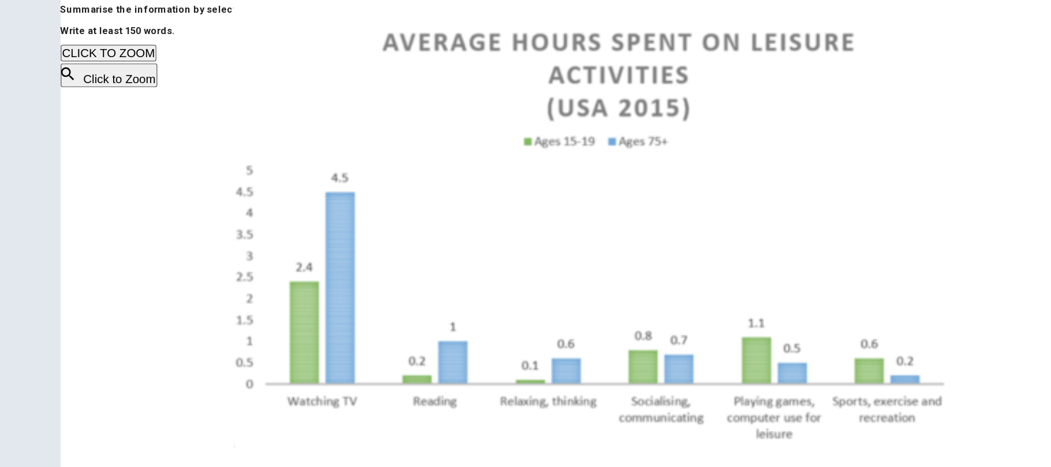
scroll to position [54, 0]
click at [658, 135] on textarea "Information by selecting and repoting the main features, and make comparisons w…" at bounding box center [705, 227] width 94 height 341
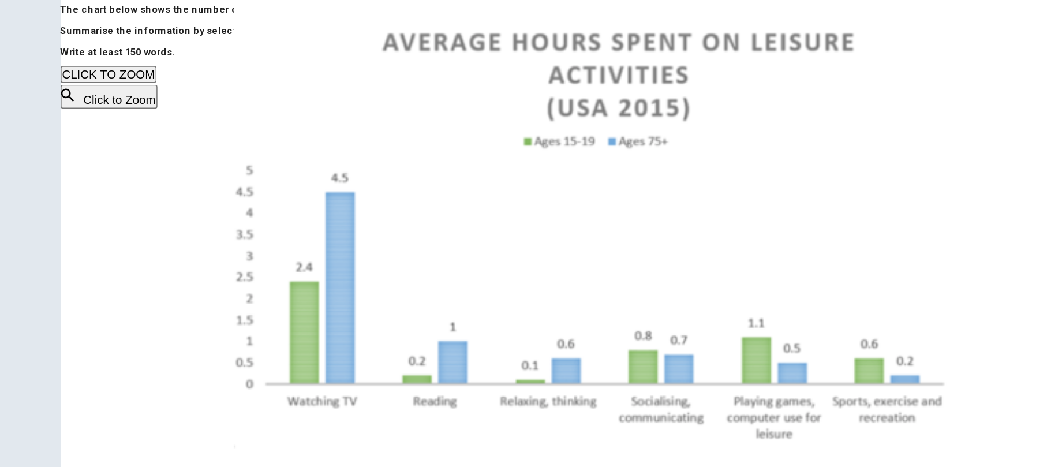
scroll to position [42, 0]
click at [658, 151] on textarea "Information by selecting and repoting the main features, and make comparisons w…" at bounding box center [705, 239] width 94 height 341
click at [658, 152] on textarea "Information by selecting and repoting the main features, and make comparisons w…" at bounding box center [705, 239] width 94 height 341
click at [684, 156] on textarea "Information by selecting and repoting the main features, and make comparisons w…" at bounding box center [705, 239] width 94 height 341
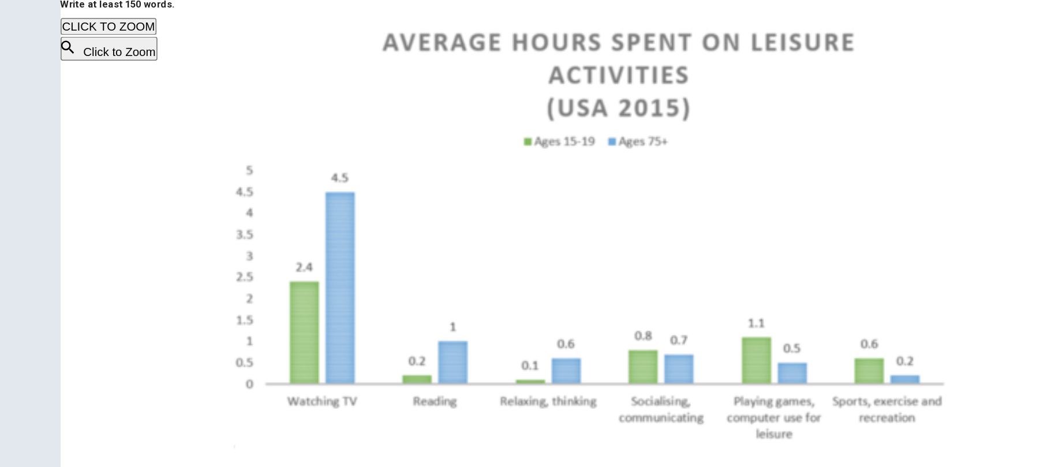
scroll to position [64, 0]
drag, startPoint x: 550, startPoint y: 130, endPoint x: 594, endPoint y: 129, distance: 44.5
click at [658, 129] on textarea "Information by selecting and repoting the main features, and make comparisons w…" at bounding box center [705, 217] width 94 height 341
click at [658, 171] on textarea "Information by selecting and repoting the main features, and make comparisons w…" at bounding box center [705, 217] width 94 height 341
paste textarea "A"
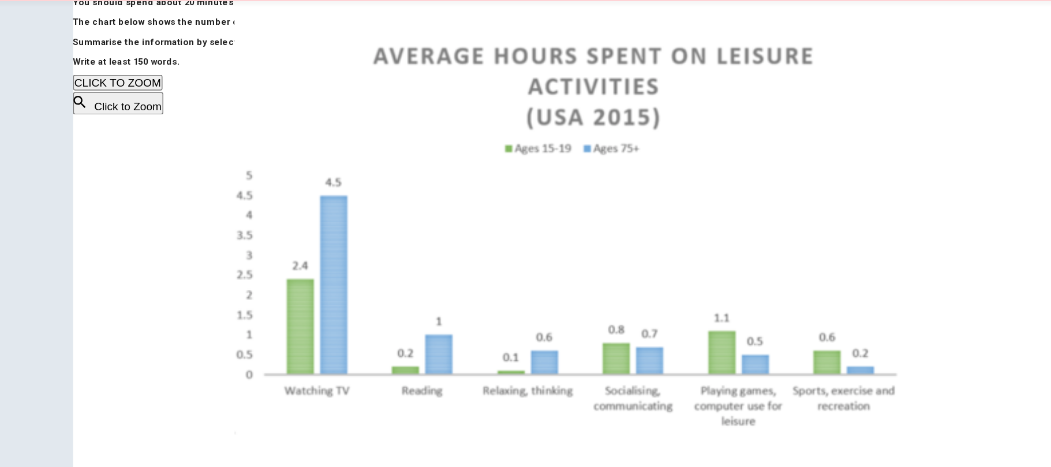
scroll to position [44, 0]
click at [658, 163] on textarea "Information by selecting and repoting the main features, and make comparisons w…" at bounding box center [705, 237] width 94 height 341
click at [658, 212] on textarea "Information by selecting and repoting the main features, and make comparisons w…" at bounding box center [705, 237] width 94 height 341
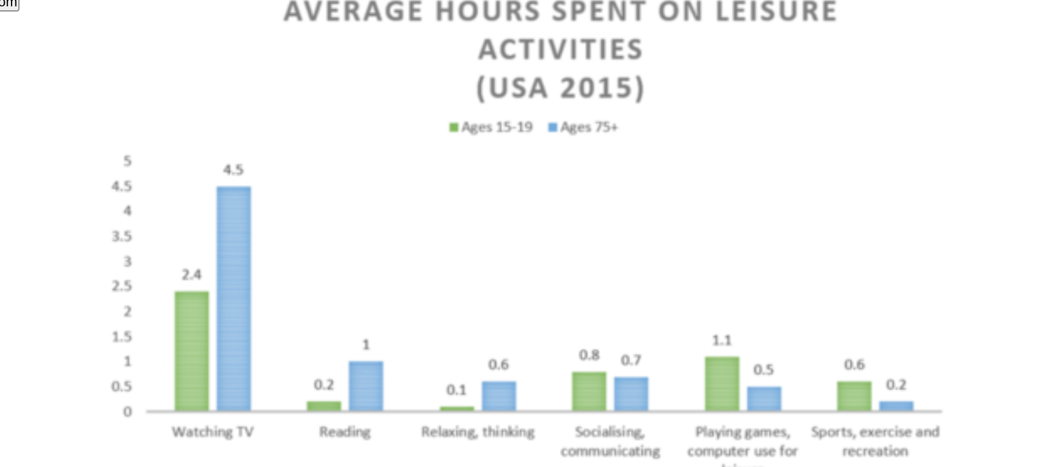
scroll to position [82, 0]
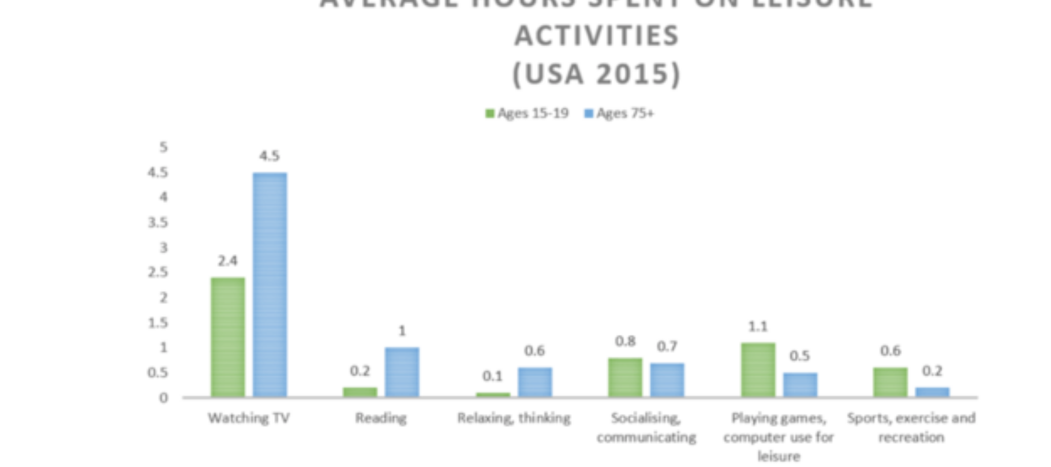
click at [242, 114] on button "Click to Zoom" at bounding box center [211, 106] width 63 height 16
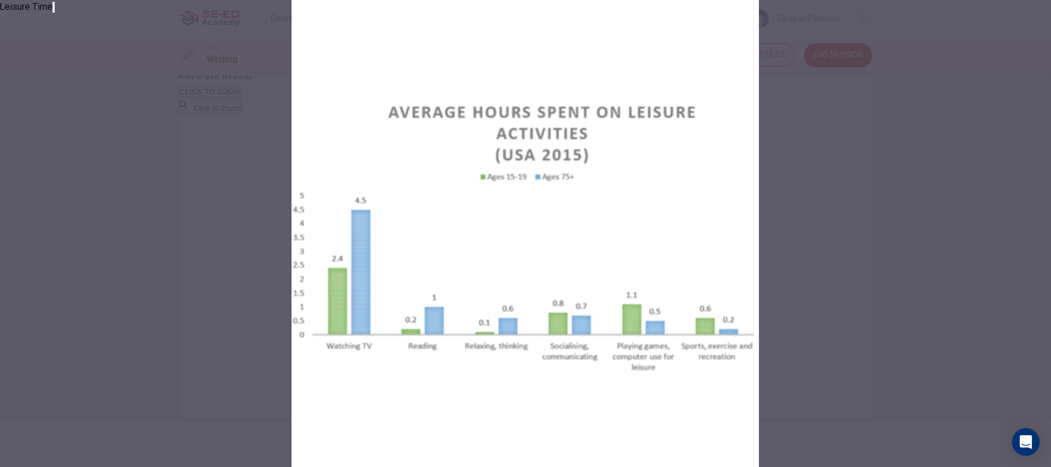
scroll to position [0, 0]
click at [55, 13] on button "button" at bounding box center [54, 7] width 2 height 11
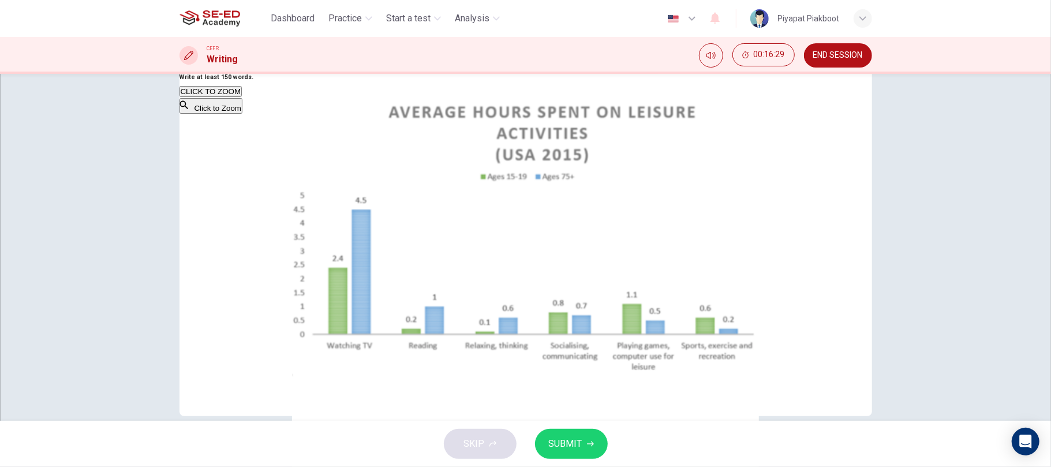
click at [658, 196] on textarea "Information by selecting and repoting the main features, and make comparisons w…" at bounding box center [705, 199] width 94 height 341
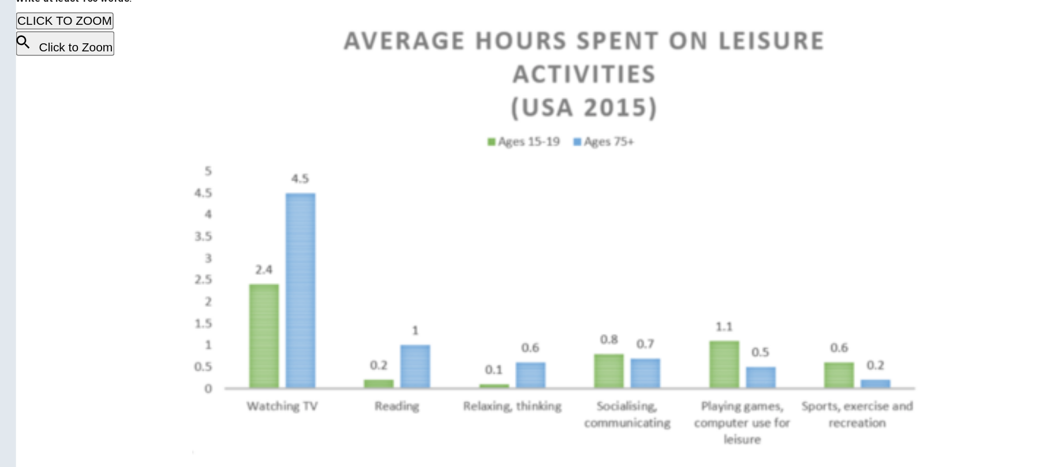
scroll to position [72, 0]
click at [658, 162] on textarea "Information by selecting and repoting the main features, and make comparisons w…" at bounding box center [705, 209] width 94 height 341
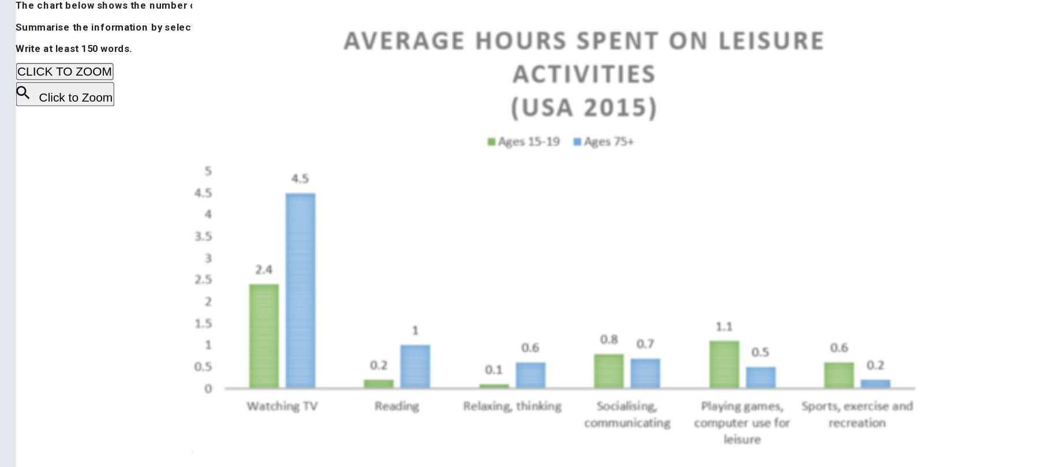
scroll to position [38, 0]
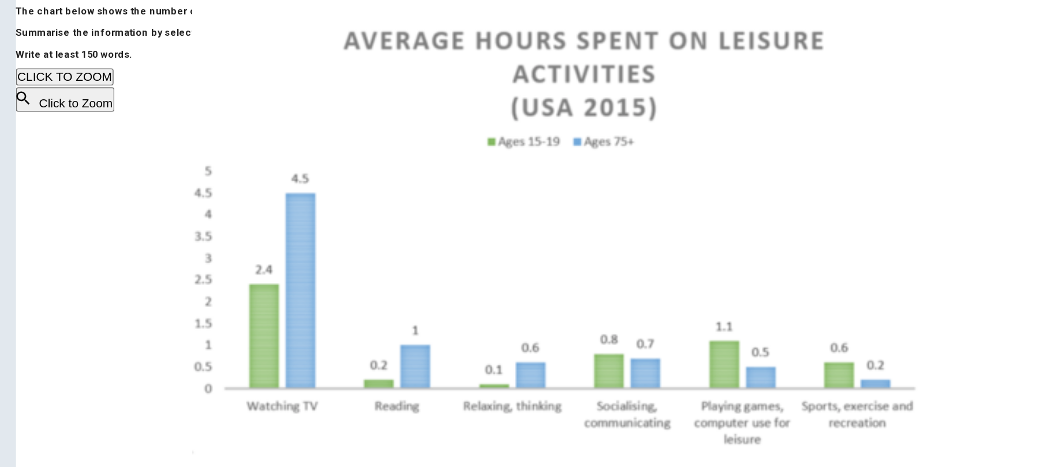
click at [658, 234] on textarea "Information by selecting and repoting the main features, and make comparisons w…" at bounding box center [705, 243] width 94 height 341
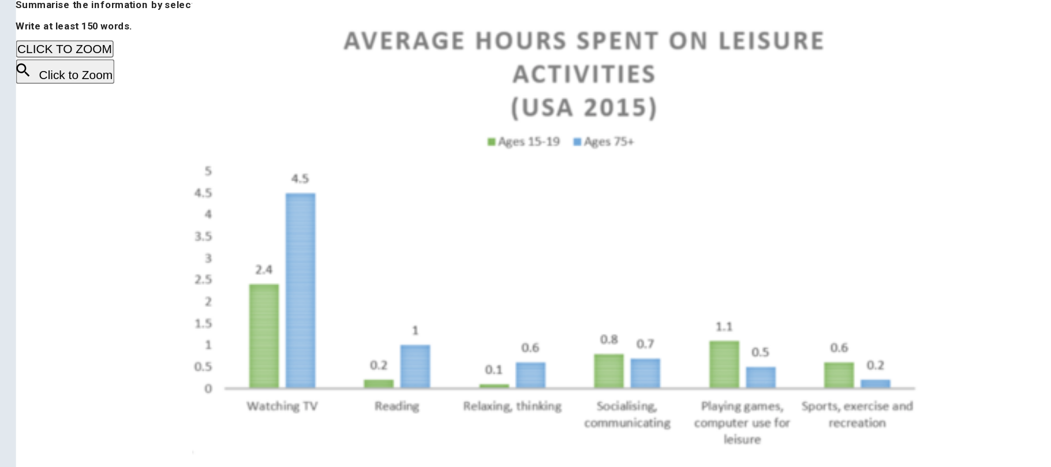
click at [658, 256] on textarea "Information by selecting and repoting the main features, and make comparisons w…" at bounding box center [705, 225] width 94 height 341
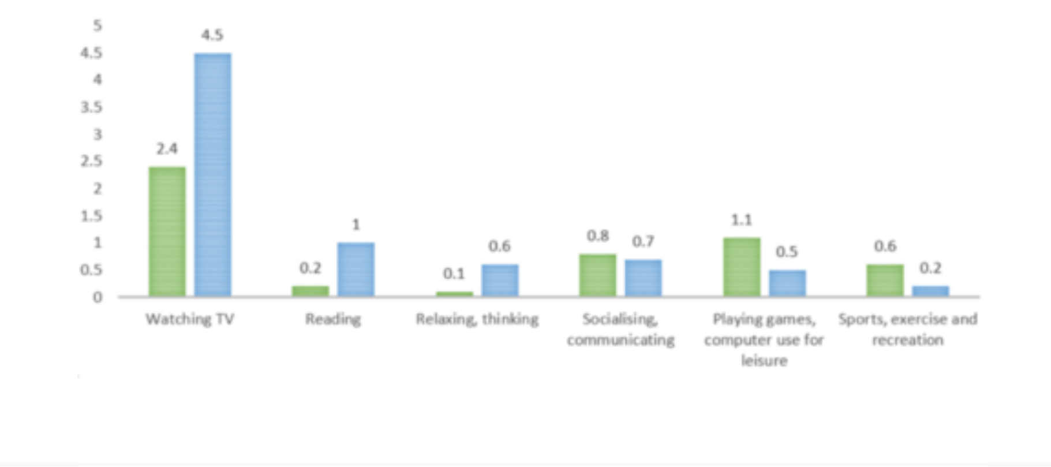
scroll to position [61, 0]
click at [658, 292] on textarea "Information by selecting and repoting the main features, and make comparisons w…" at bounding box center [705, 220] width 94 height 341
click at [658, 341] on textarea "Information by selecting and repoting the main features, and make comparisons w…" at bounding box center [705, 229] width 94 height 341
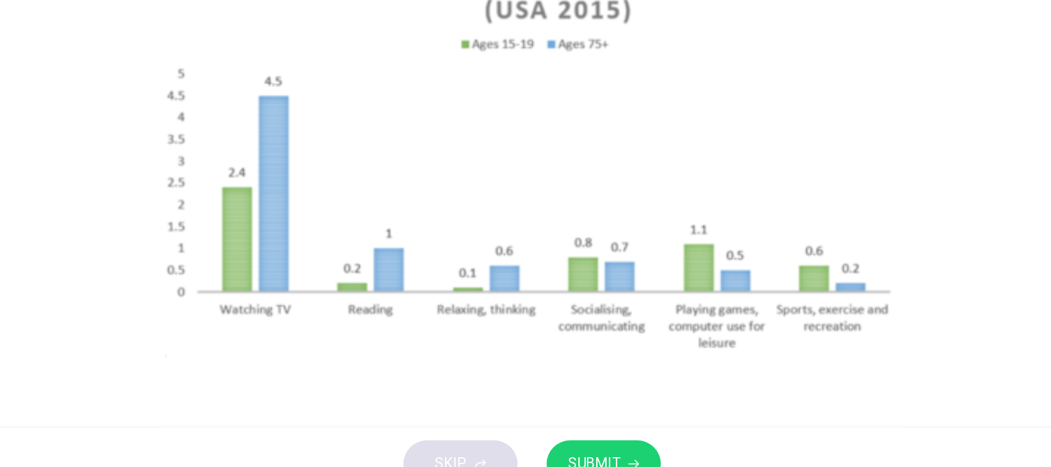
scroll to position [54, 0]
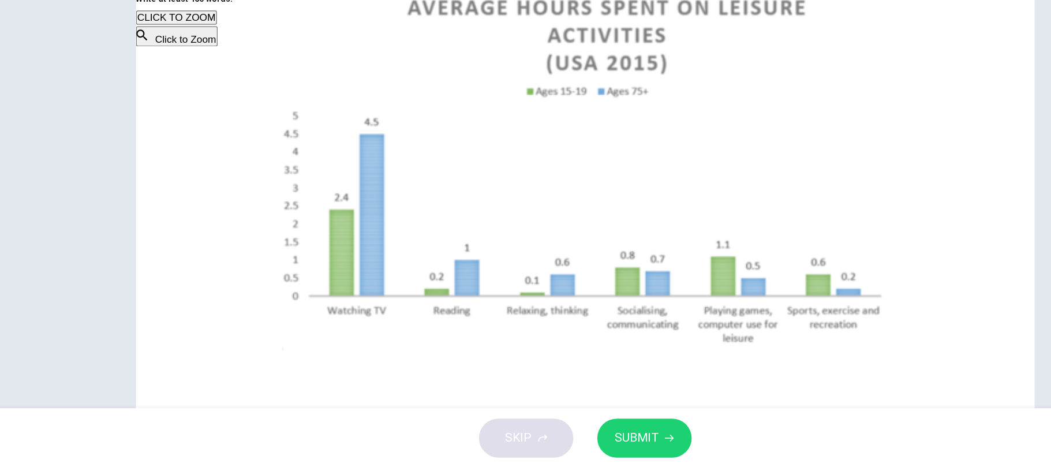
click at [690, 371] on textarea "Information by selecting and repoting the main features, and make comparisons w…" at bounding box center [705, 227] width 94 height 341
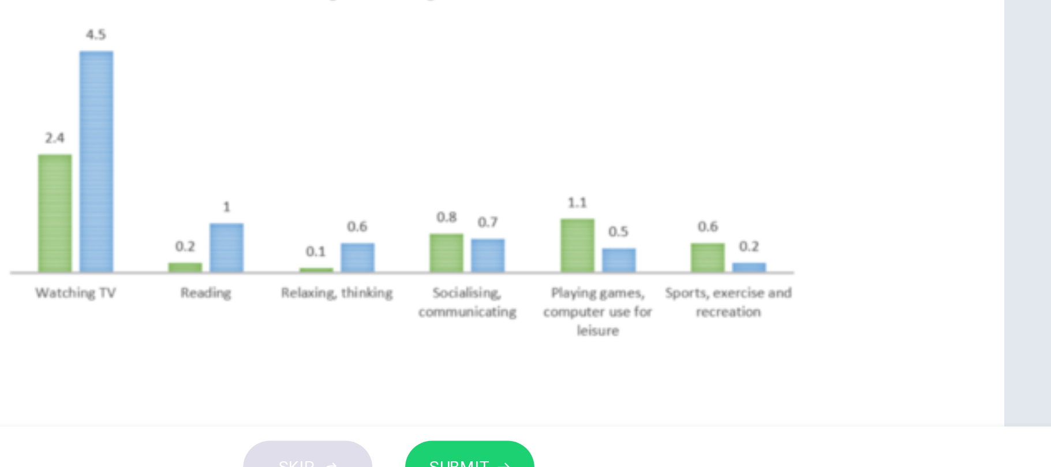
scroll to position [0, 0]
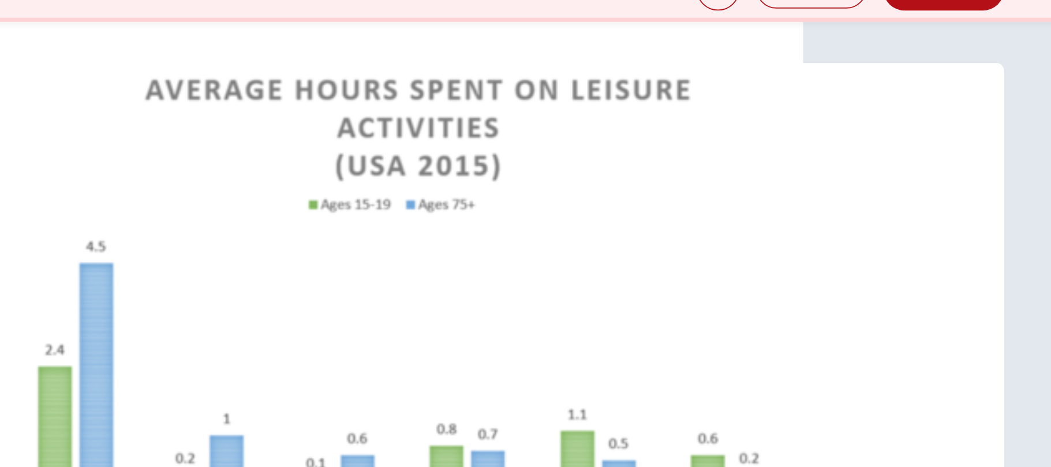
click at [658, 177] on textarea "Information by selecting and repoting the main features, and make comparisons w…" at bounding box center [705, 281] width 94 height 341
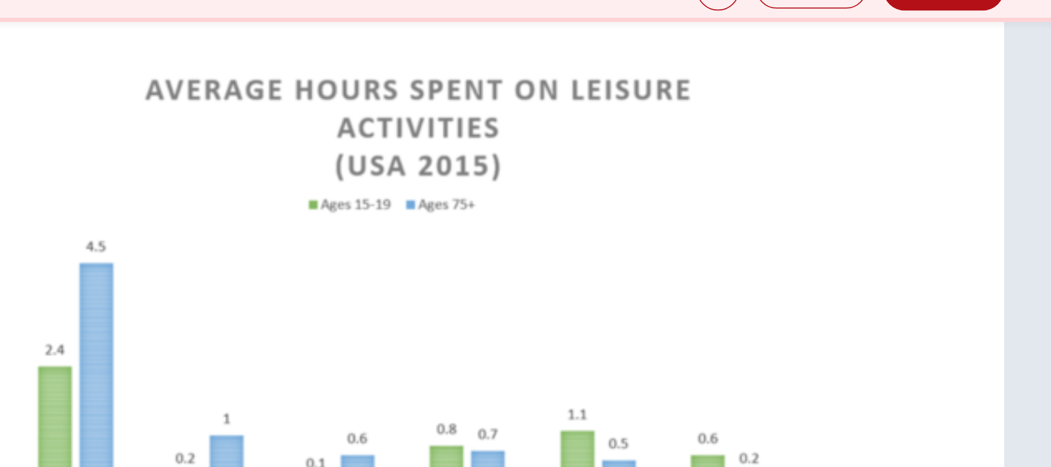
scroll to position [121, 0]
click at [752, 310] on textarea "Information by selecting and repoting the main features, and make comparisons w…" at bounding box center [705, 180] width 94 height 341
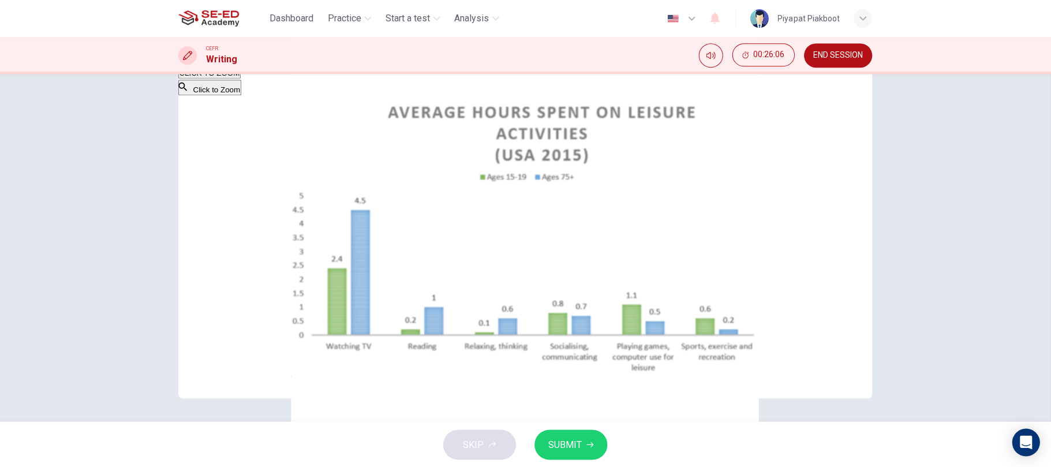
scroll to position [0, 0]
click at [658, 330] on textarea "Information by selecting and repoting the main features, and make comparisons w…" at bounding box center [705, 180] width 94 height 341
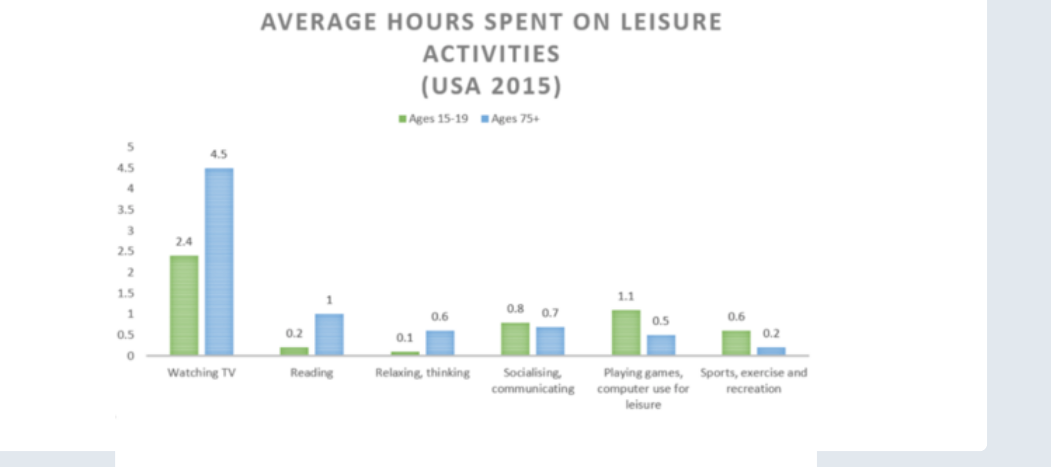
scroll to position [122, 0]
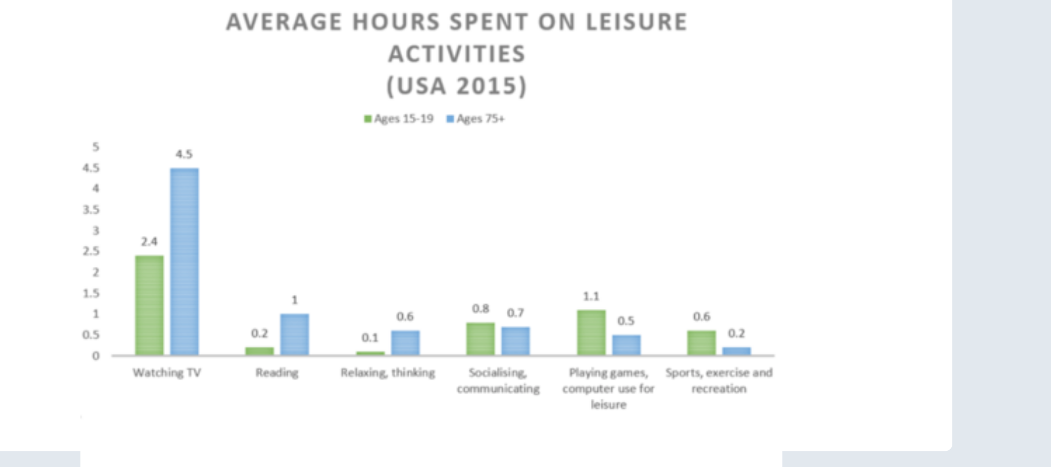
click at [752, 308] on textarea "Information by selecting and repoting the main features, and make comparisons w…" at bounding box center [705, 180] width 94 height 341
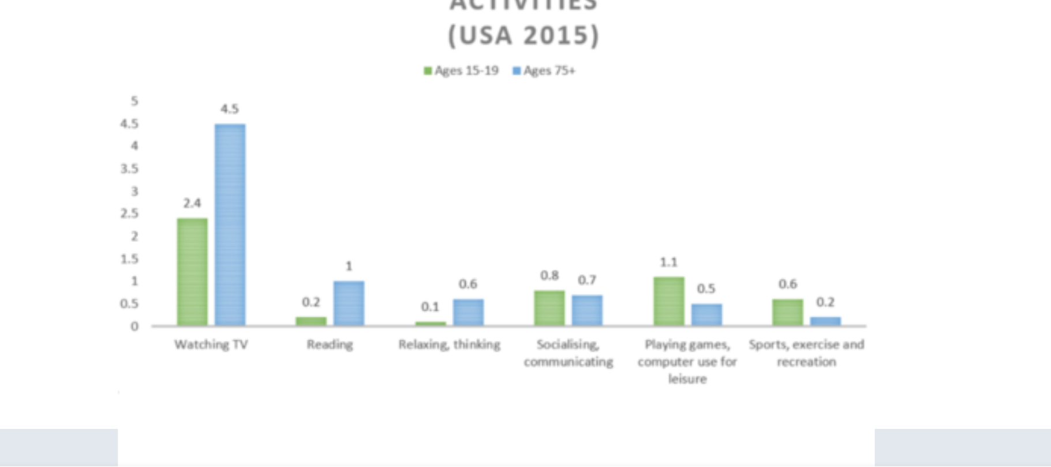
click at [741, 338] on textarea "Information by selecting and repoting the main features, and make comparisons w…" at bounding box center [705, 180] width 94 height 341
click at [744, 337] on textarea "Information by selecting and repoting the main features, and make comparisons w…" at bounding box center [705, 180] width 94 height 341
click at [752, 339] on textarea "Information by selecting and repoting the main features, and make comparisons w…" at bounding box center [705, 180] width 94 height 341
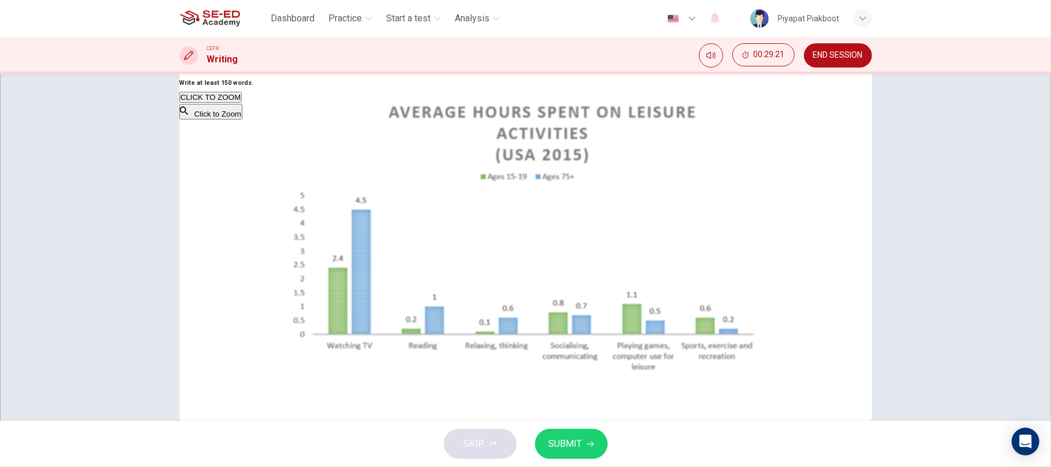
scroll to position [121, 0]
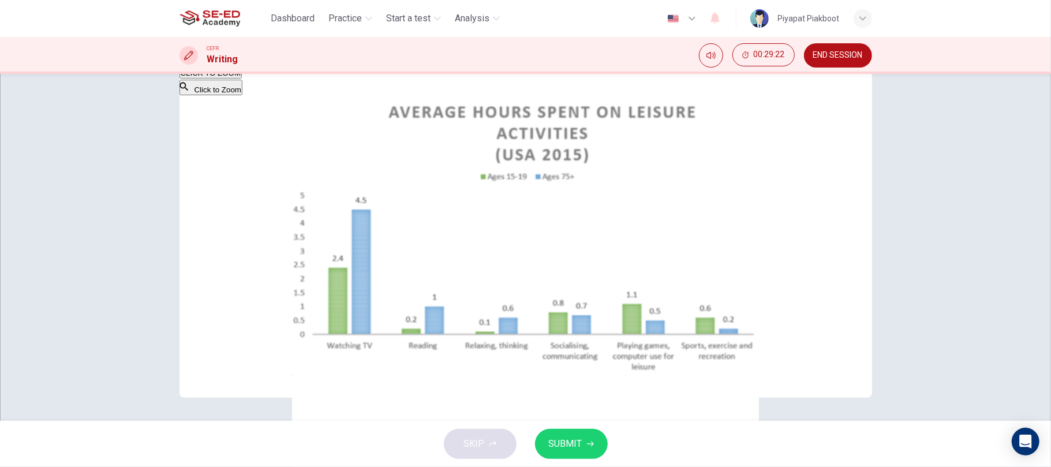
click at [569, 389] on span "SUBMIT" at bounding box center [565, 444] width 33 height 16
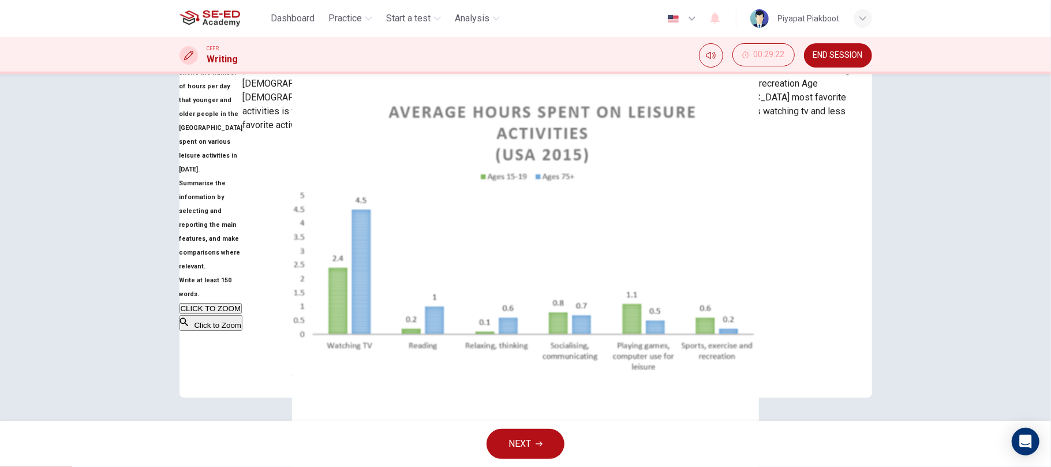
scroll to position [0, 0]
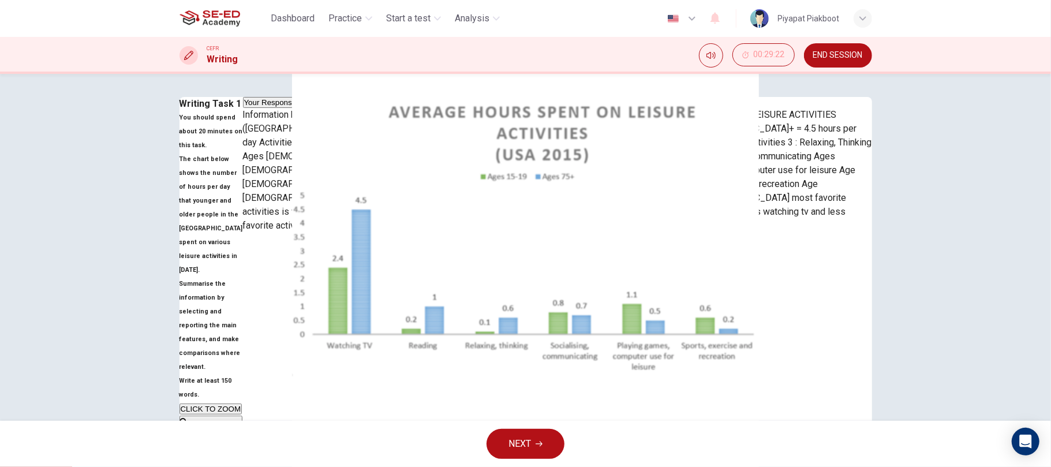
click at [363, 108] on button "Sample Response" at bounding box center [329, 102] width 65 height 11
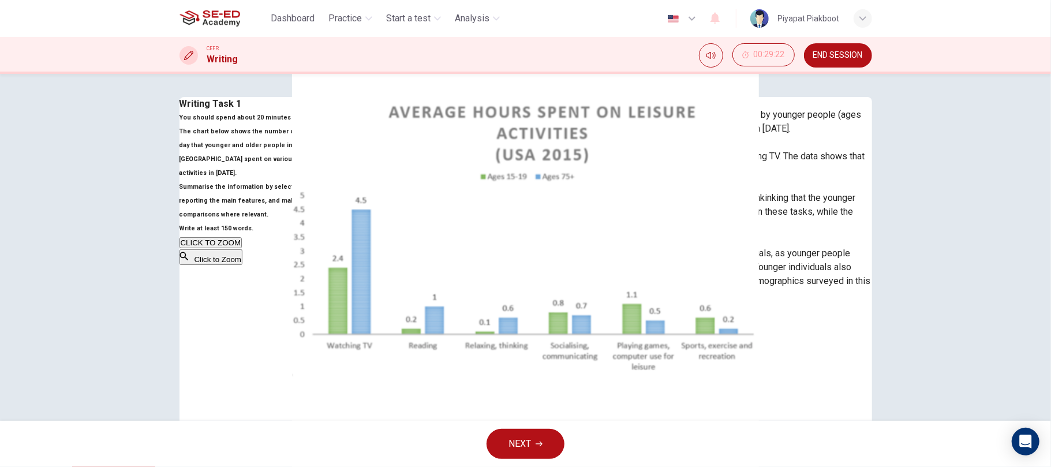
click at [395, 108] on button "Your Response" at bounding box center [367, 102] width 55 height 11
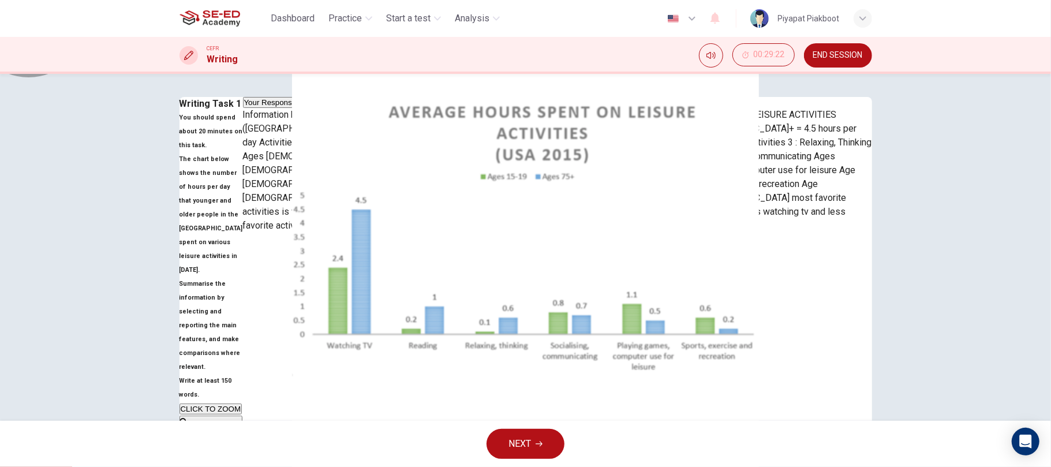
click at [363, 108] on button "Sample Response" at bounding box center [329, 102] width 65 height 11
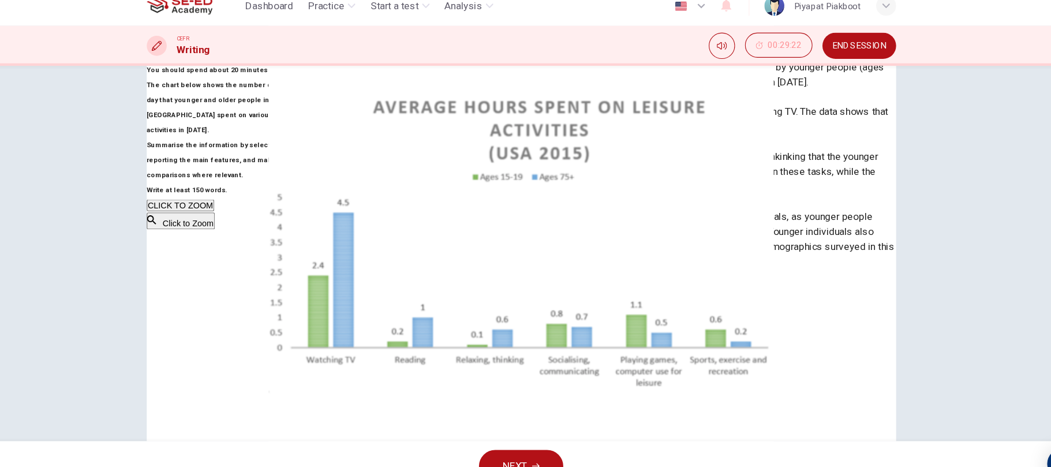
scroll to position [110, 0]
drag, startPoint x: 697, startPoint y: 303, endPoint x: 641, endPoint y: 256, distance: 73.0
click at [641, 256] on p "The graph compares and contrasts the time spent on different types of leisure a…" at bounding box center [606, 165] width 532 height 194
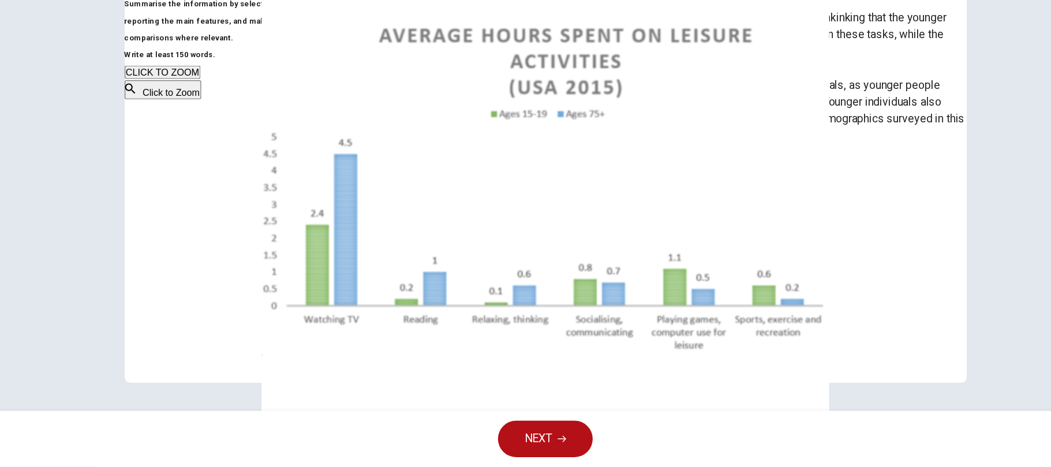
scroll to position [0, 0]
click at [522, 389] on span "NEXT" at bounding box center [520, 444] width 23 height 16
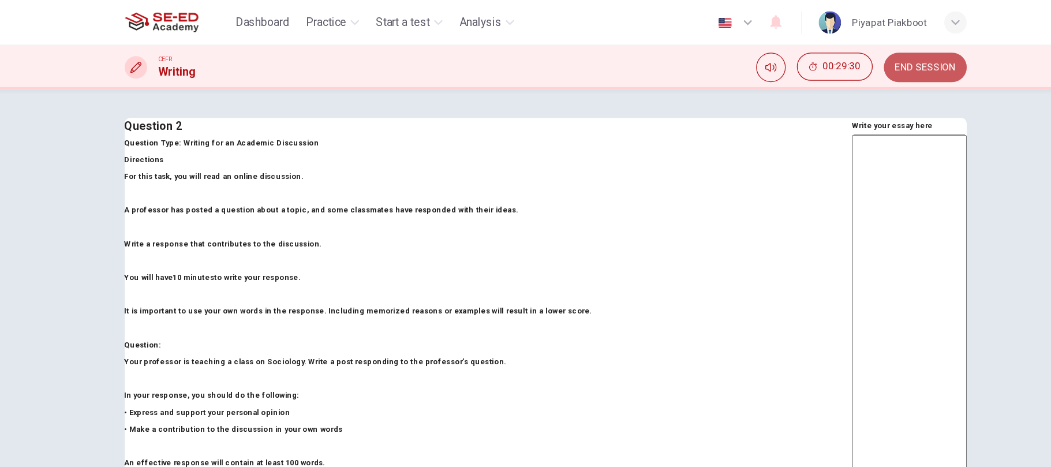
click at [841, 58] on span "END SESSION" at bounding box center [838, 55] width 50 height 9
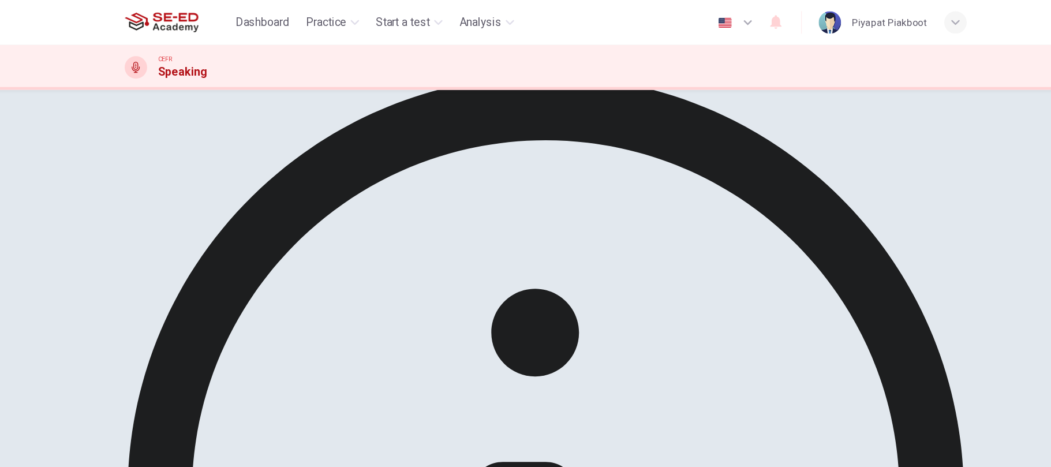
scroll to position [38, 0]
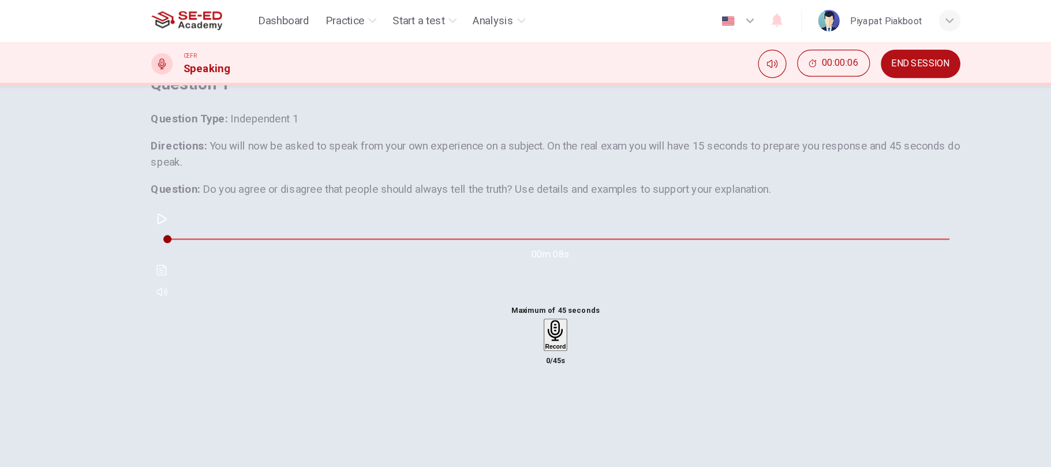
scroll to position [33, 0]
click at [193, 193] on icon "button" at bounding box center [188, 188] width 9 height 9
click at [522, 301] on div "Record" at bounding box center [526, 287] width 18 height 25
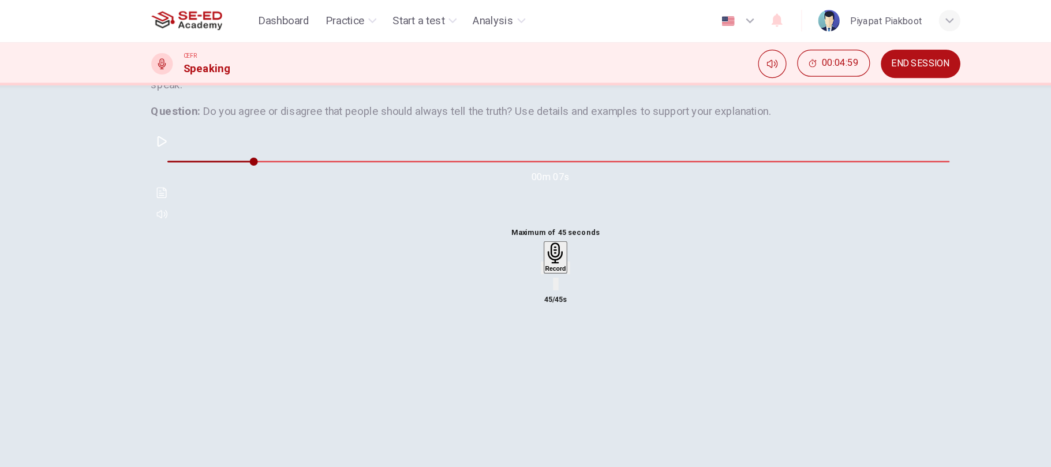
scroll to position [99, 0]
click at [537, 233] on icon "button" at bounding box center [537, 233] width 0 height 0
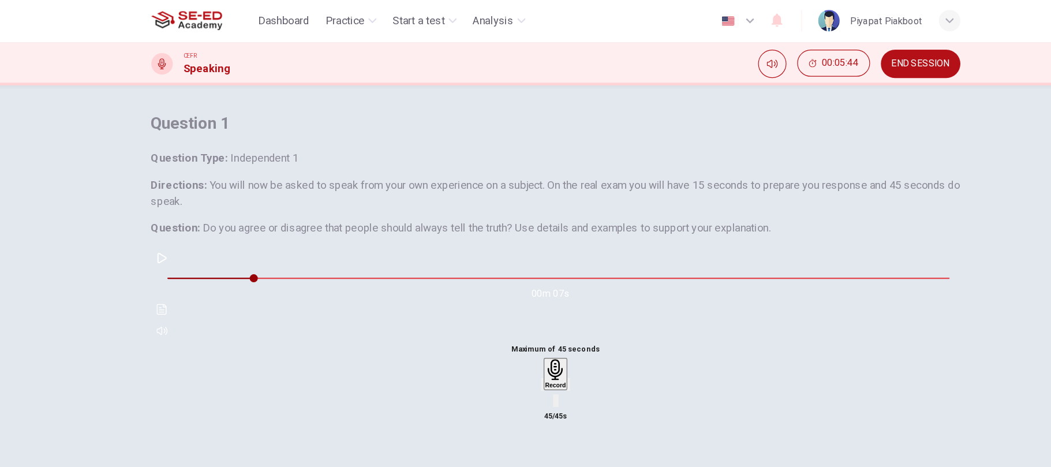
scroll to position [100, 0]
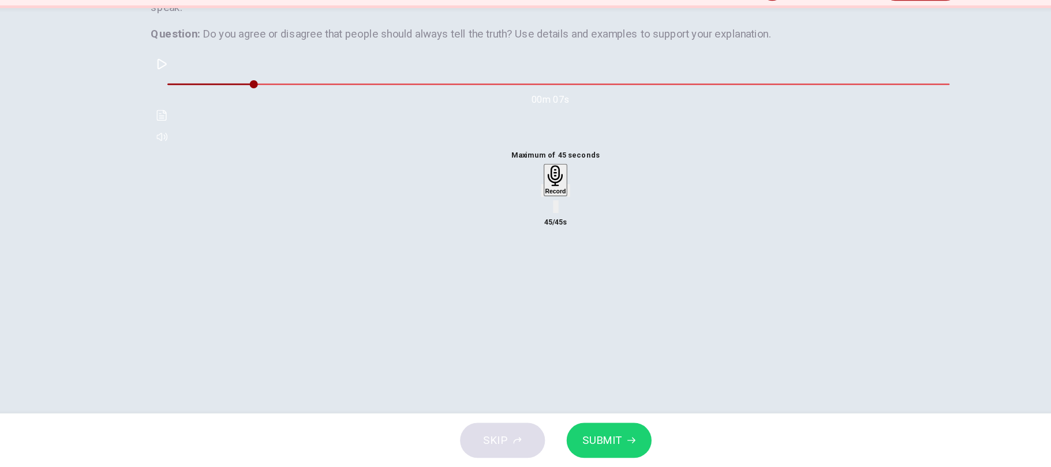
click at [584, 438] on button "SUBMIT" at bounding box center [571, 444] width 73 height 30
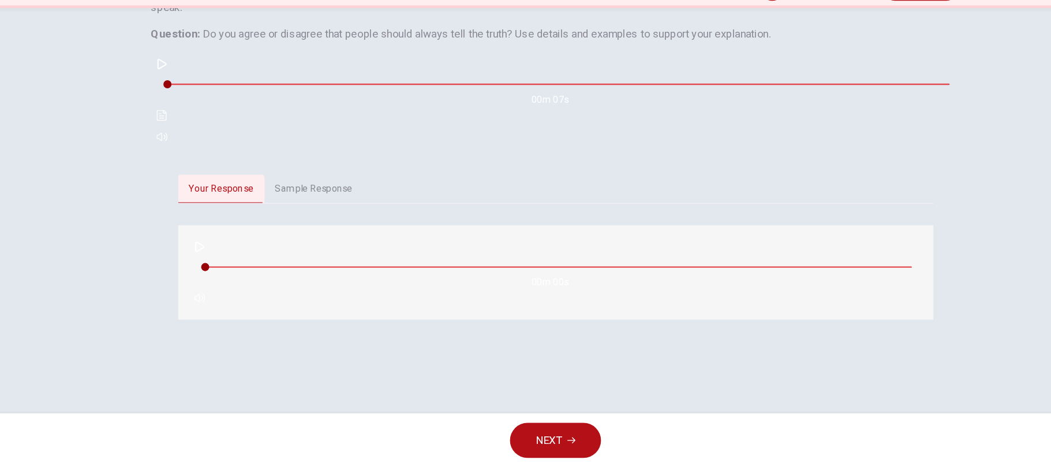
type input "0"
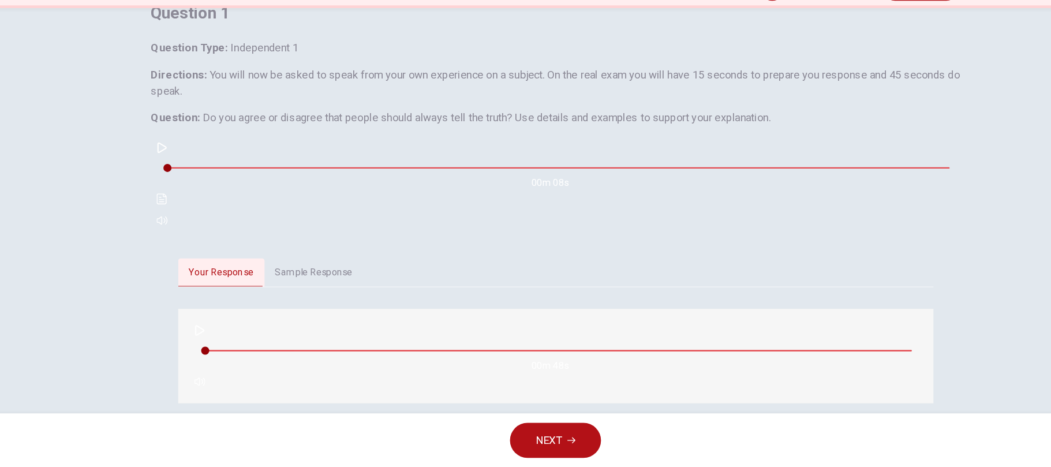
scroll to position [96, 0]
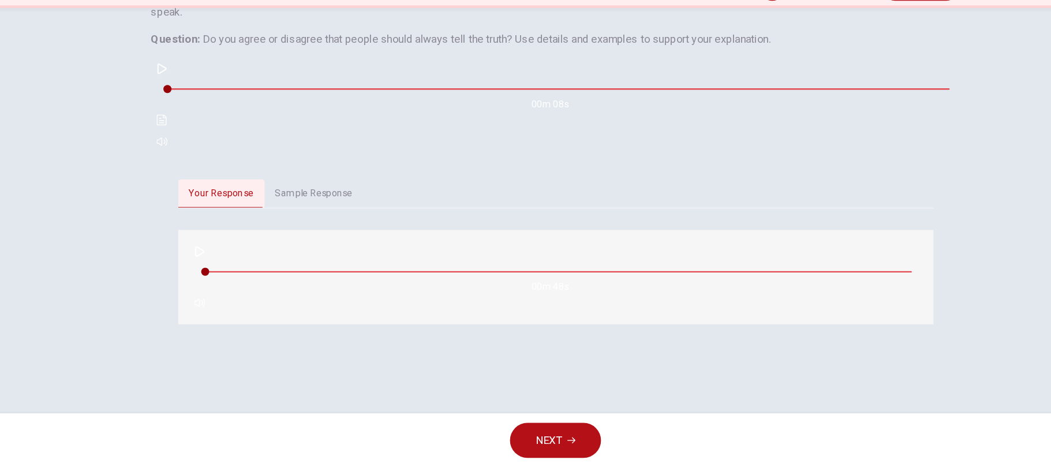
click at [325, 245] on button "Sample Response" at bounding box center [319, 233] width 85 height 24
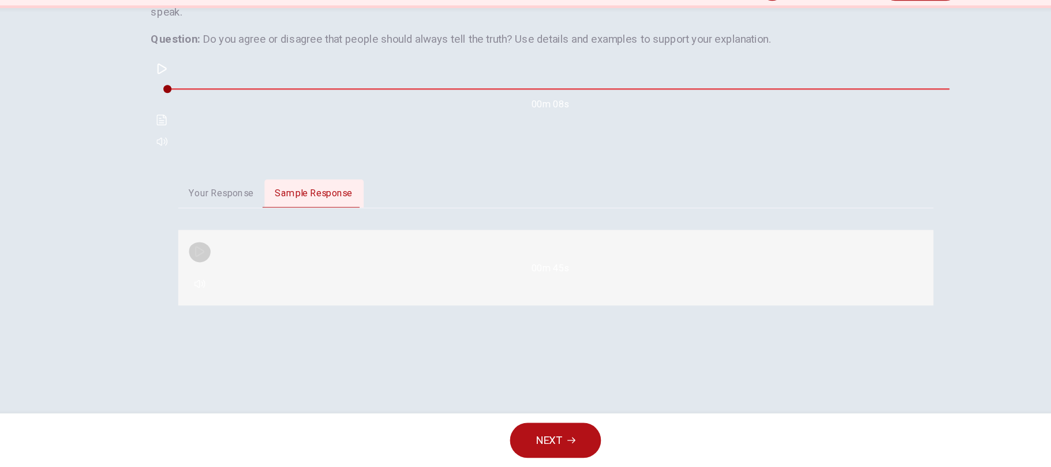
click at [222, 287] on icon "button" at bounding box center [220, 282] width 9 height 9
type input "0"
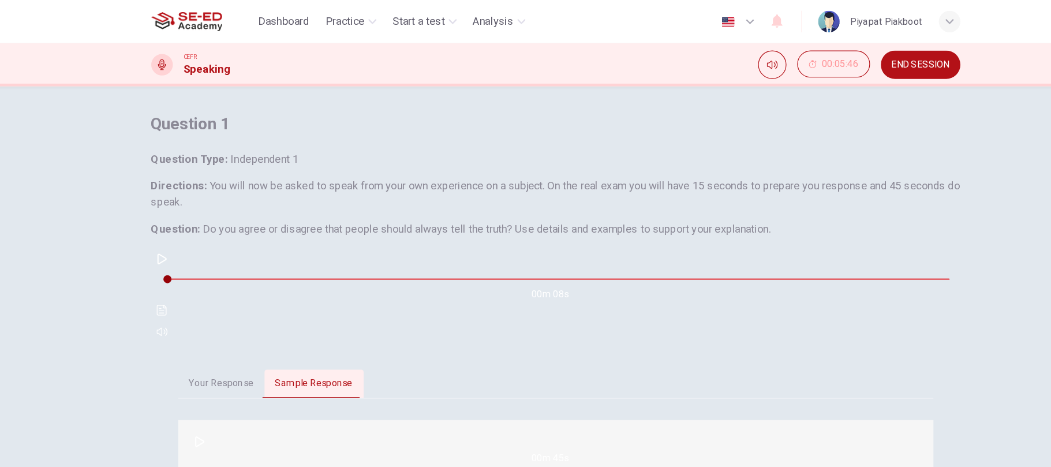
scroll to position [29, 0]
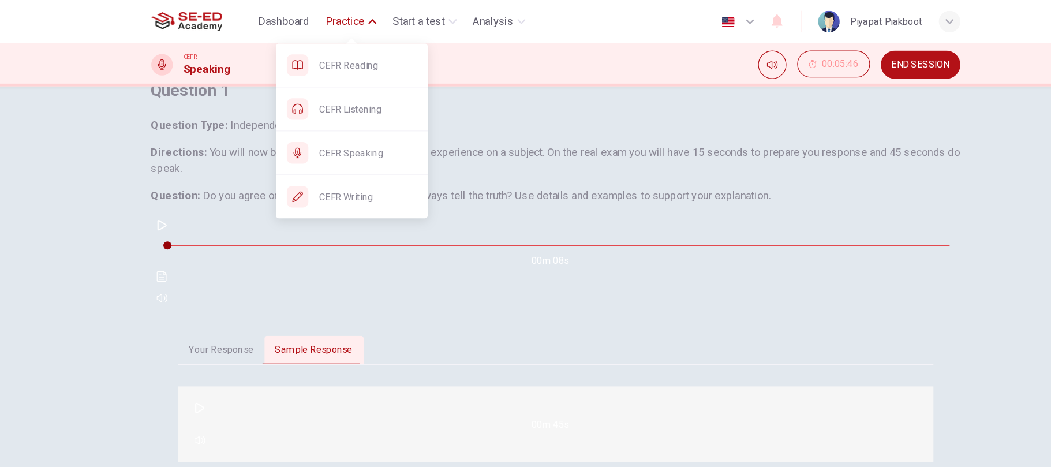
click at [350, 14] on span "Practice" at bounding box center [344, 19] width 33 height 14
click at [352, 13] on span "Practice" at bounding box center [344, 19] width 33 height 14
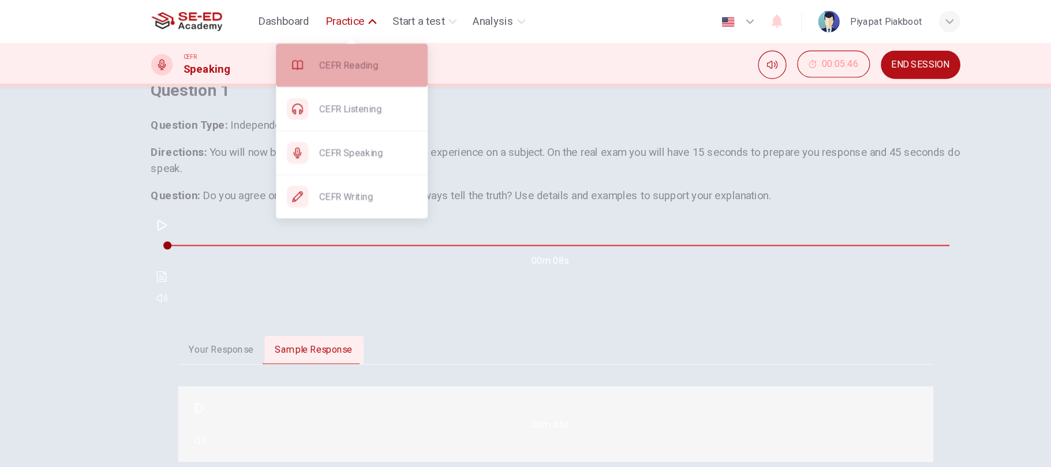
click at [338, 47] on div "CEFR Reading" at bounding box center [351, 56] width 130 height 37
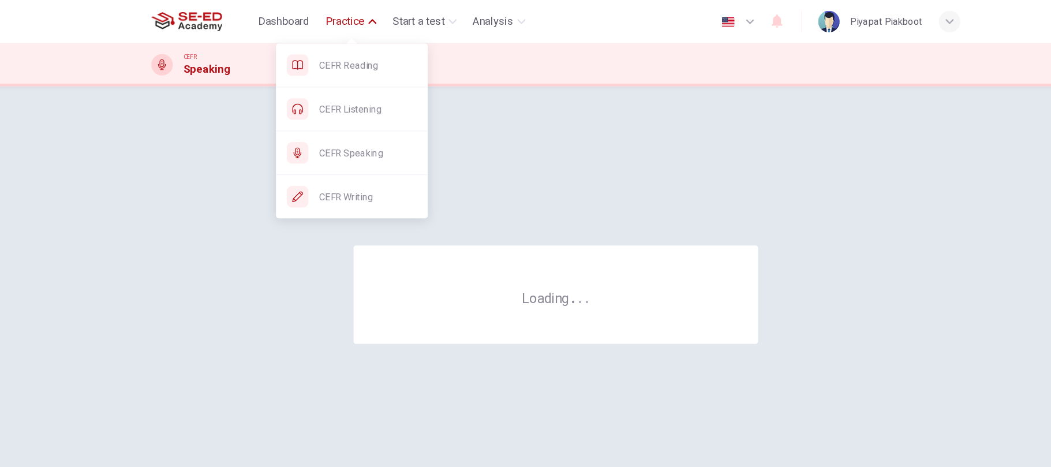
scroll to position [0, 0]
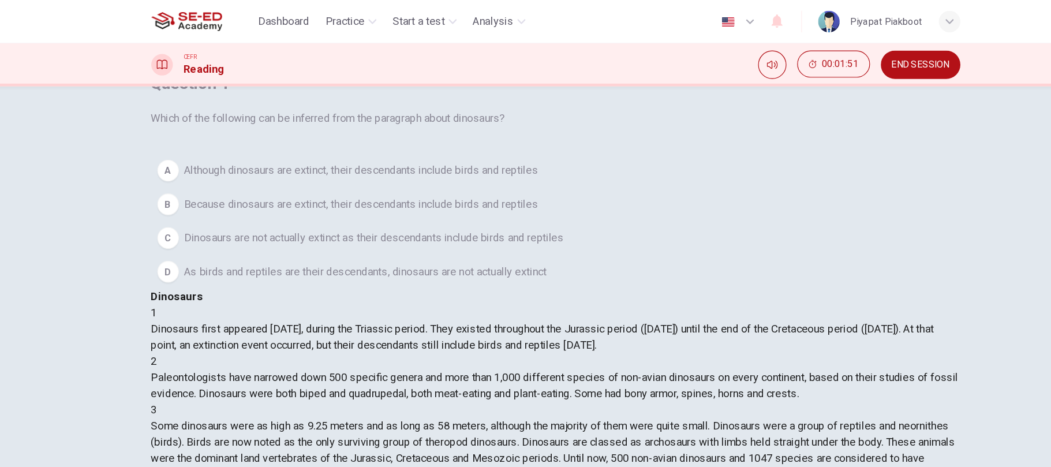
click at [203, 155] on div "A" at bounding box center [194, 146] width 18 height 18
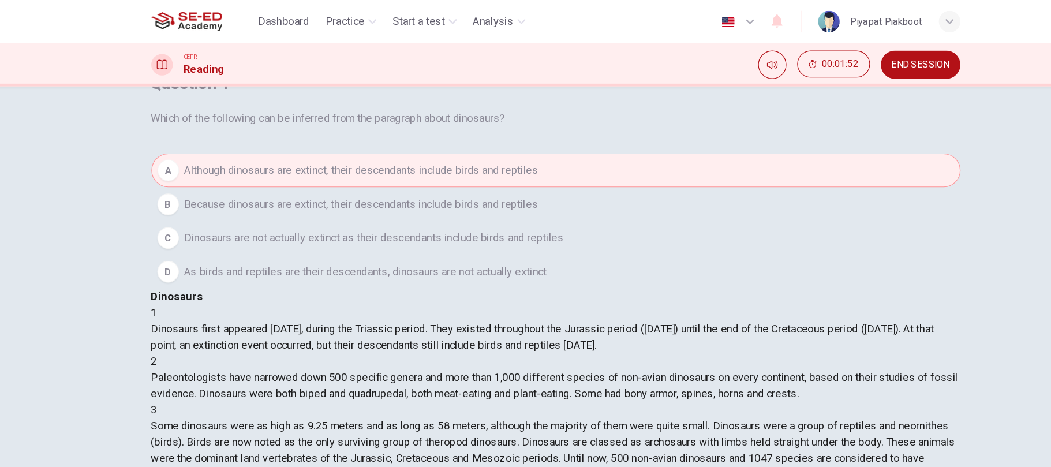
scroll to position [100, 0]
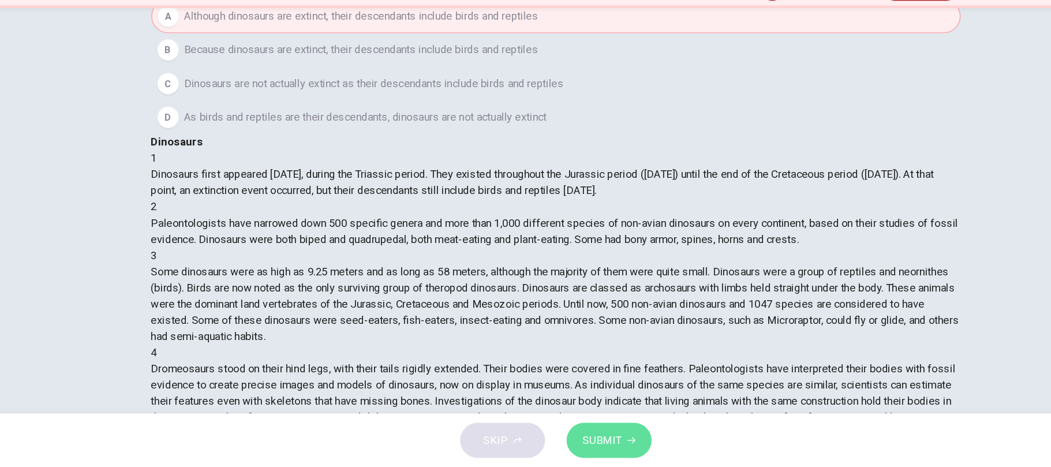
click at [583, 449] on button "SUBMIT" at bounding box center [571, 444] width 73 height 30
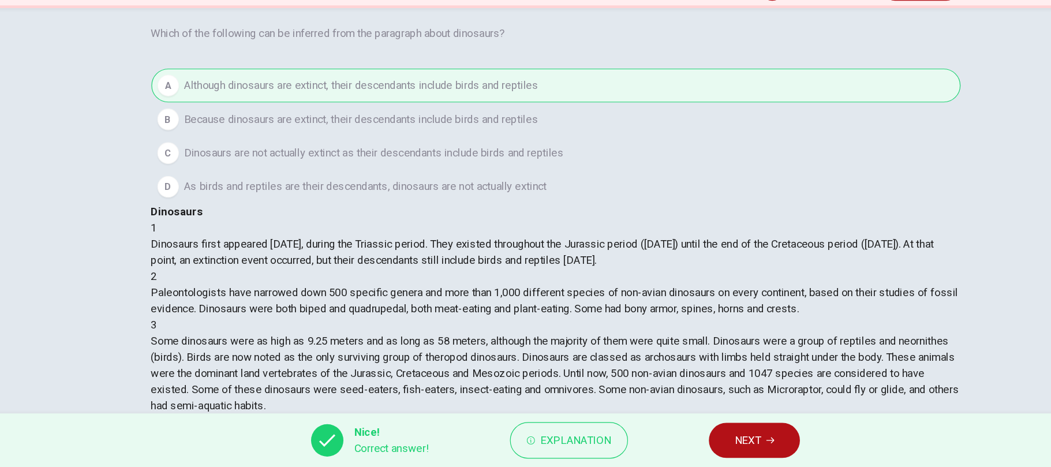
scroll to position [0, 0]
click at [704, 444] on button "NEXT" at bounding box center [696, 444] width 78 height 30
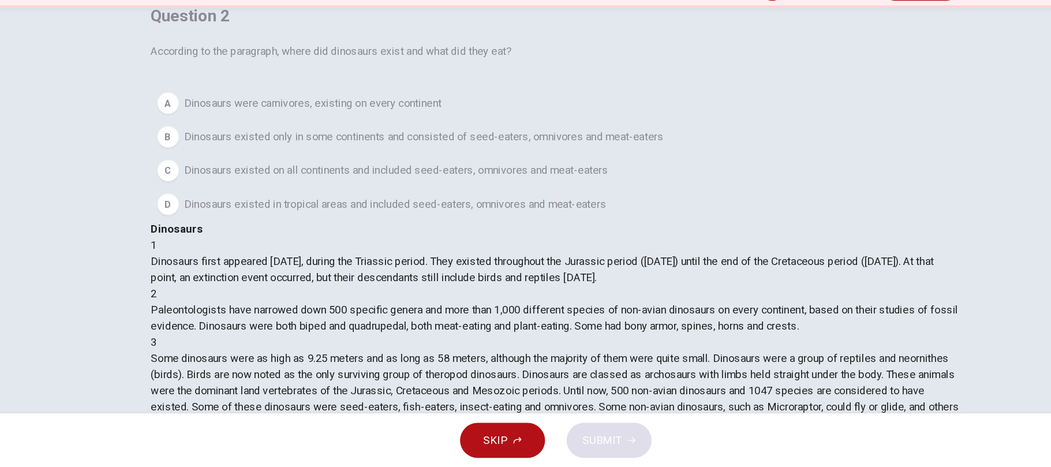
scroll to position [24, 0]
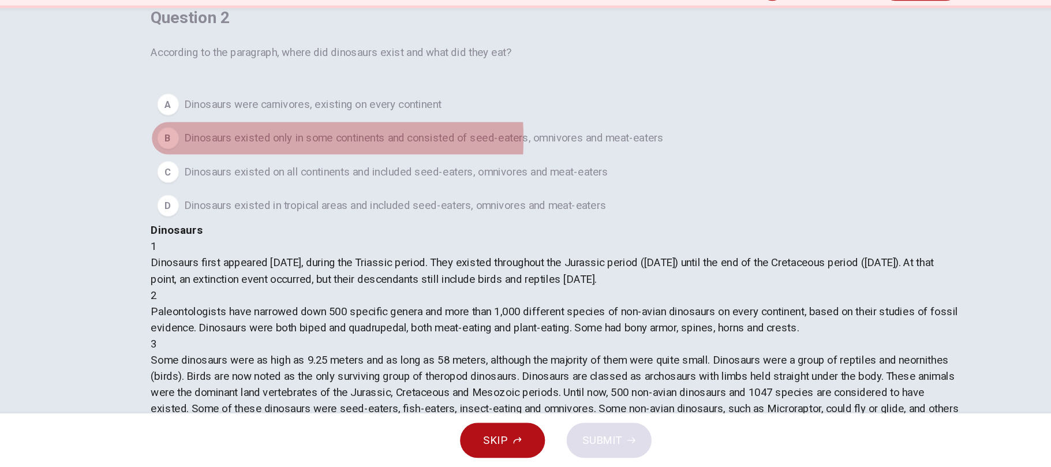
click at [203, 195] on div "B" at bounding box center [194, 185] width 18 height 18
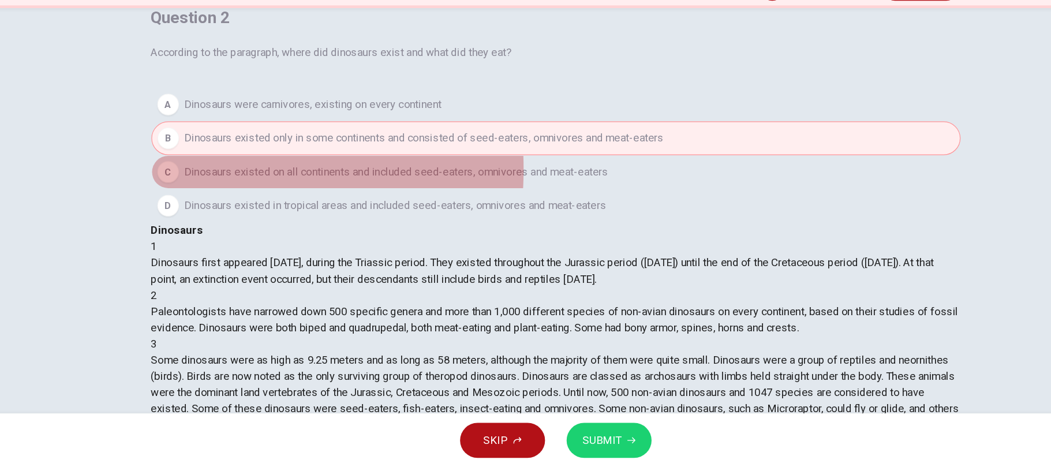
click at [203, 223] on div "C" at bounding box center [194, 214] width 18 height 18
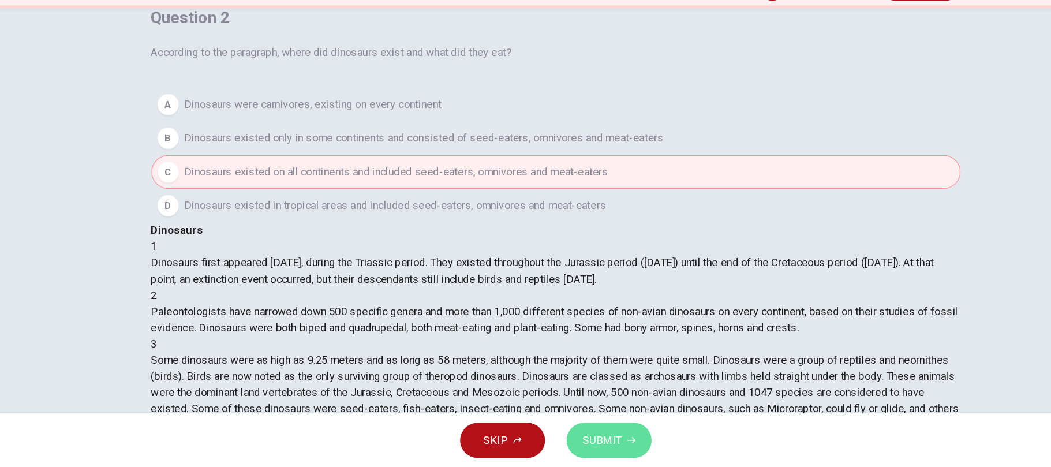
click at [557, 440] on span "SUBMIT" at bounding box center [565, 444] width 33 height 16
